Goal: Answer question/provide support

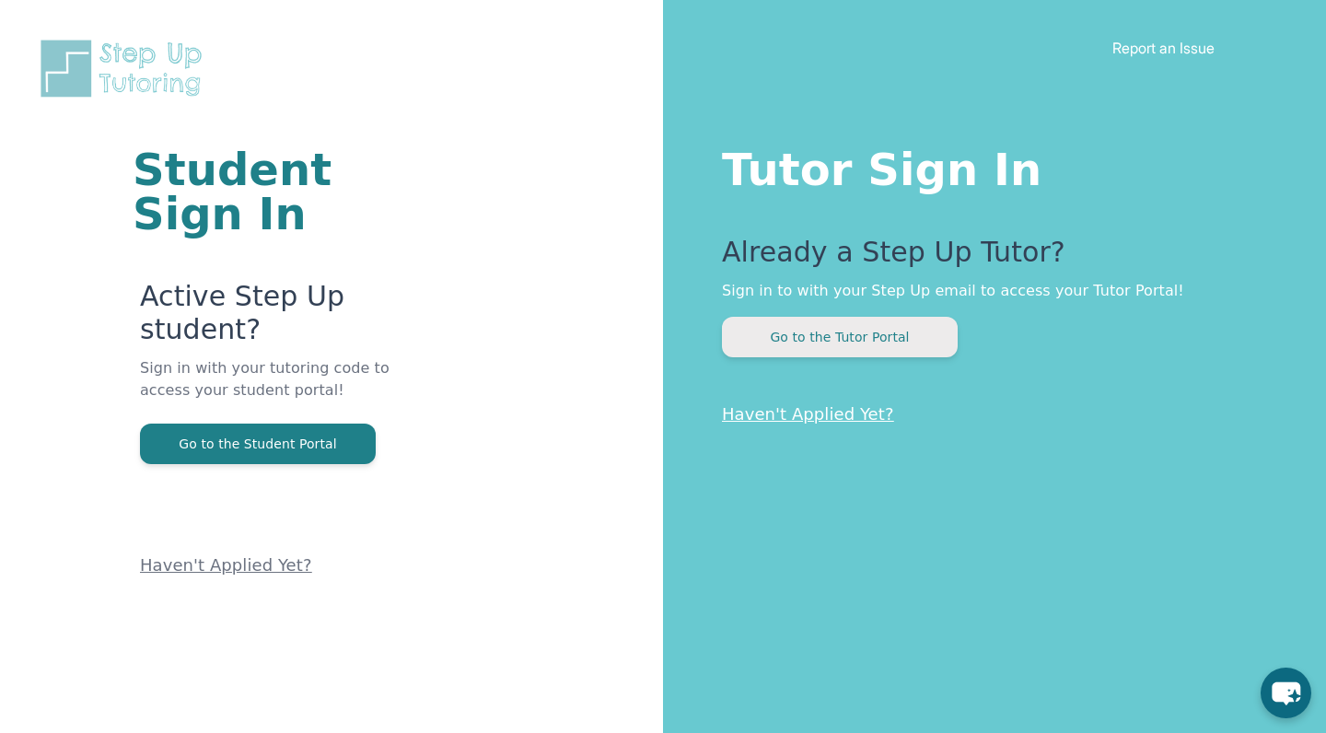
click at [882, 352] on button "Go to the Tutor Portal" at bounding box center [840, 337] width 236 height 41
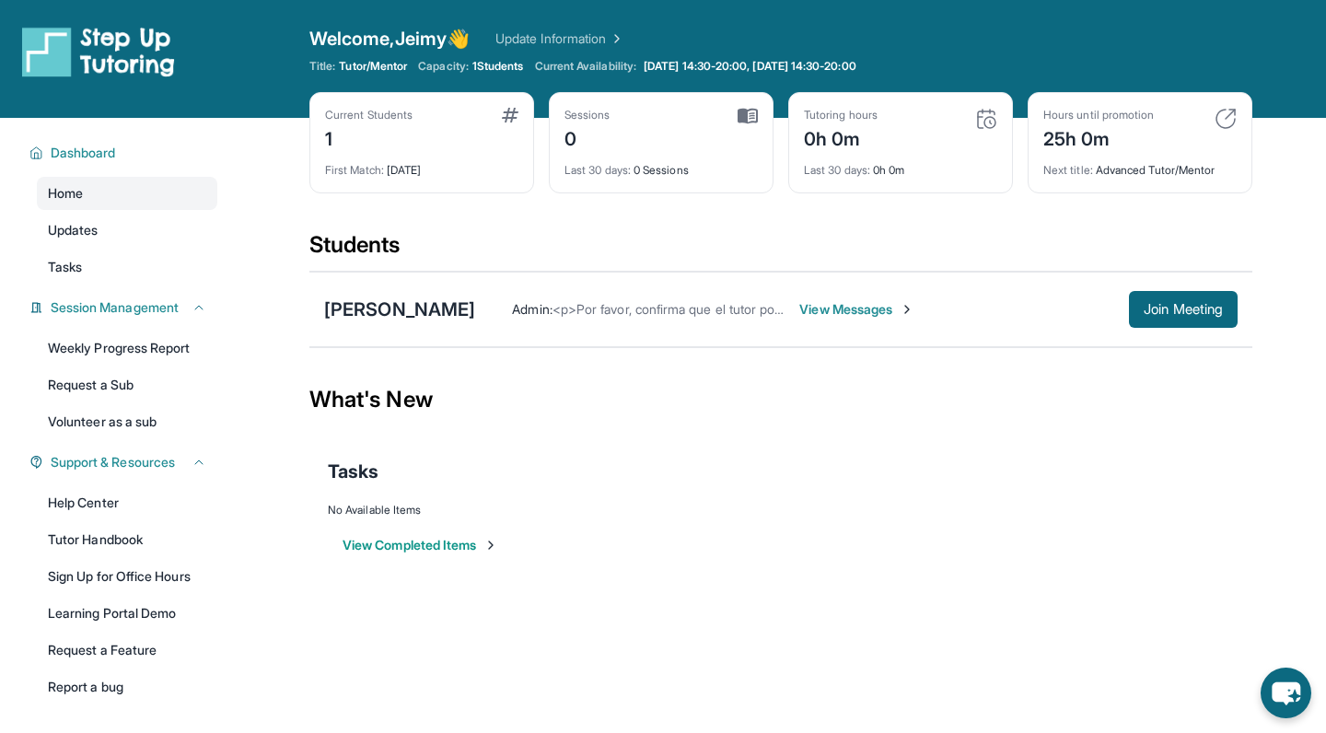
click at [458, 152] on div "First Match : [DATE]" at bounding box center [421, 165] width 193 height 26
click at [395, 160] on div "First Match : [DATE]" at bounding box center [421, 165] width 193 height 26
click at [504, 111] on img at bounding box center [510, 115] width 17 height 15
click at [799, 305] on span "View Messages" at bounding box center [856, 309] width 115 height 18
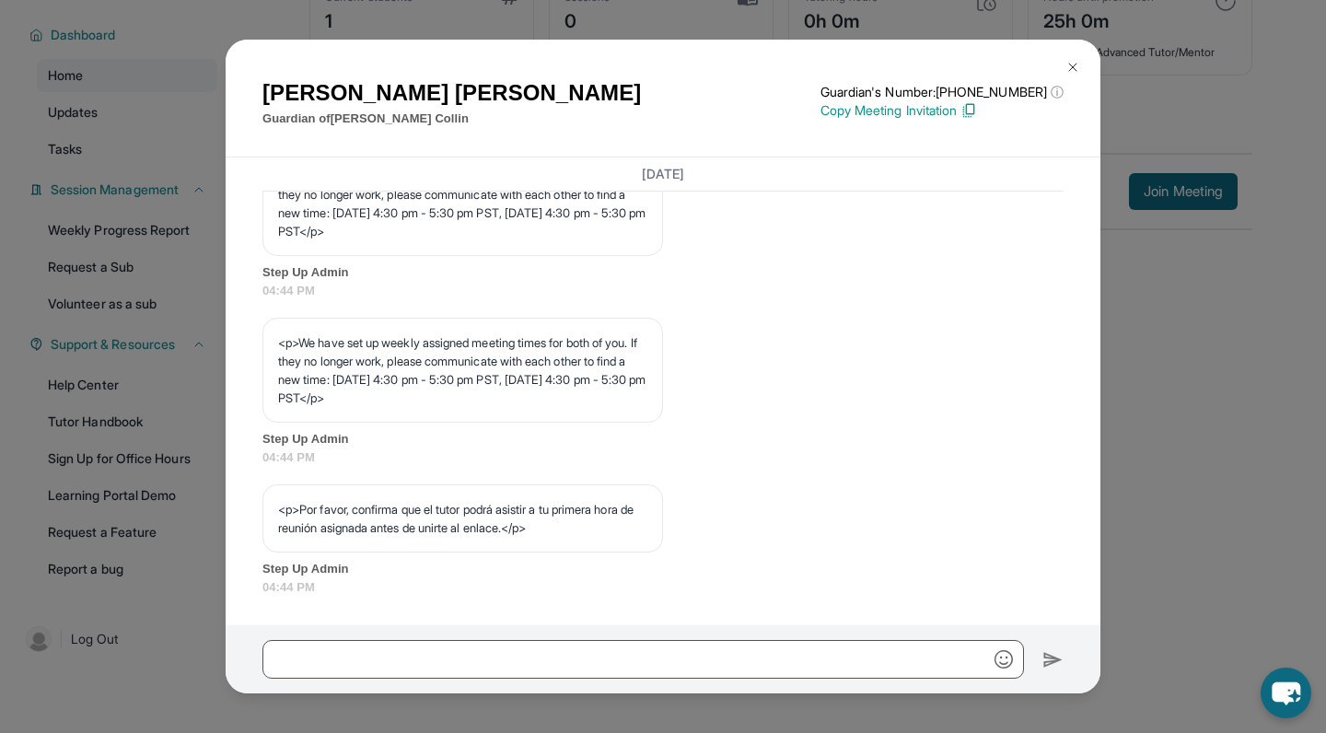
scroll to position [118, 0]
click at [1067, 66] on img at bounding box center [1072, 67] width 15 height 15
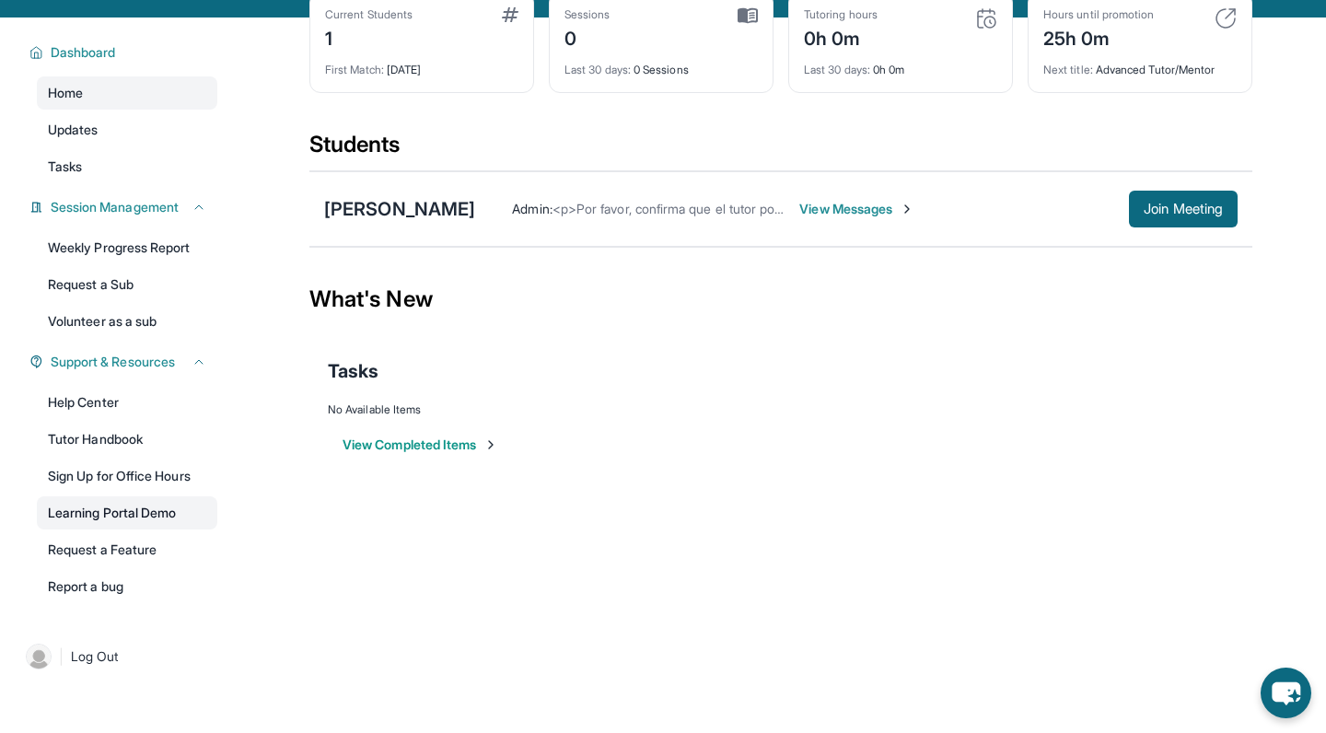
scroll to position [82, 0]
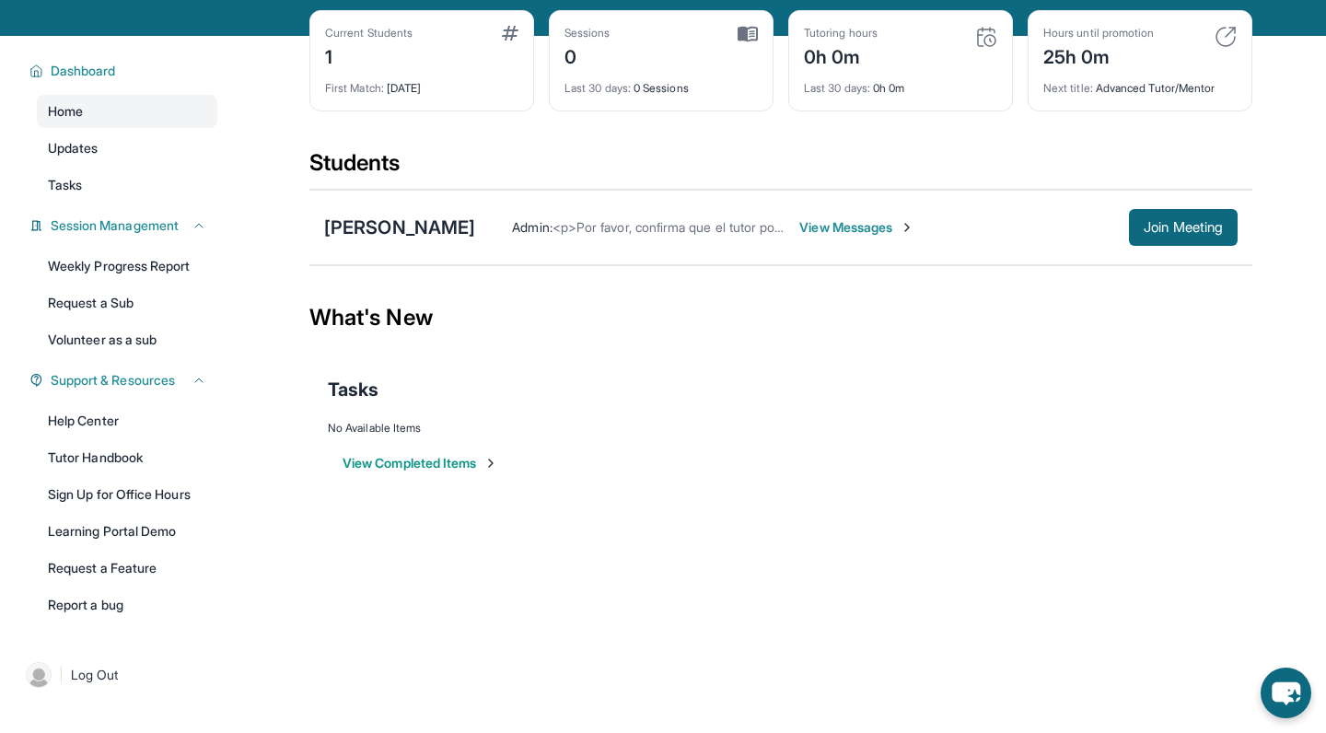
click at [446, 58] on div "Current Students 1" at bounding box center [421, 48] width 193 height 44
click at [68, 113] on span "Home" at bounding box center [65, 111] width 35 height 18
click at [70, 113] on span "Home" at bounding box center [65, 111] width 35 height 18
click at [364, 224] on div "Zoe Collin" at bounding box center [399, 227] width 151 height 26
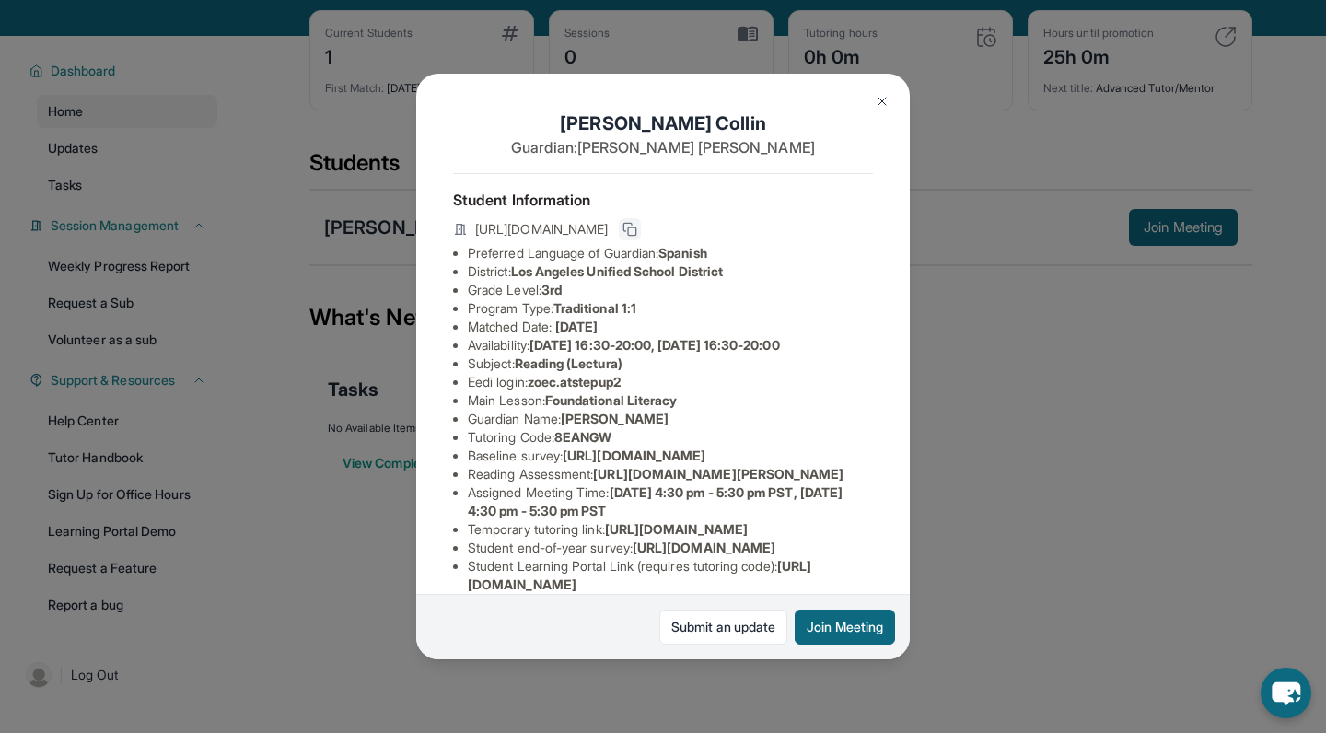
click at [637, 226] on icon at bounding box center [629, 229] width 15 height 15
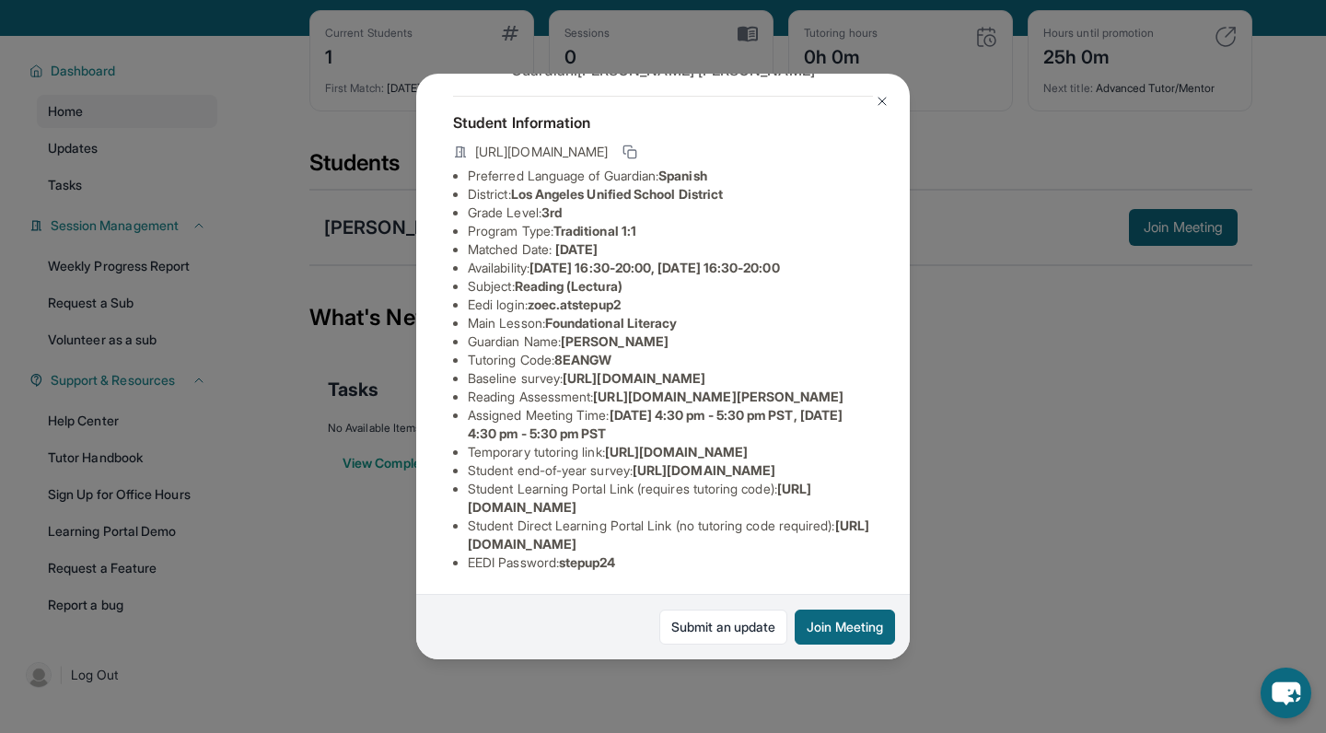
scroll to position [110, 0]
click at [628, 377] on span "https://airtable.com/apprlfn8WjpjBUn2G/shrK0QR6AaNyG5psY?prefill_Type%20of%20Fo…" at bounding box center [633, 378] width 143 height 16
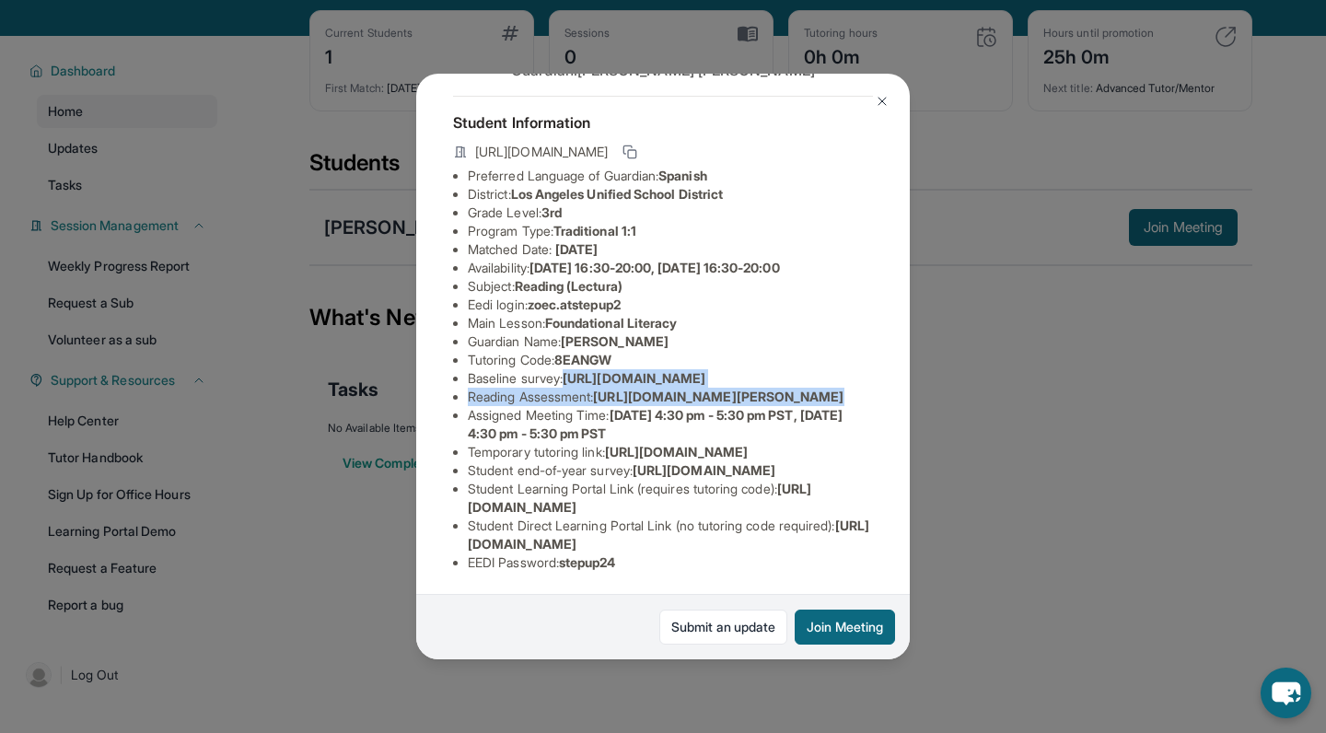
drag, startPoint x: 468, startPoint y: 365, endPoint x: 787, endPoint y: 416, distance: 323.4
click at [787, 416] on div "Zoe Collin Guardian: Sandra Palomo Student Information https://student-portal.s…" at bounding box center [662, 367] width 493 height 586
click at [743, 406] on li "Reading Assessment : https://ql1qcxwx.paperform.co/?id=2025-s10999&name=Zoe%20C…" at bounding box center [670, 397] width 405 height 18
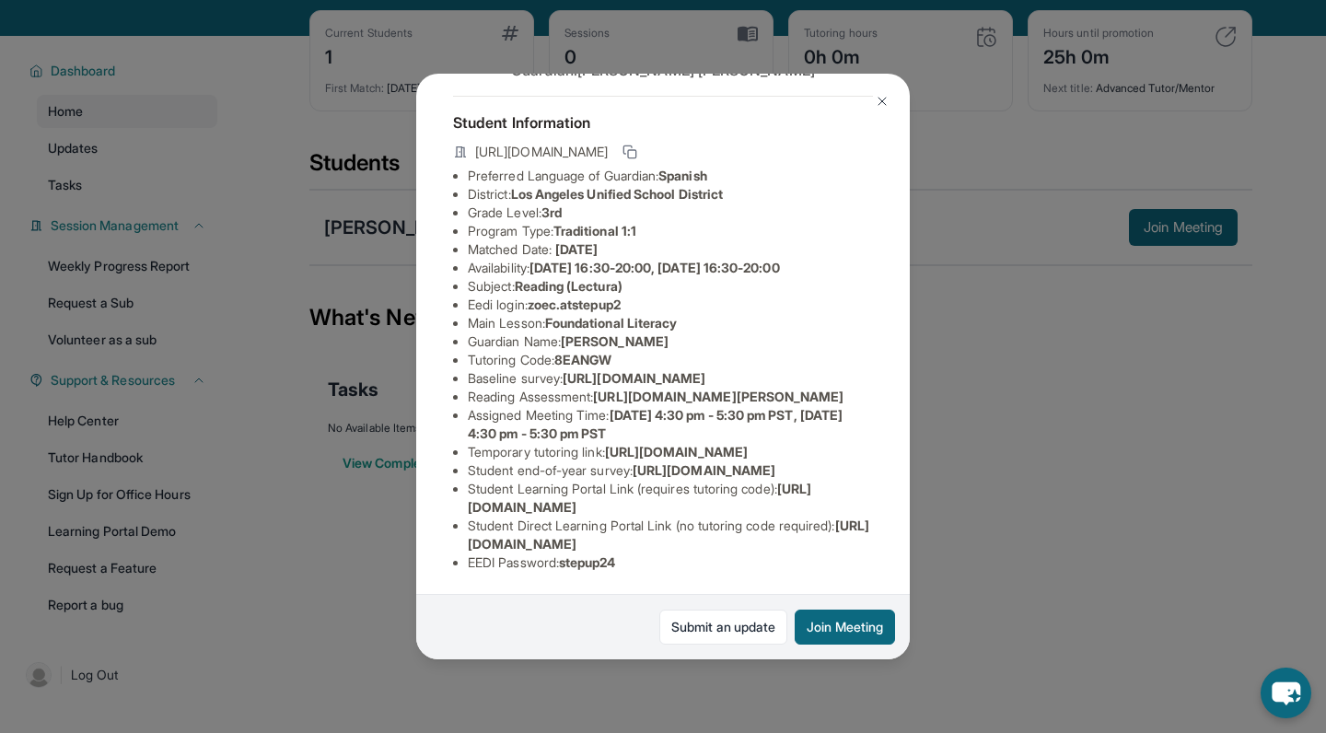
scroll to position [272, 0]
click at [882, 105] on img at bounding box center [882, 101] width 15 height 15
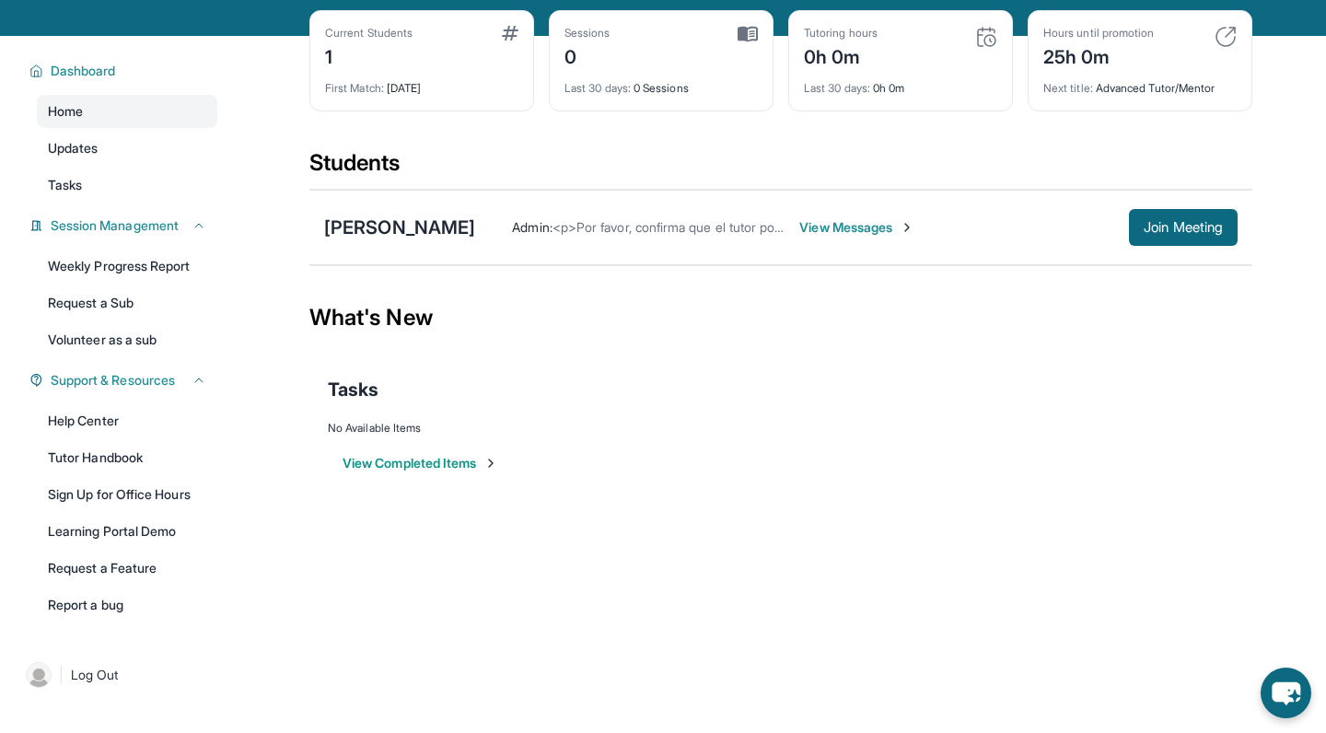
click at [799, 226] on span "View Messages" at bounding box center [856, 227] width 115 height 18
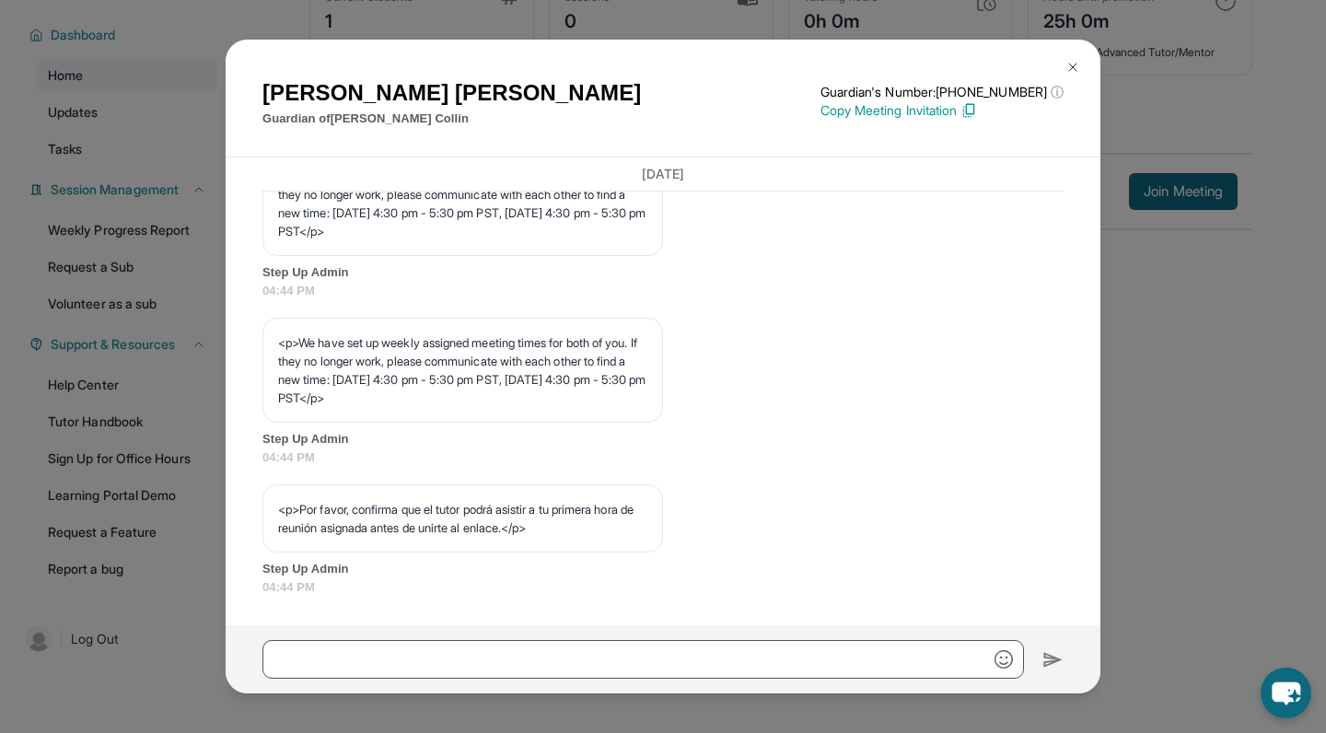
scroll to position [118, 0]
click at [1071, 71] on img at bounding box center [1072, 67] width 15 height 15
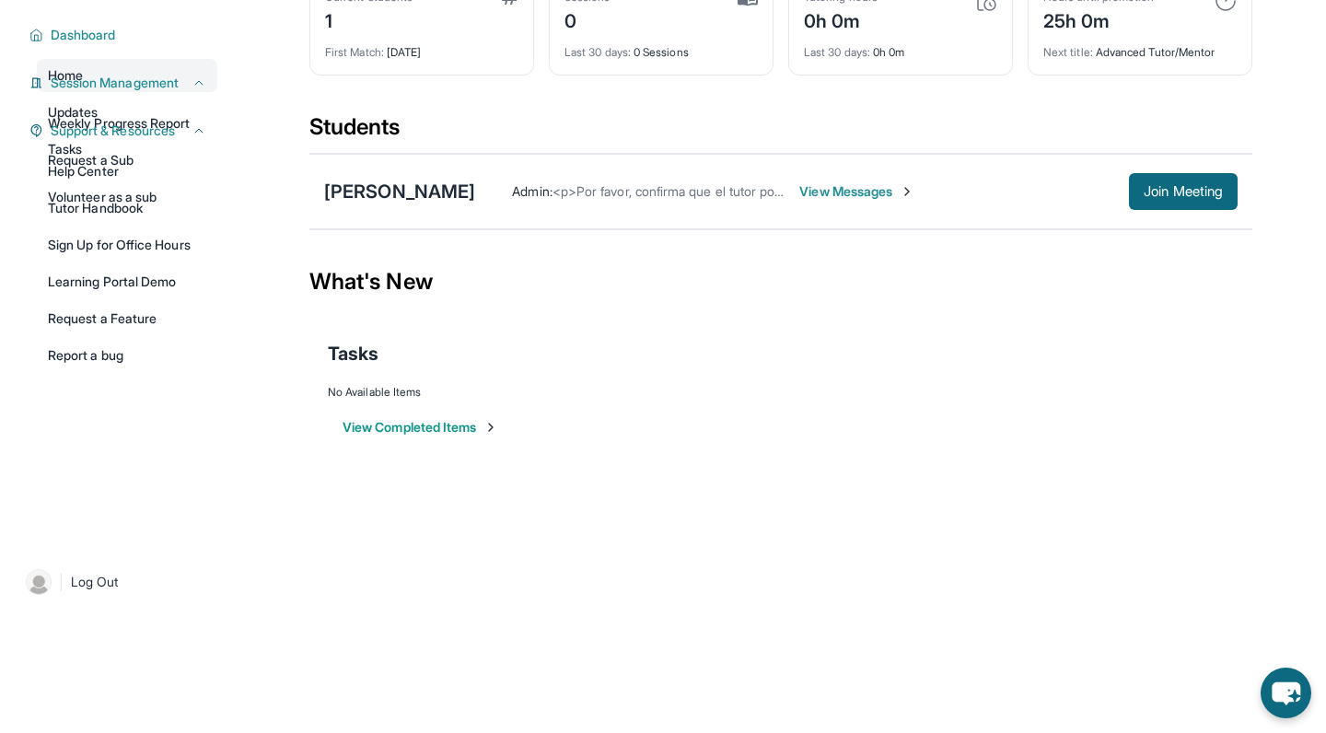
scroll to position [0, 0]
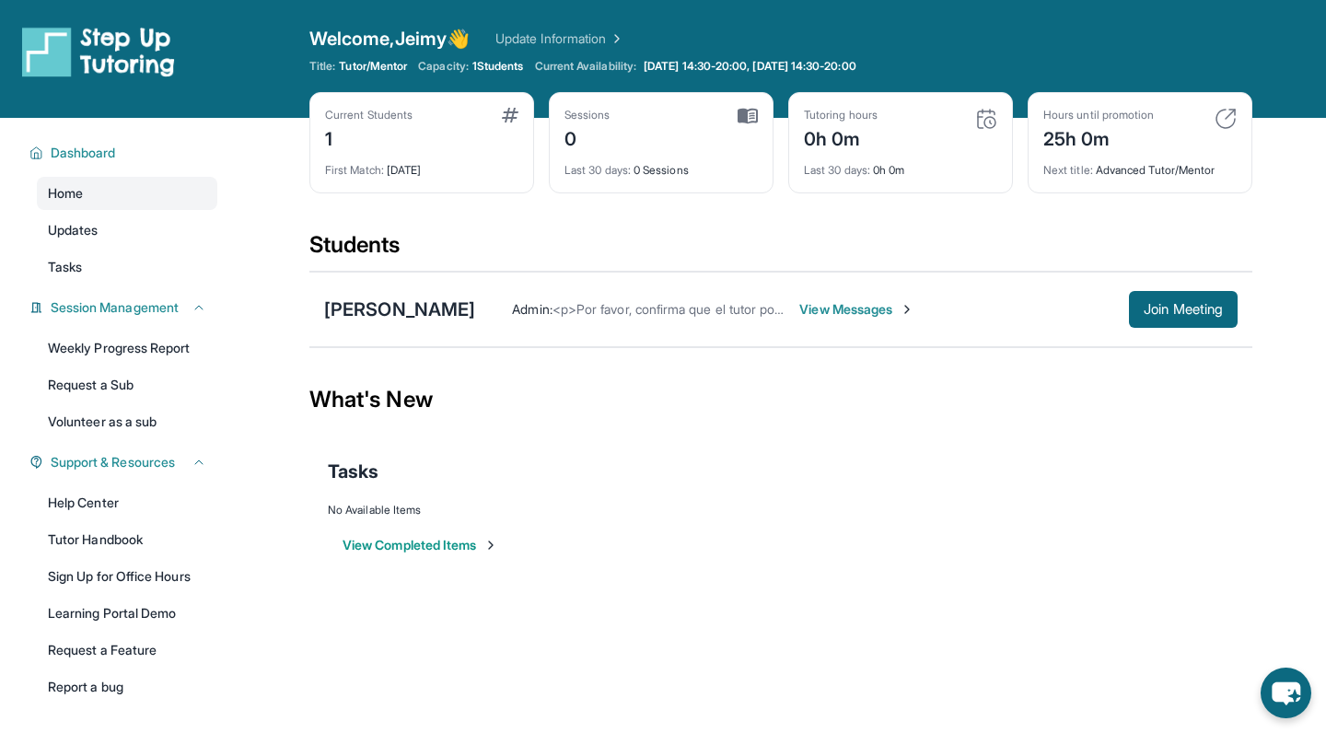
click at [799, 307] on span "View Messages" at bounding box center [856, 309] width 115 height 18
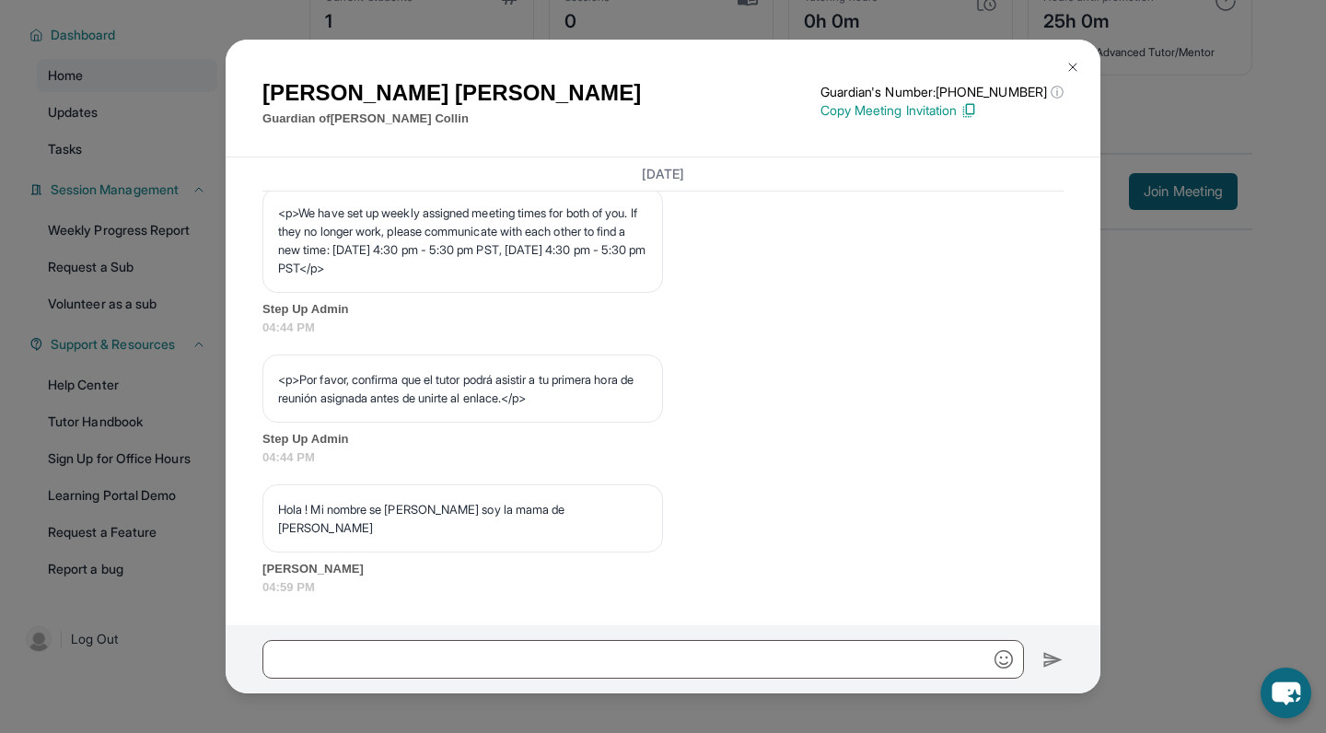
scroll to position [118, 0]
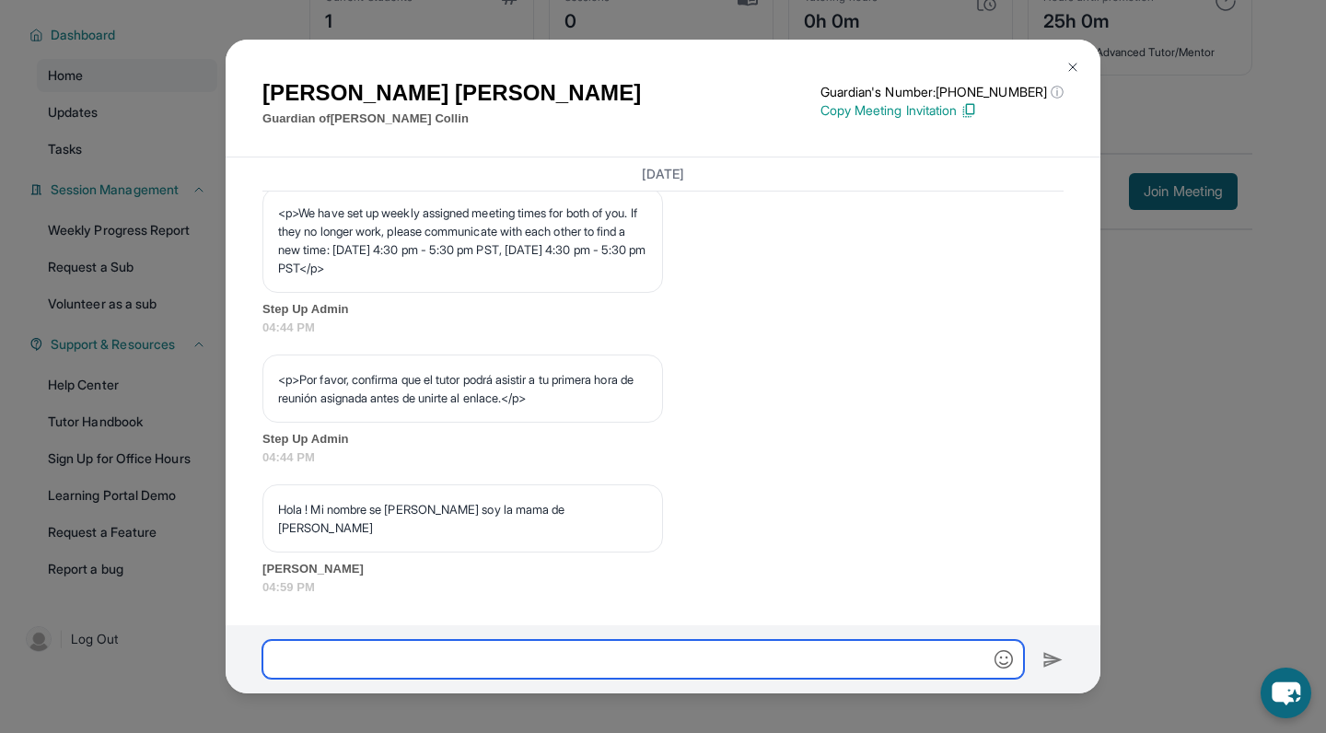
click at [344, 648] on input "text" at bounding box center [642, 659] width 761 height 39
paste input "**********"
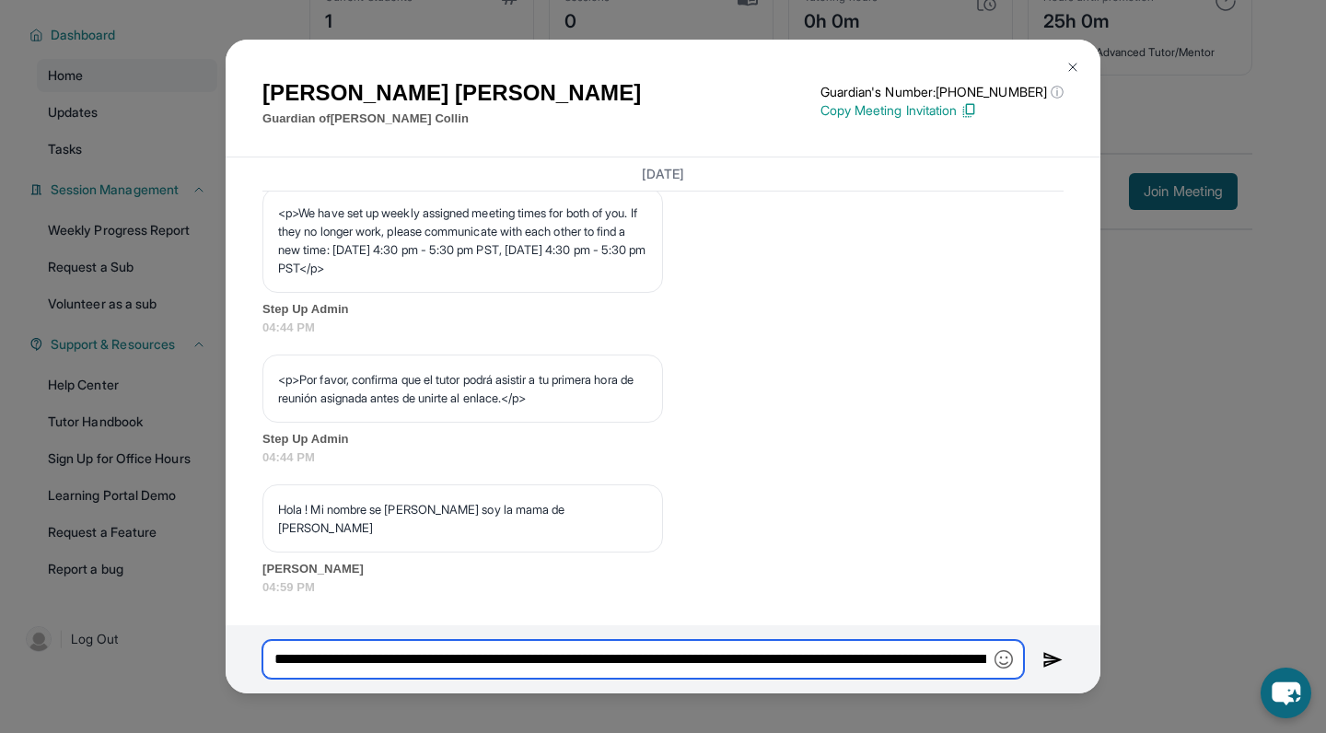
click at [836, 664] on input "**********" at bounding box center [642, 659] width 761 height 39
click at [478, 659] on input "**********" at bounding box center [642, 659] width 761 height 39
type input "**********"
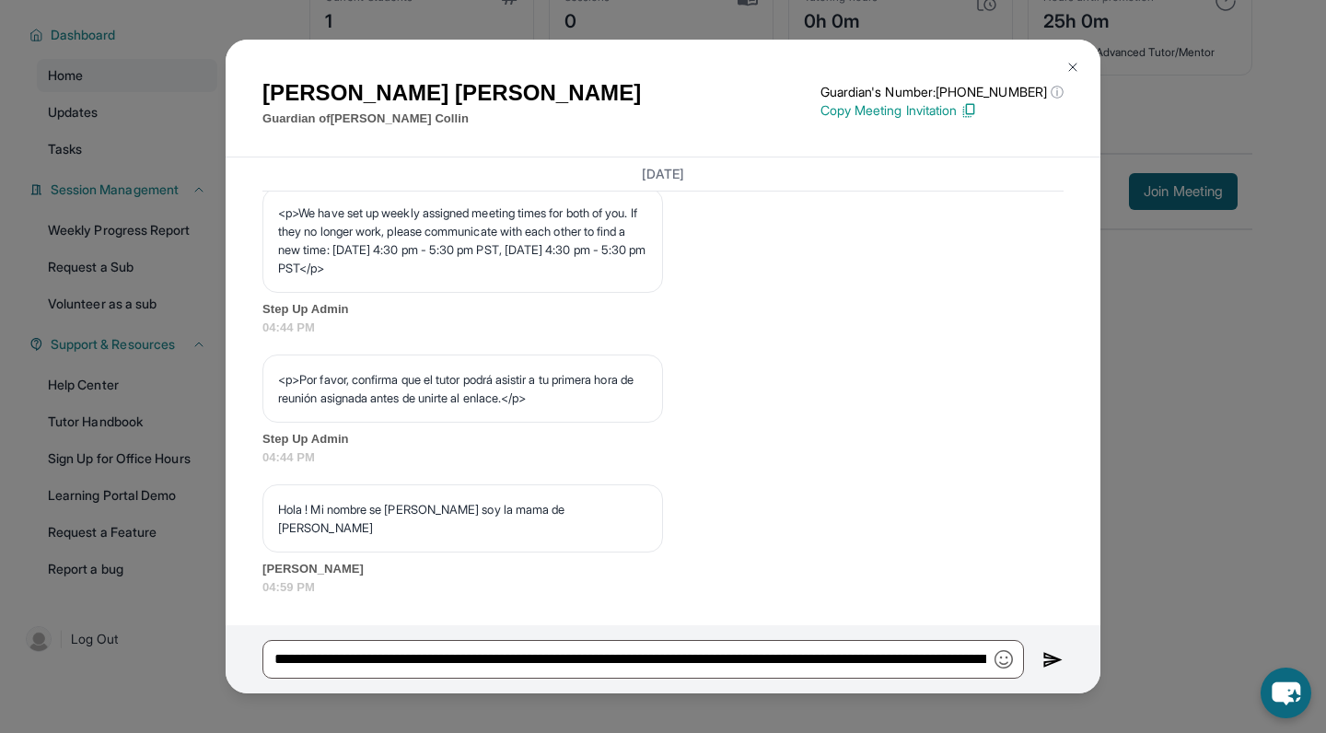
click at [1045, 656] on img at bounding box center [1052, 660] width 21 height 22
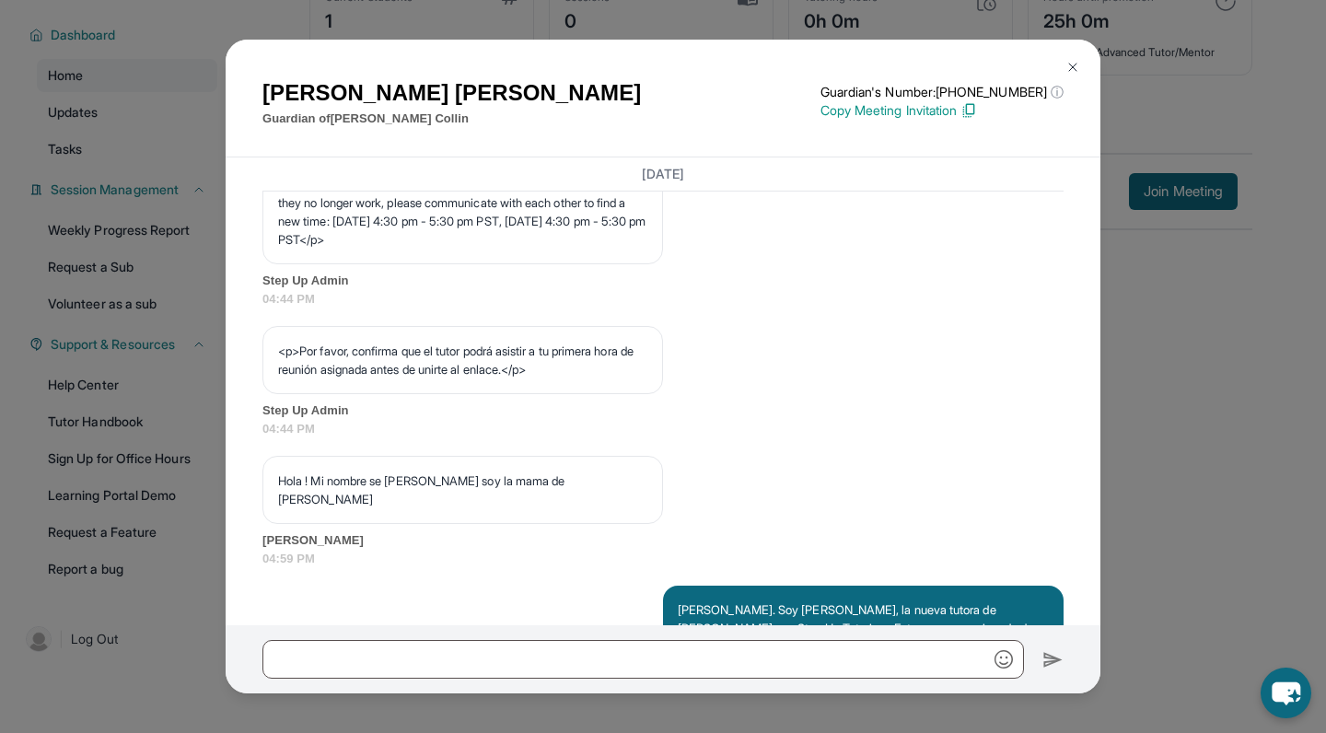
scroll to position [1247, 0]
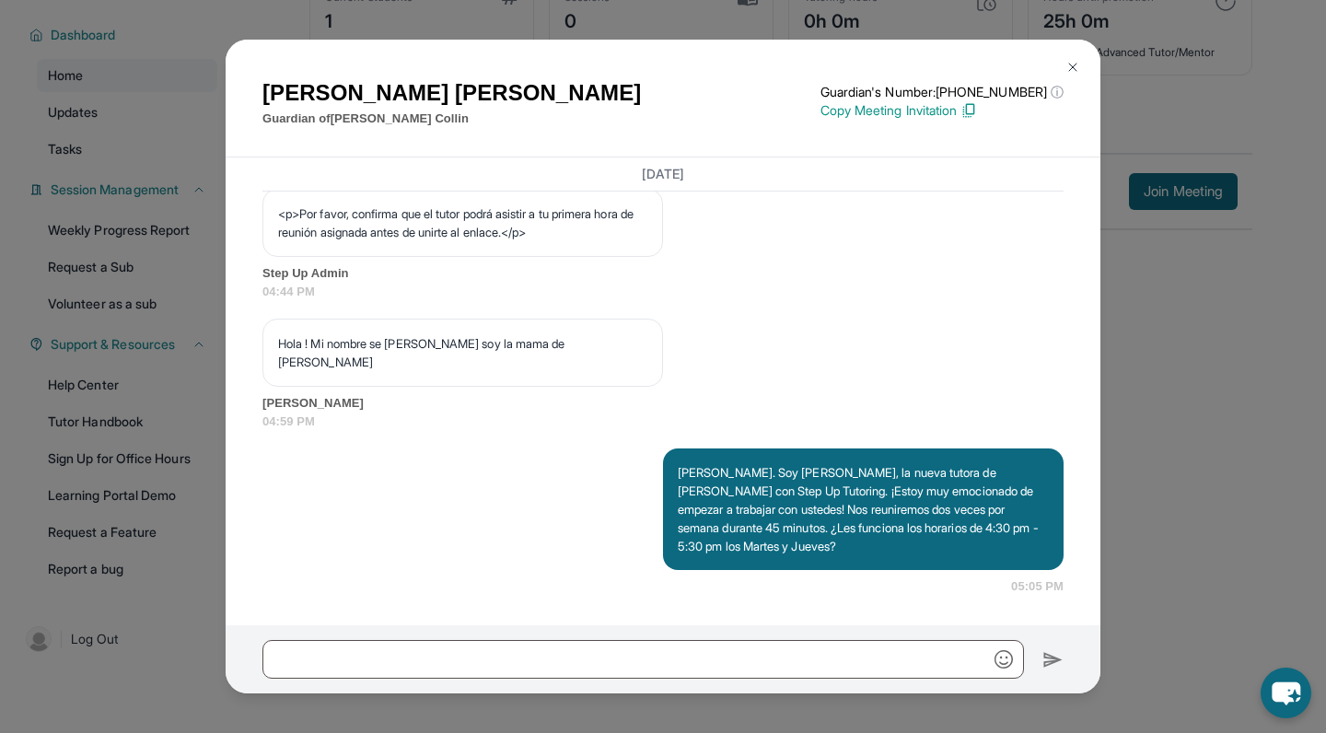
click at [1070, 69] on img at bounding box center [1072, 67] width 15 height 15
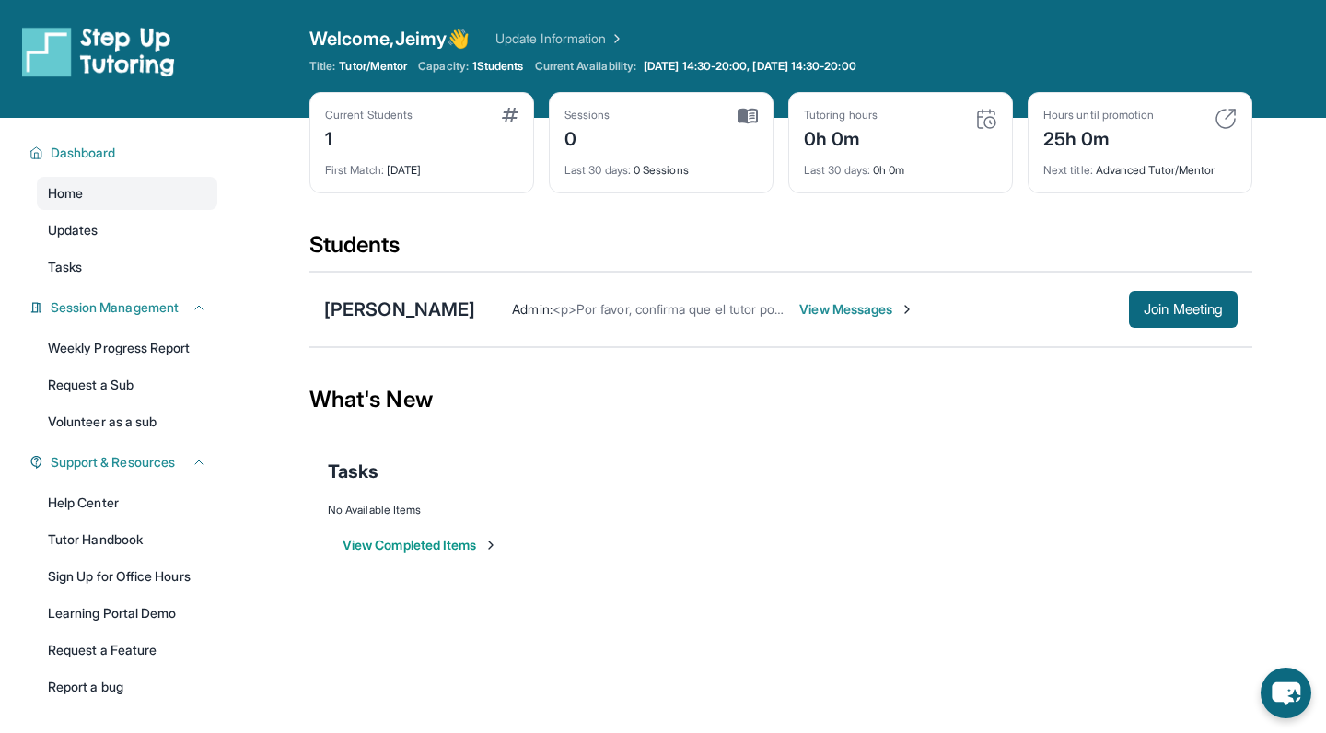
scroll to position [0, 0]
click at [799, 311] on span "View Messages" at bounding box center [856, 309] width 115 height 18
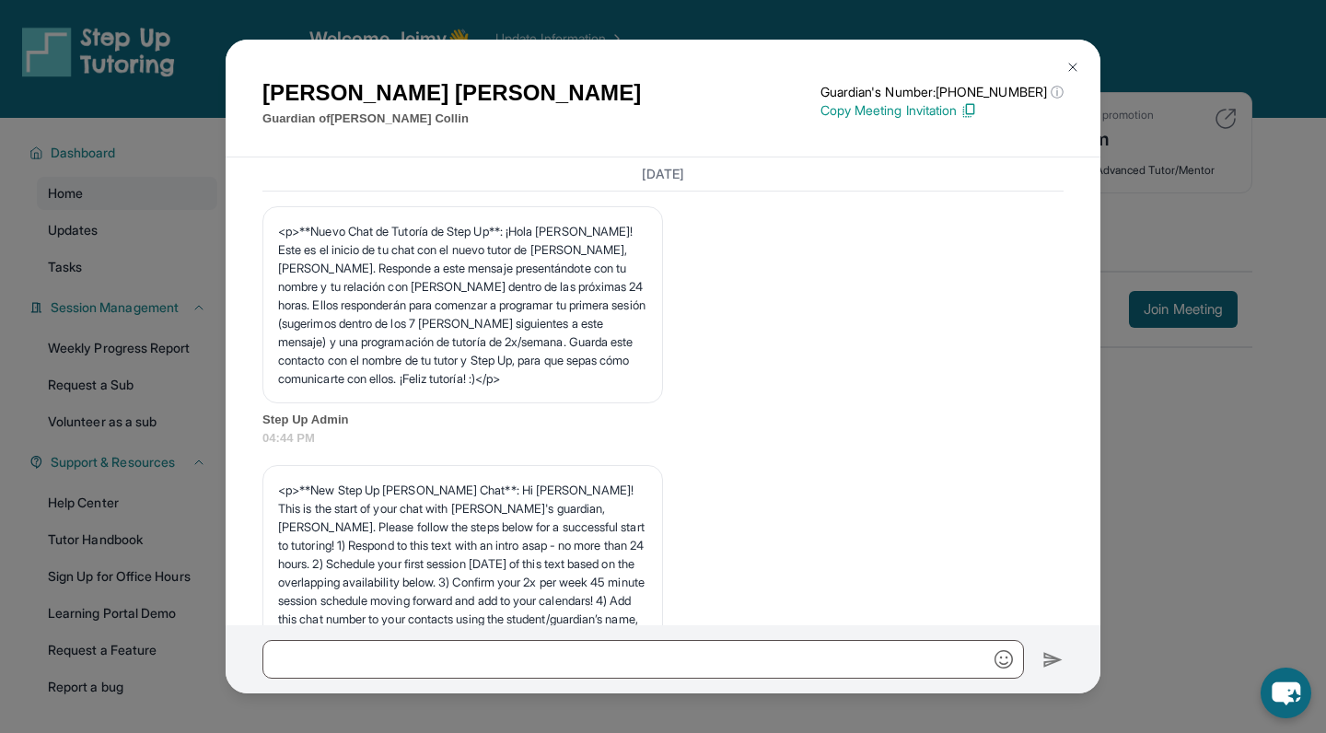
scroll to position [1247, 0]
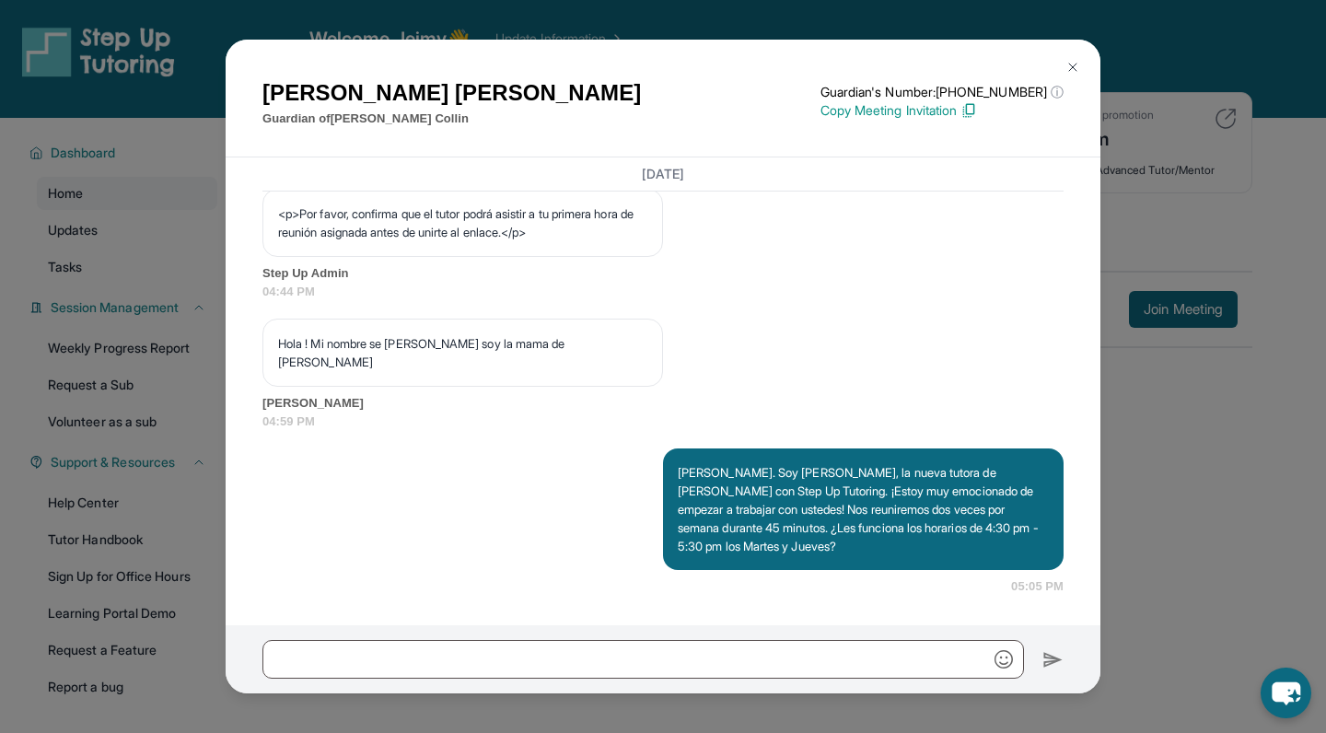
click at [1072, 68] on img at bounding box center [1072, 67] width 15 height 15
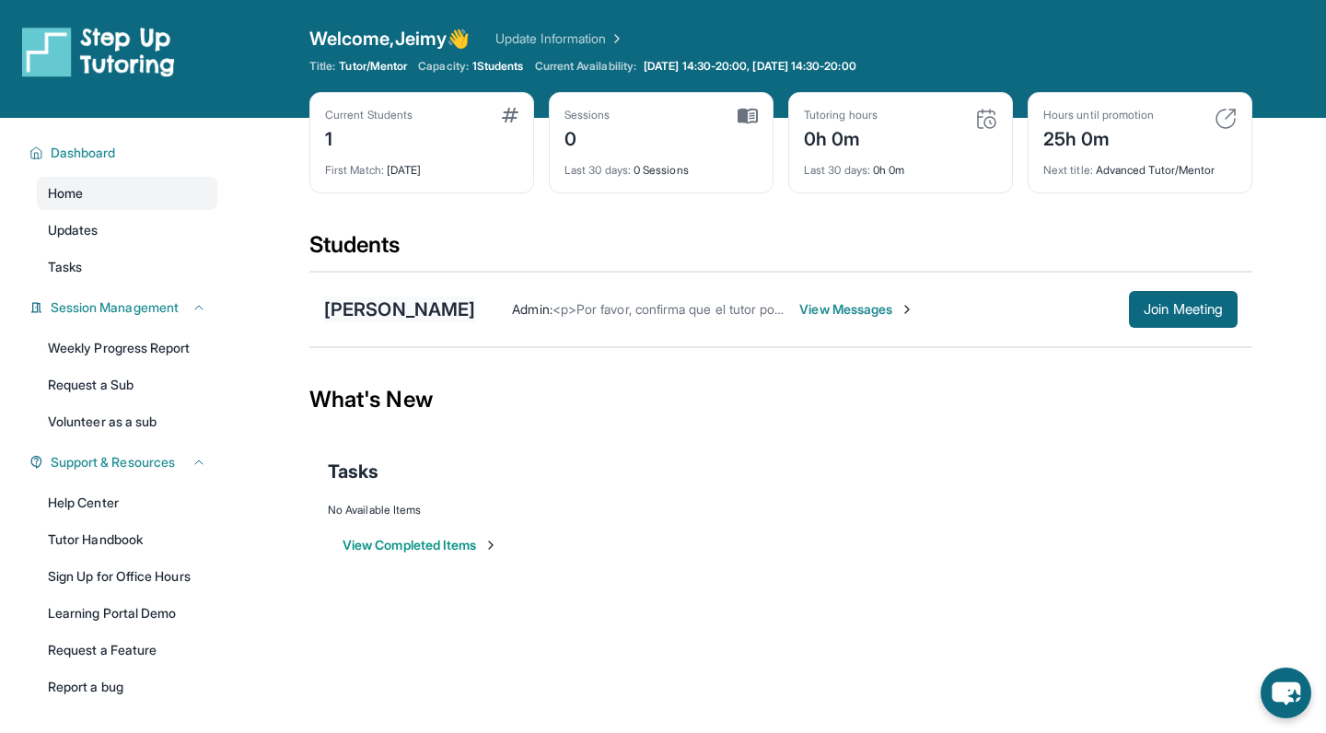
click at [365, 308] on div "Zoe Collin" at bounding box center [399, 309] width 151 height 26
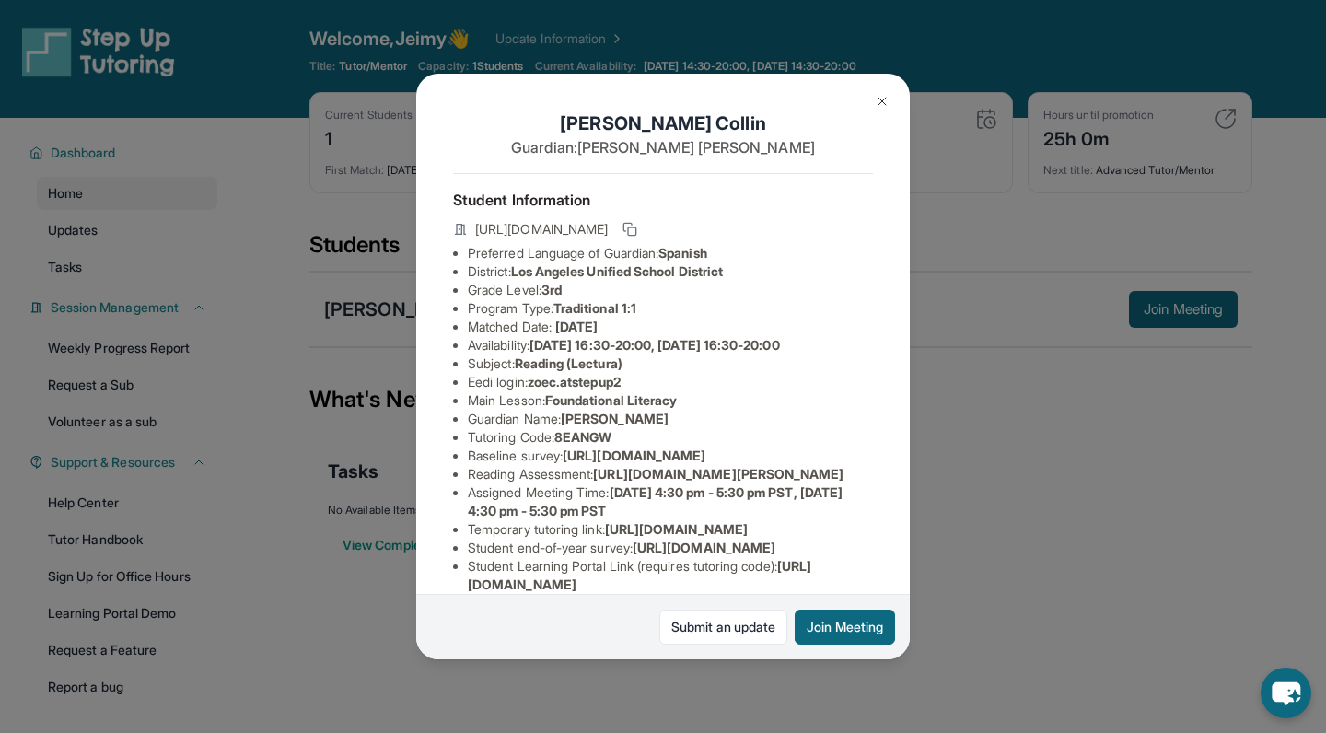
scroll to position [0, 648]
drag, startPoint x: 469, startPoint y: 473, endPoint x: 797, endPoint y: 513, distance: 330.1
click at [797, 513] on div "Zoe Collin Guardian: Sandra Palomo Student Information https://student-portal.s…" at bounding box center [662, 367] width 493 height 586
copy li "https://airtable.com/apprlfn8WjpjBUn2G/shrK0QR6AaNyG5psY?prefill_Type%20of%20Fo…"
click at [881, 98] on img at bounding box center [882, 101] width 15 height 15
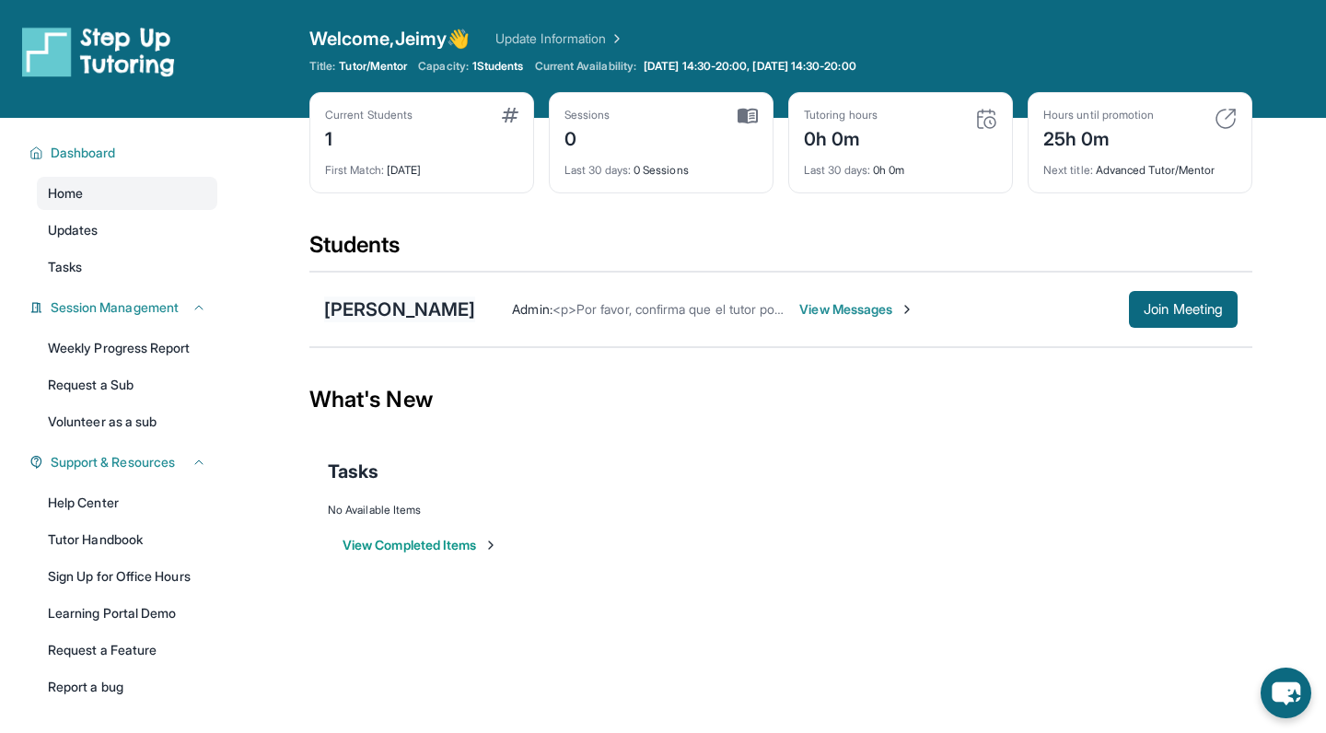
click at [378, 304] on div "Zoe Collin" at bounding box center [399, 309] width 151 height 26
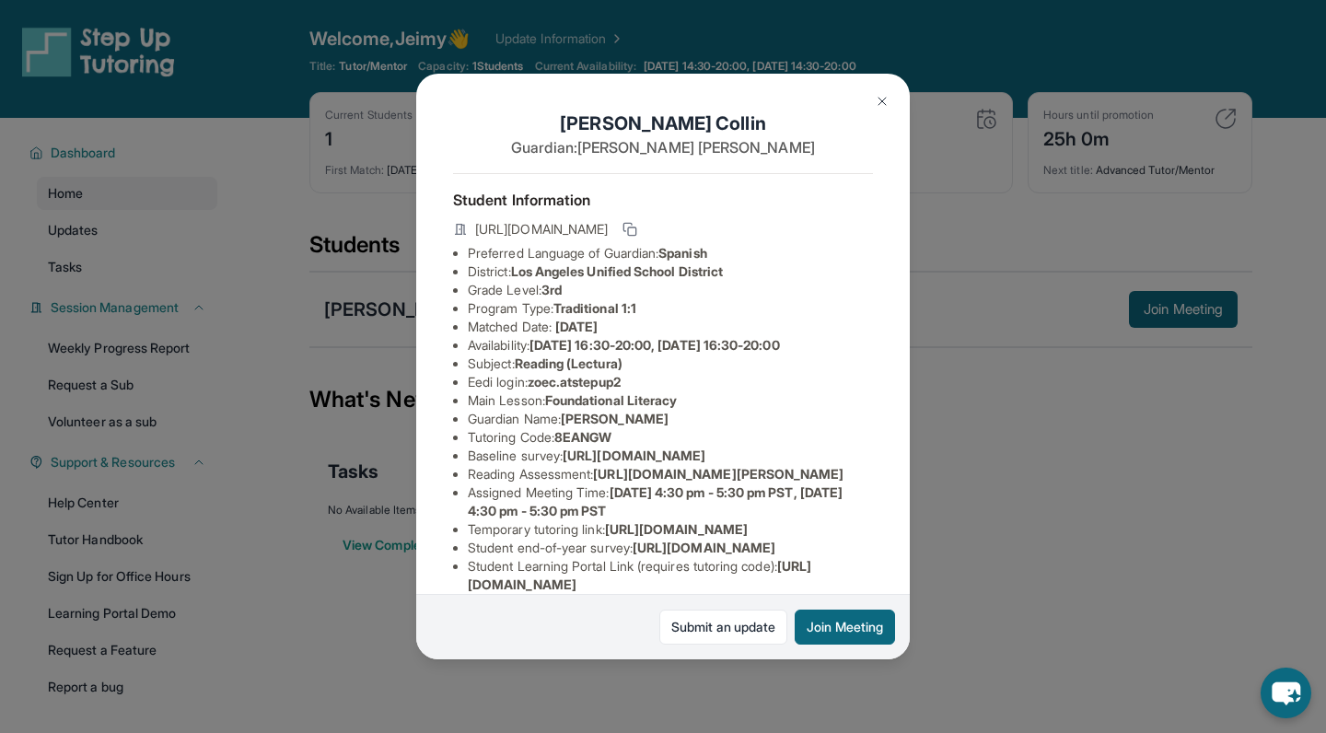
scroll to position [0, 2]
drag, startPoint x: 533, startPoint y: 384, endPoint x: 635, endPoint y: 384, distance: 102.2
click at [636, 384] on li "Eedi login : zoec.atstepup2" at bounding box center [670, 382] width 405 height 18
click at [568, 457] on li "Baseline survey : https://airtable.com/apprlfn8WjpjBUn2G/shrK0QR6AaNyG5psY?pref…" at bounding box center [670, 455] width 405 height 18
drag, startPoint x: 534, startPoint y: 385, endPoint x: 631, endPoint y: 383, distance: 97.6
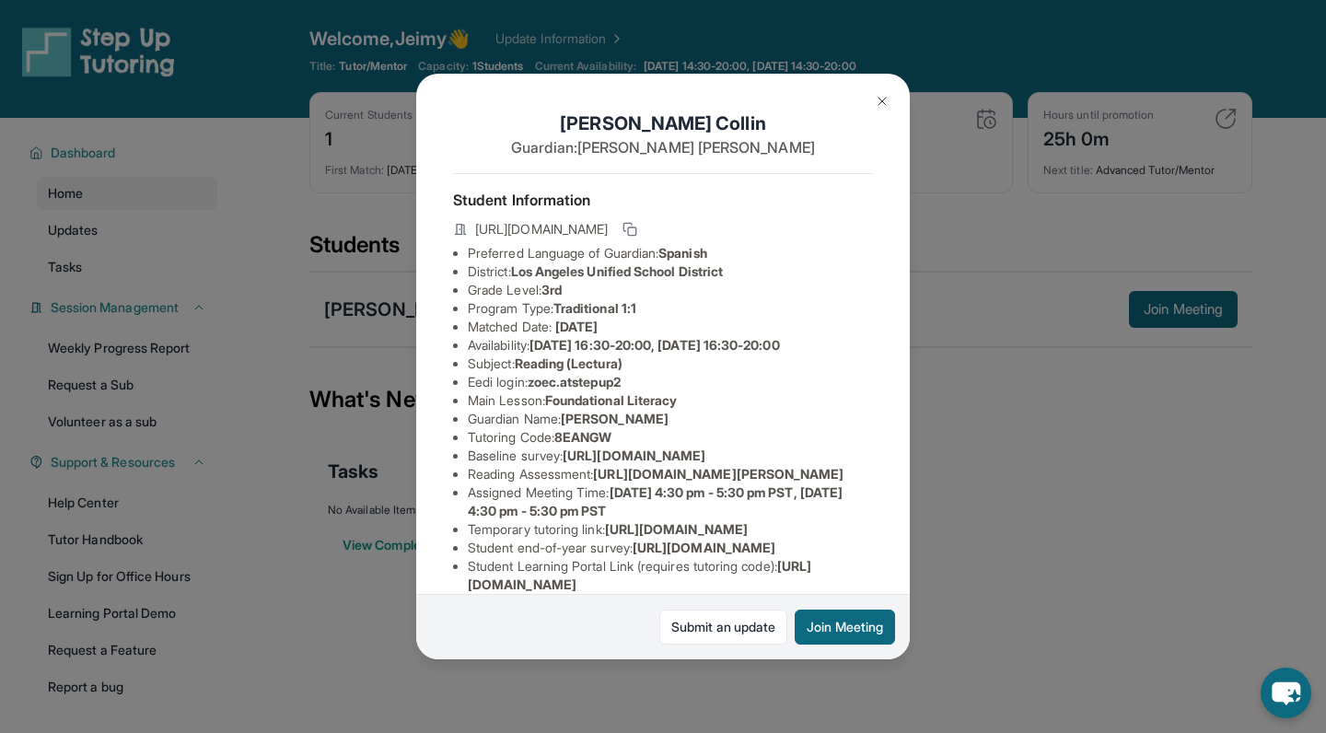
click at [620, 383] on span "zoec.atstepup2" at bounding box center [573, 382] width 93 height 16
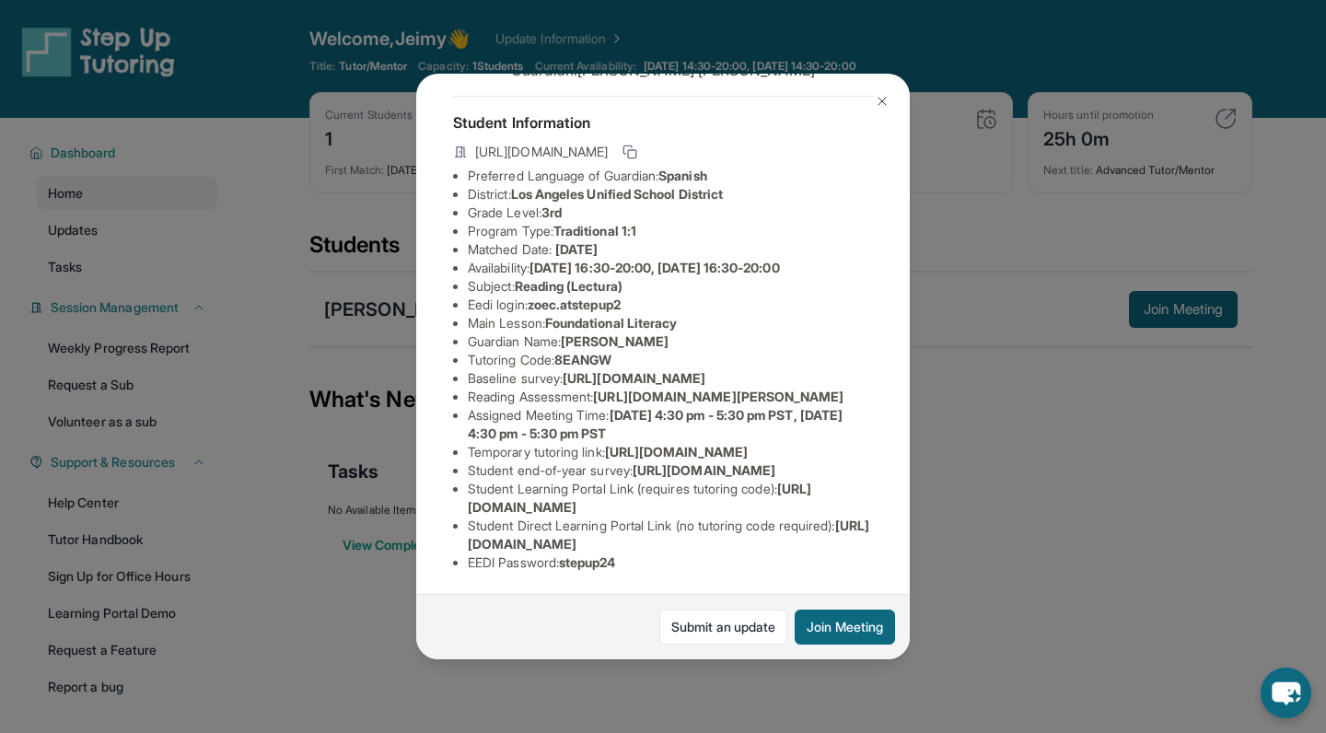
scroll to position [98, 2]
drag, startPoint x: 600, startPoint y: 433, endPoint x: 841, endPoint y: 472, distance: 244.4
click at [841, 406] on li "Reading Assessment : https://ql1qcxwx.paperform.co/?id=2025-s10999&name=Zoe%20C…" at bounding box center [670, 397] width 405 height 18
copy li "https://ql1qcxwx.paperform.co/?id=2025-s10999&name=Zoe%20Collin&grade=3rd&windo…"
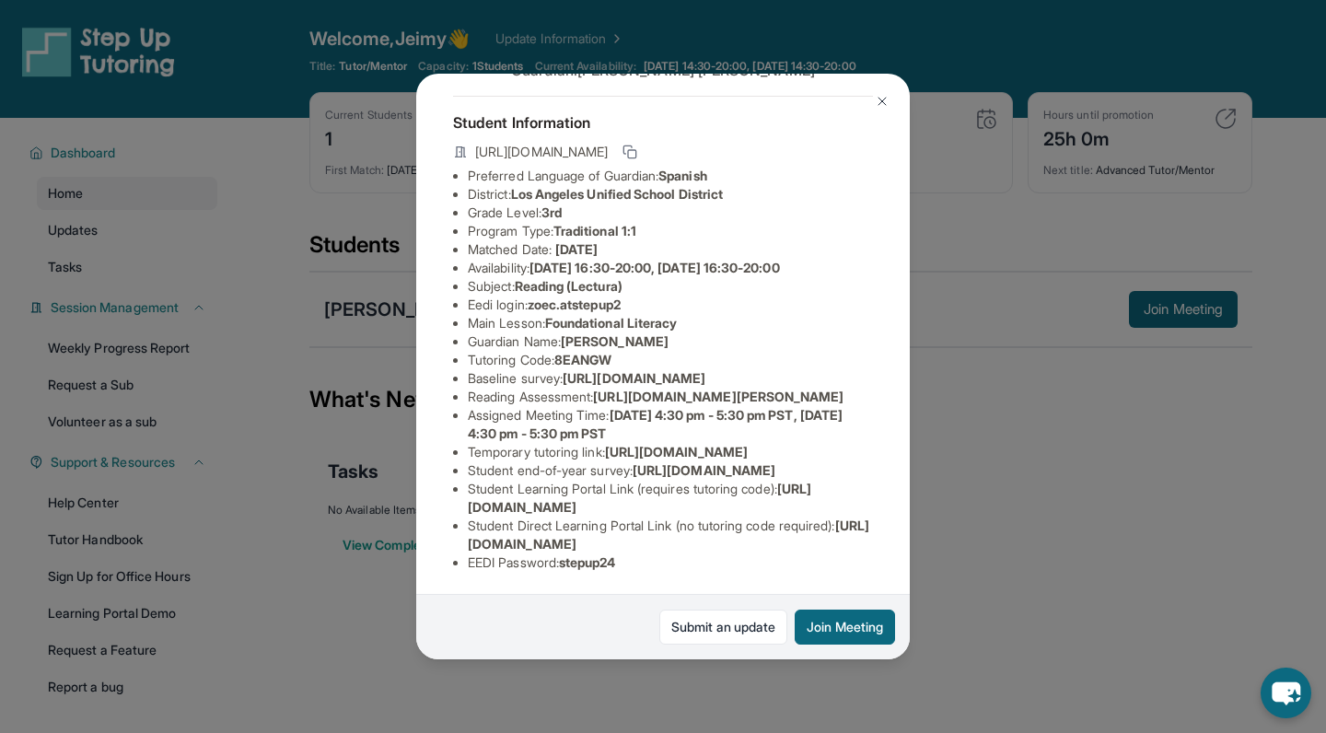
drag, startPoint x: 464, startPoint y: 545, endPoint x: 828, endPoint y: 550, distance: 364.6
click at [828, 550] on ul "Preferred Language of Guardian: Spanish District: Los Angeles Unified School Di…" at bounding box center [663, 369] width 420 height 405
copy li "https://student-portal.stepuptutoring.org/student/8EAN"
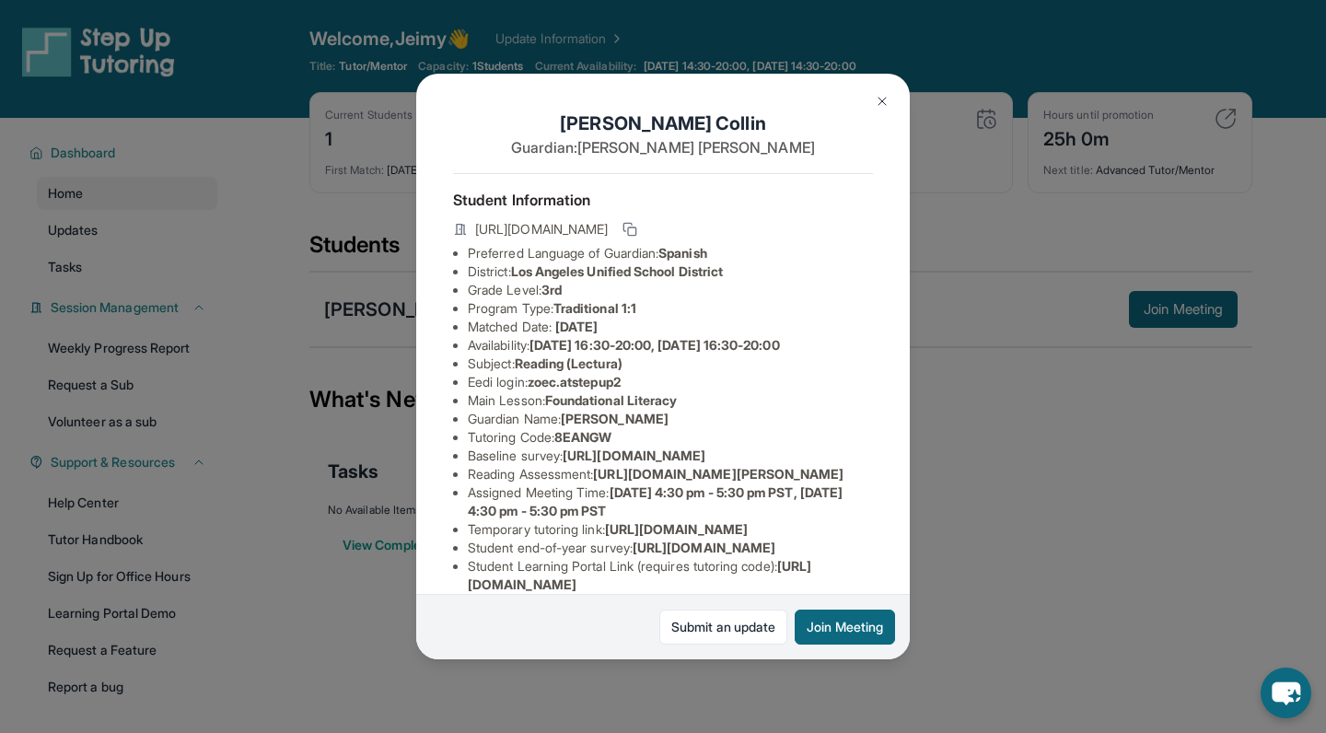
scroll to position [0, 4]
click at [886, 102] on img at bounding box center [882, 101] width 15 height 15
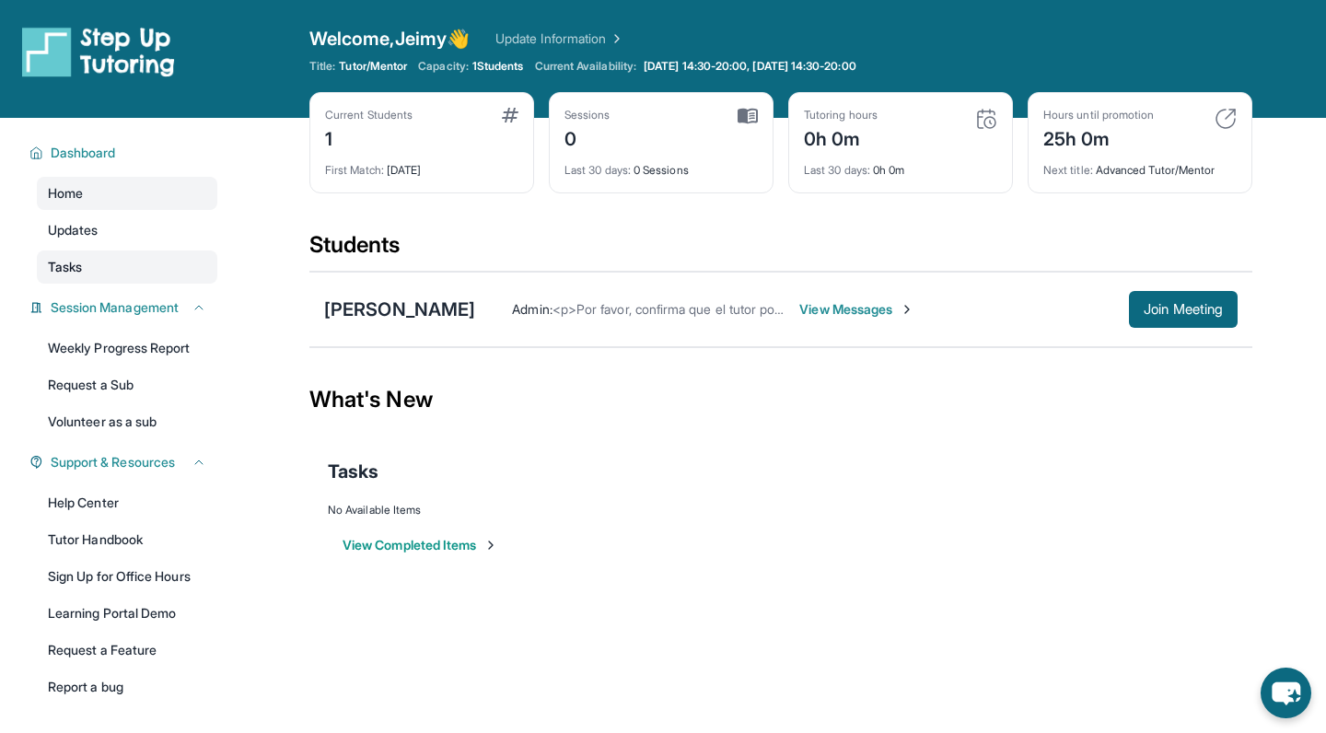
click at [72, 266] on span "Tasks" at bounding box center [65, 267] width 34 height 18
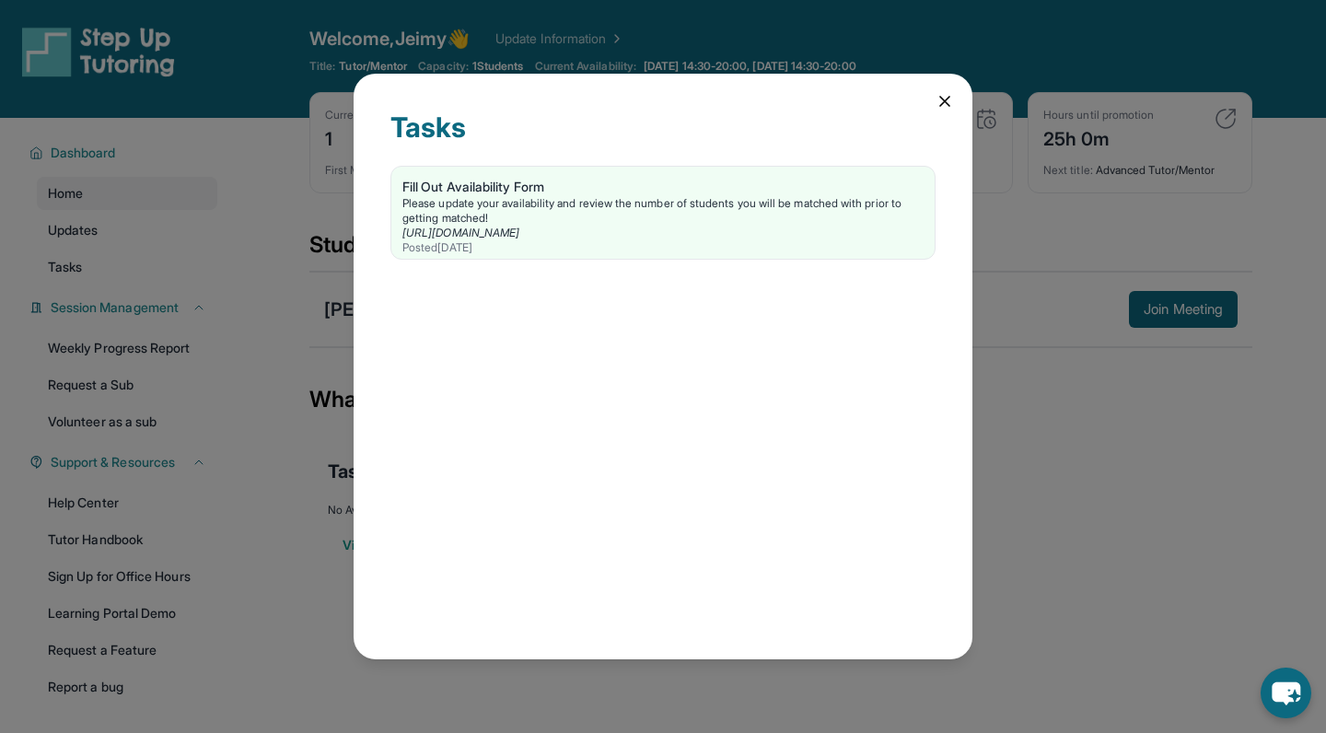
click at [943, 105] on icon at bounding box center [944, 101] width 18 height 18
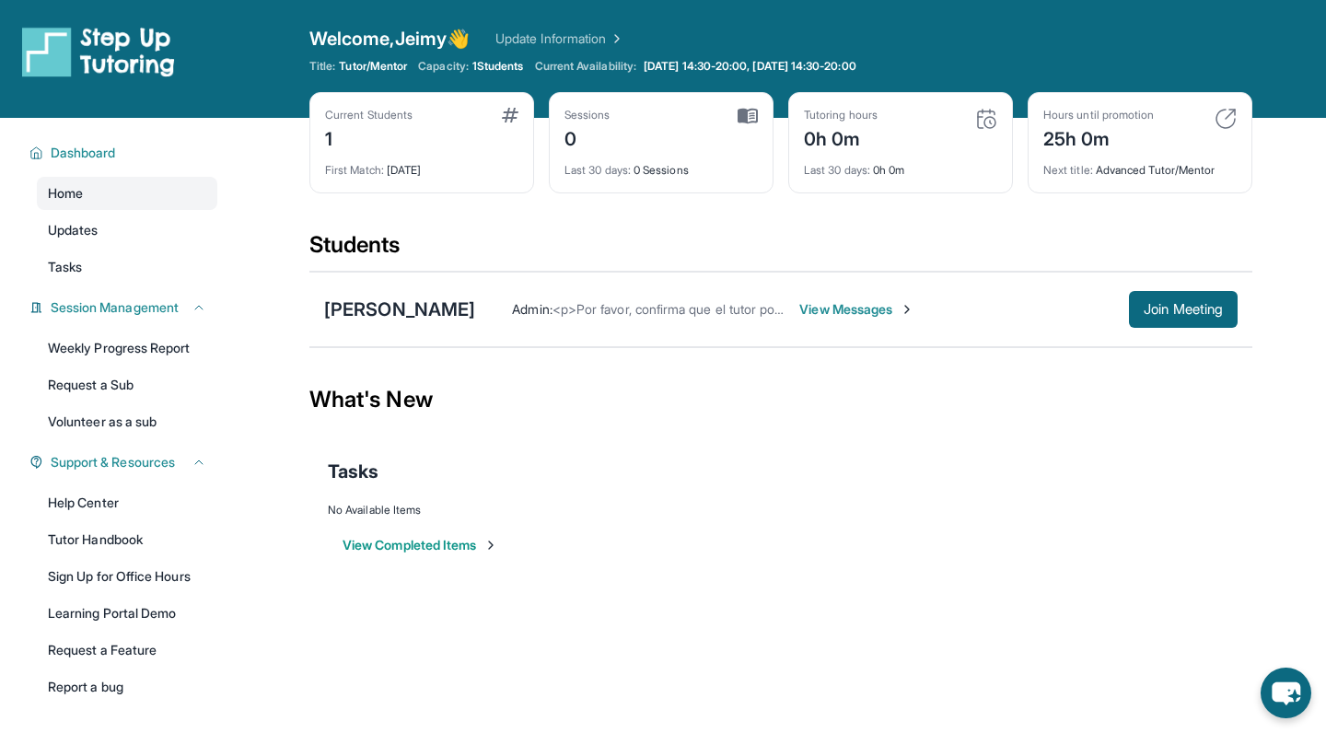
click at [799, 307] on span "View Messages" at bounding box center [856, 309] width 115 height 18
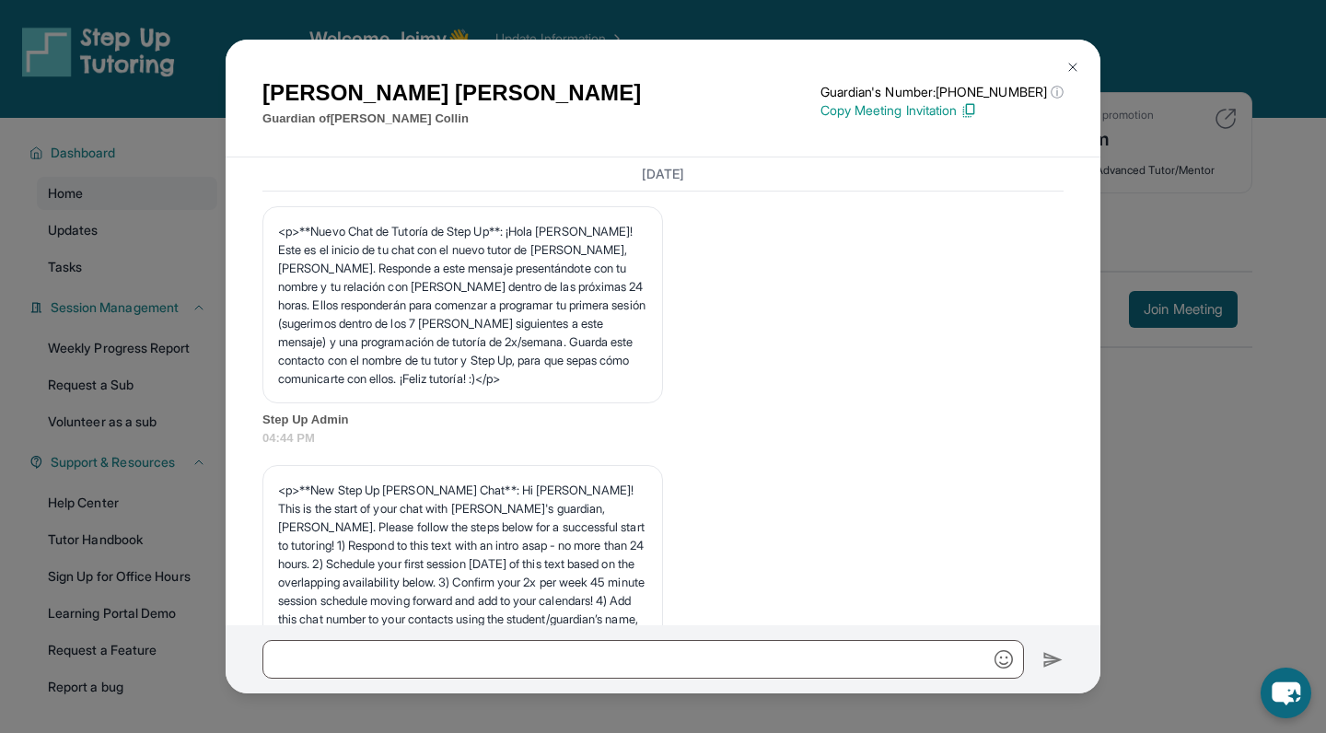
scroll to position [1247, 0]
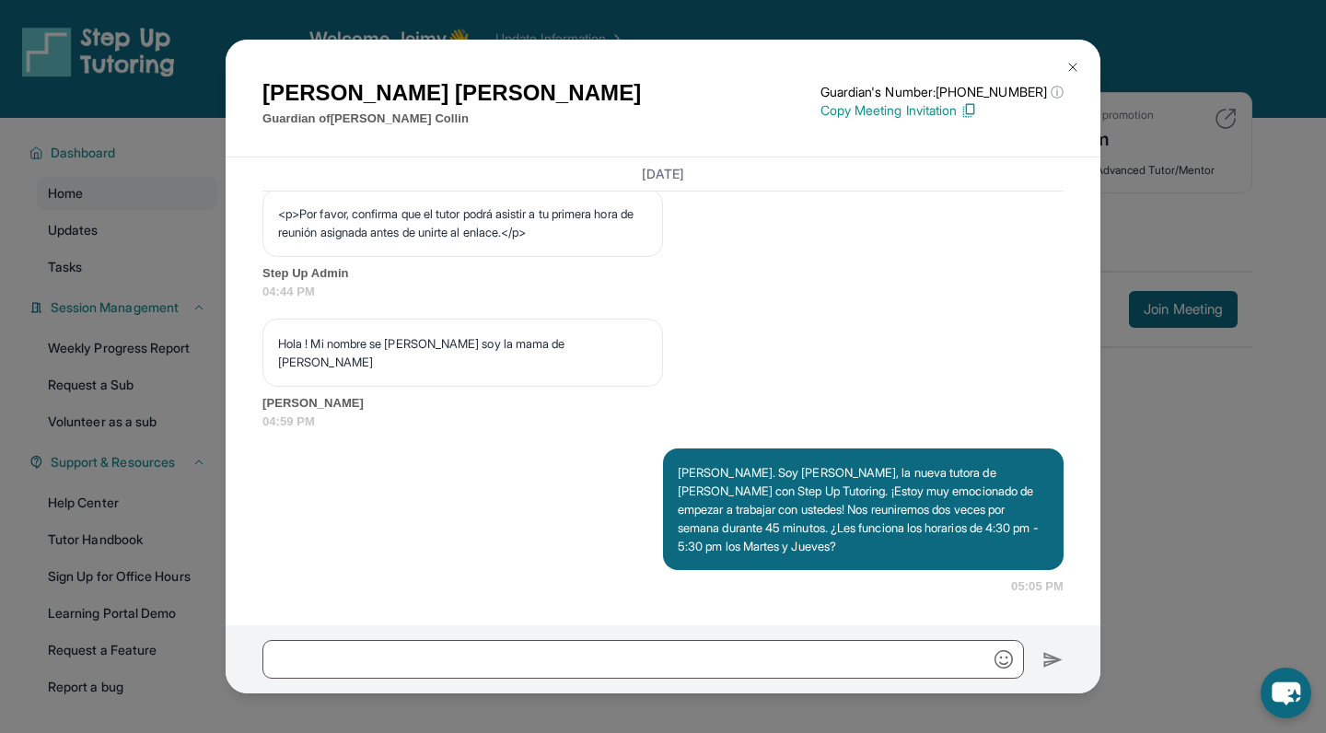
click at [1066, 75] on button at bounding box center [1072, 67] width 37 height 37
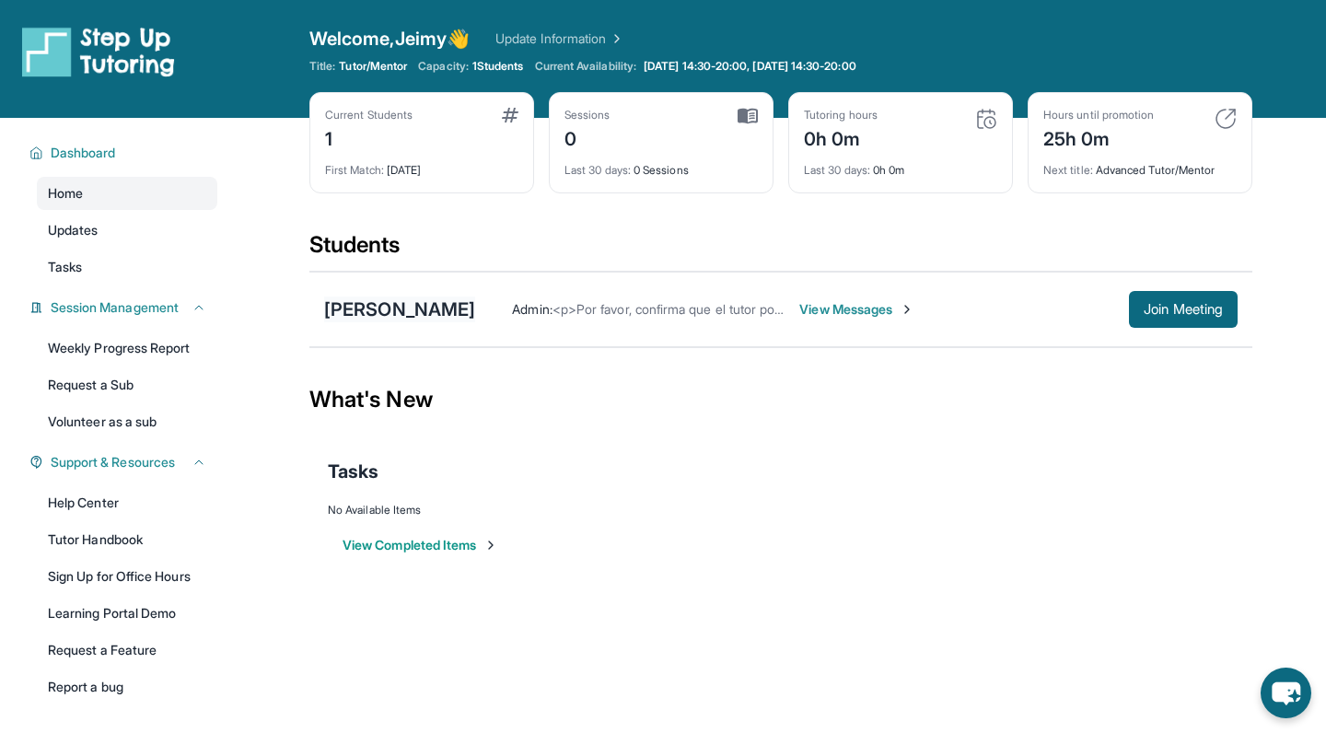
click at [351, 310] on div "Zoe Collin" at bounding box center [399, 309] width 151 height 26
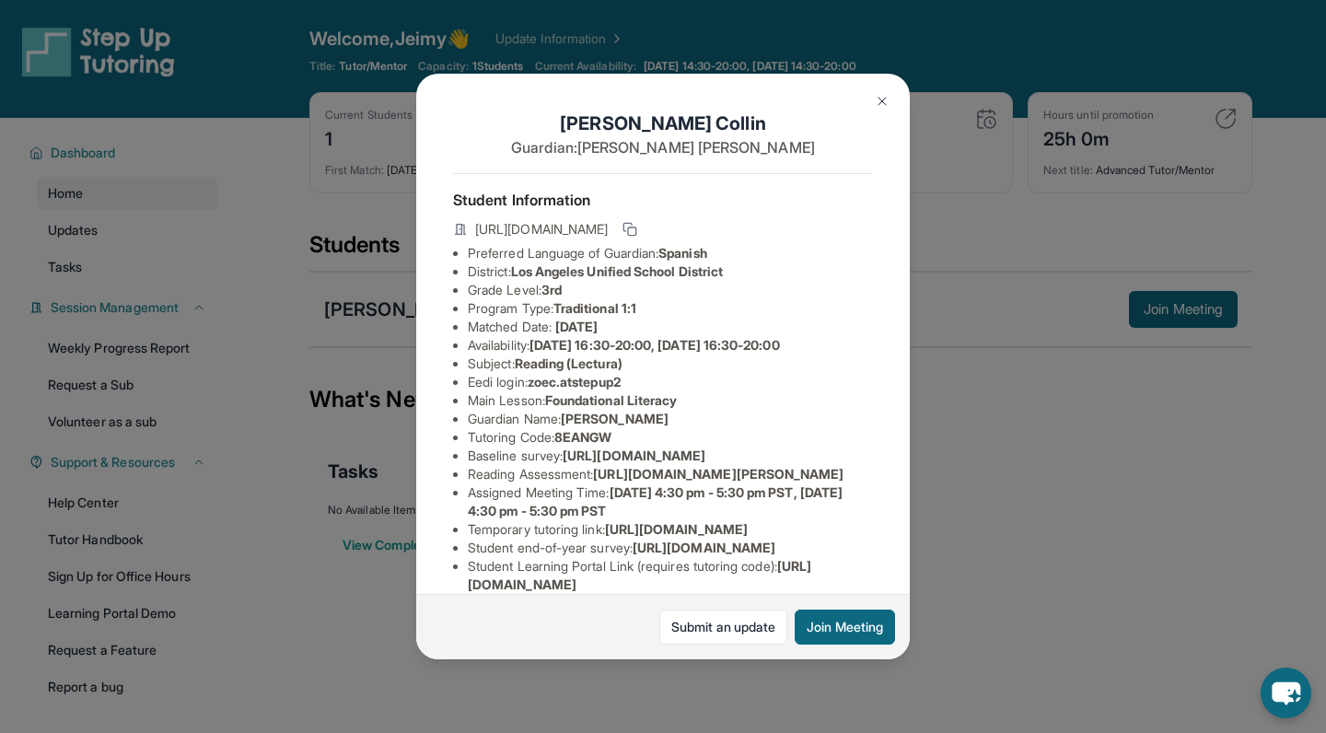
scroll to position [0, 0]
click at [1027, 531] on div "Zoe Collin Guardian: Sandra Palomo Student Information https://student-portal.s…" at bounding box center [663, 366] width 1326 height 733
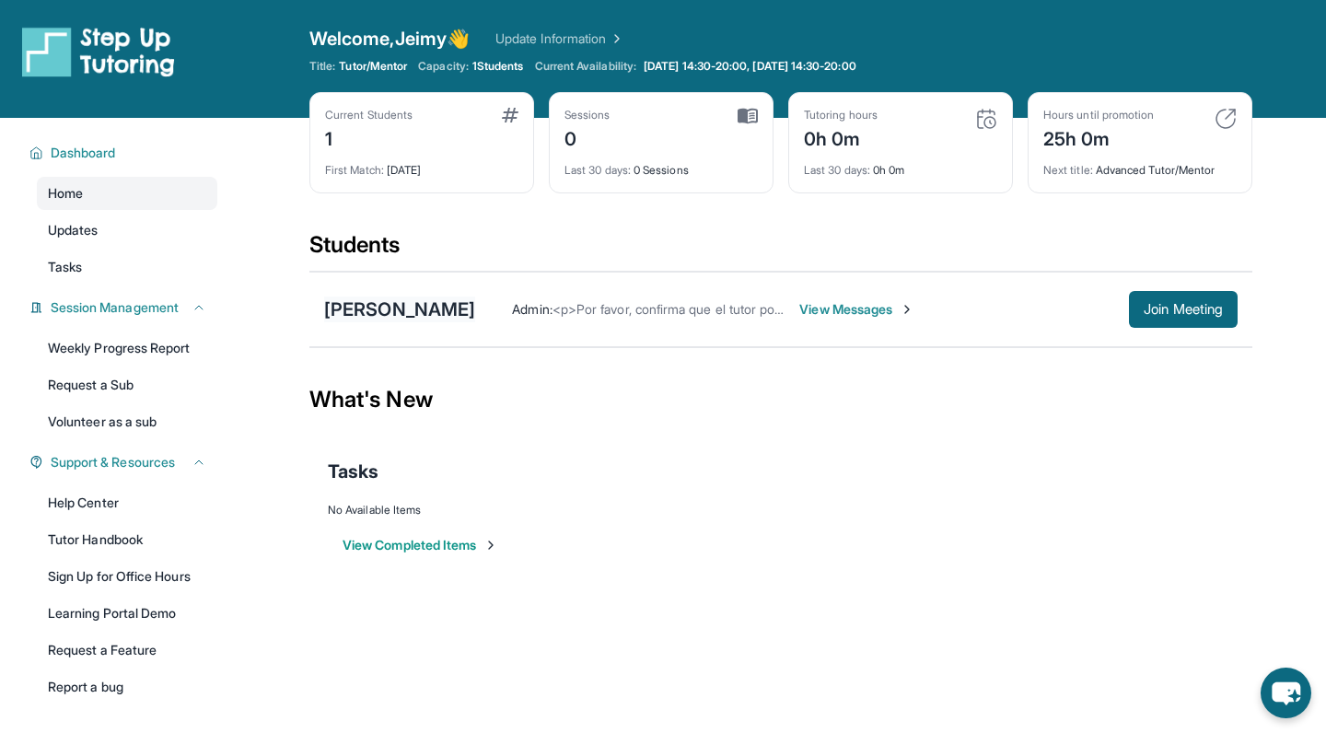
click at [353, 319] on div "Zoe Collin" at bounding box center [399, 309] width 151 height 26
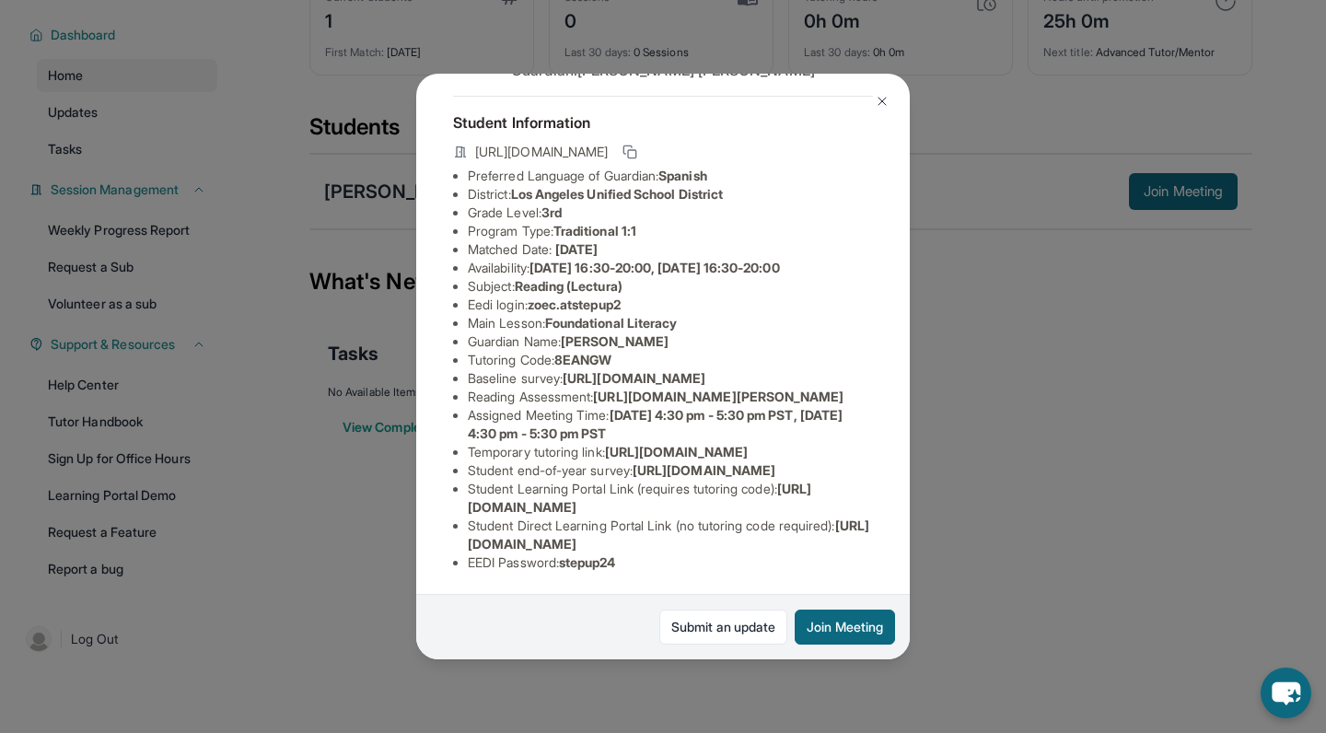
scroll to position [258, 0]
click at [881, 110] on button at bounding box center [881, 101] width 37 height 37
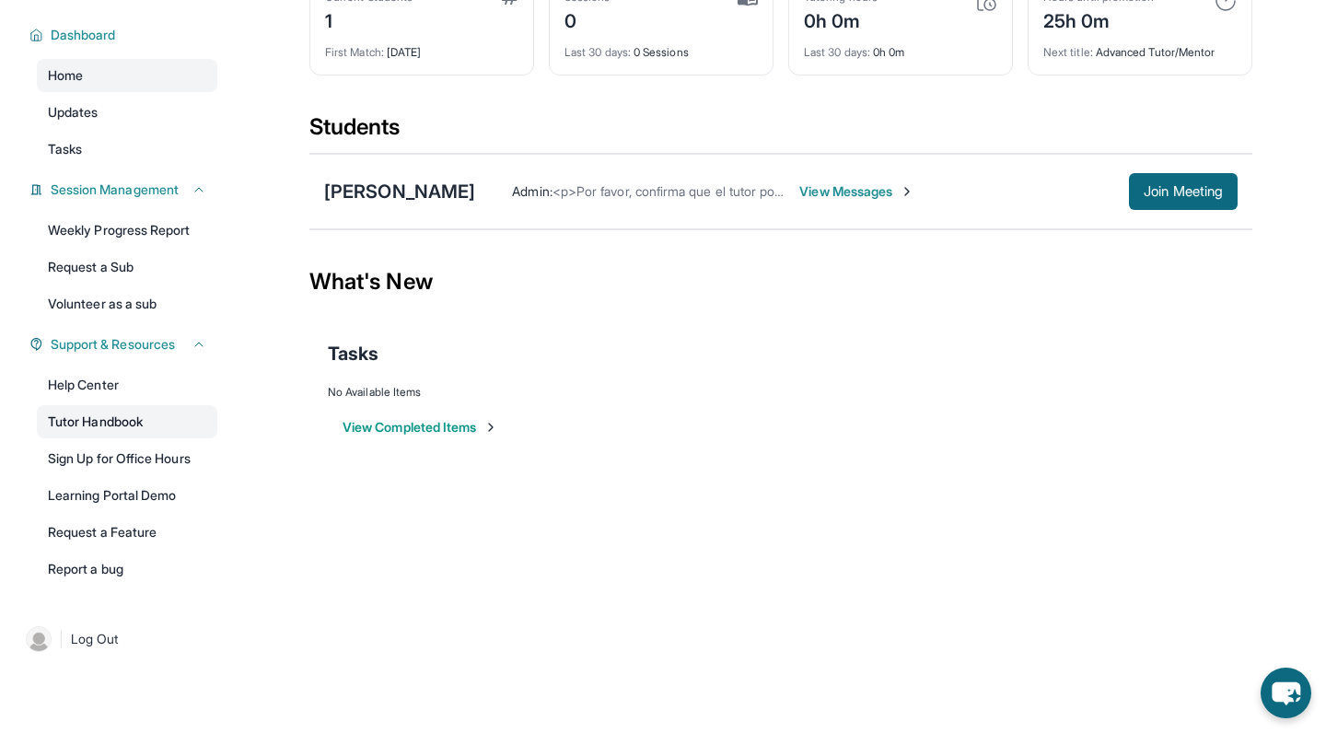
click at [113, 418] on link "Tutor Handbook" at bounding box center [127, 421] width 180 height 33
click at [443, 423] on button "View Completed Items" at bounding box center [420, 427] width 156 height 18
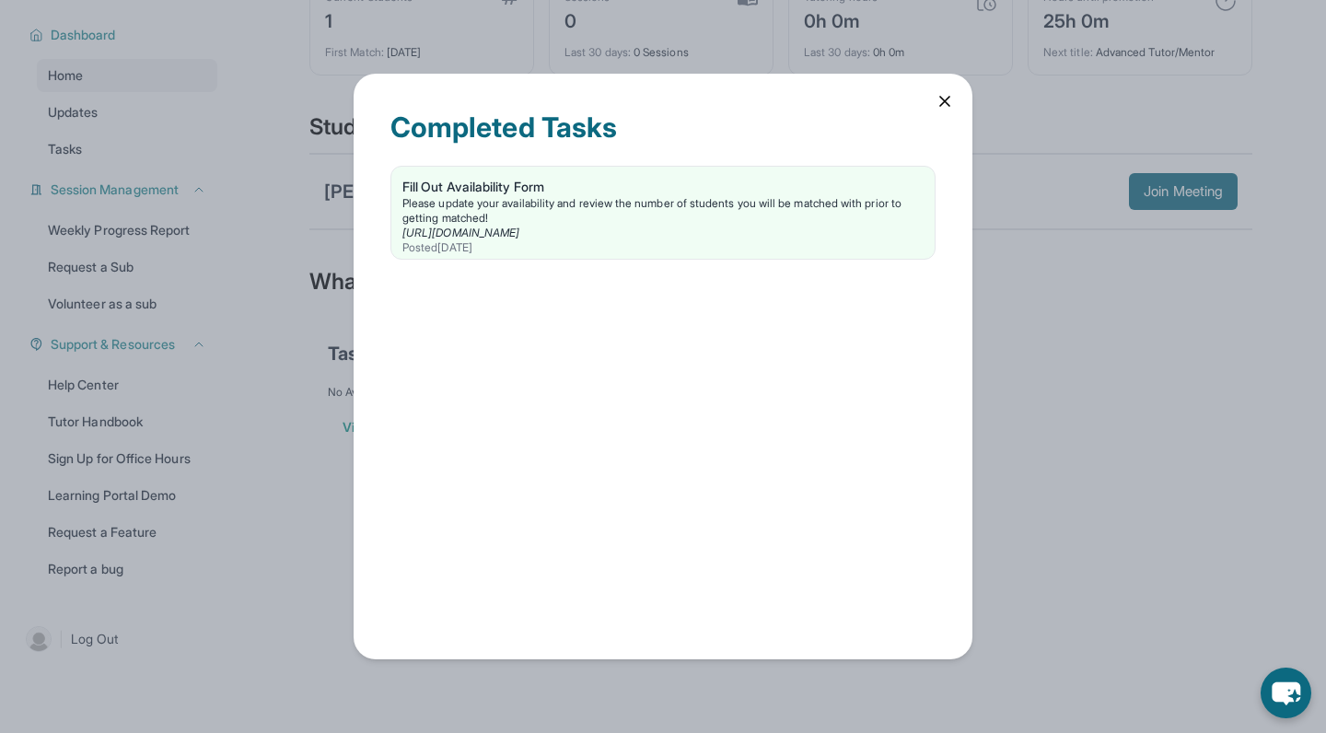
click at [943, 101] on icon at bounding box center [944, 101] width 18 height 18
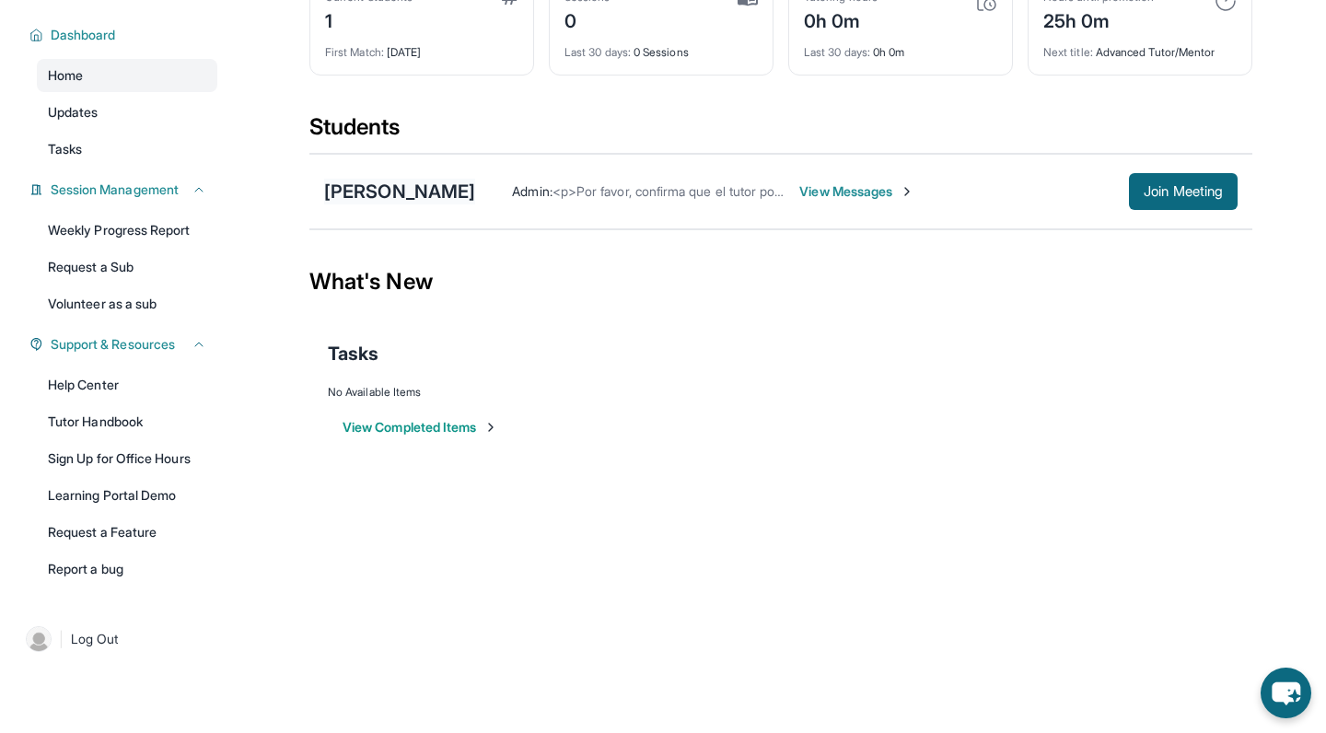
click at [371, 190] on div "Zoe Collin" at bounding box center [399, 192] width 151 height 26
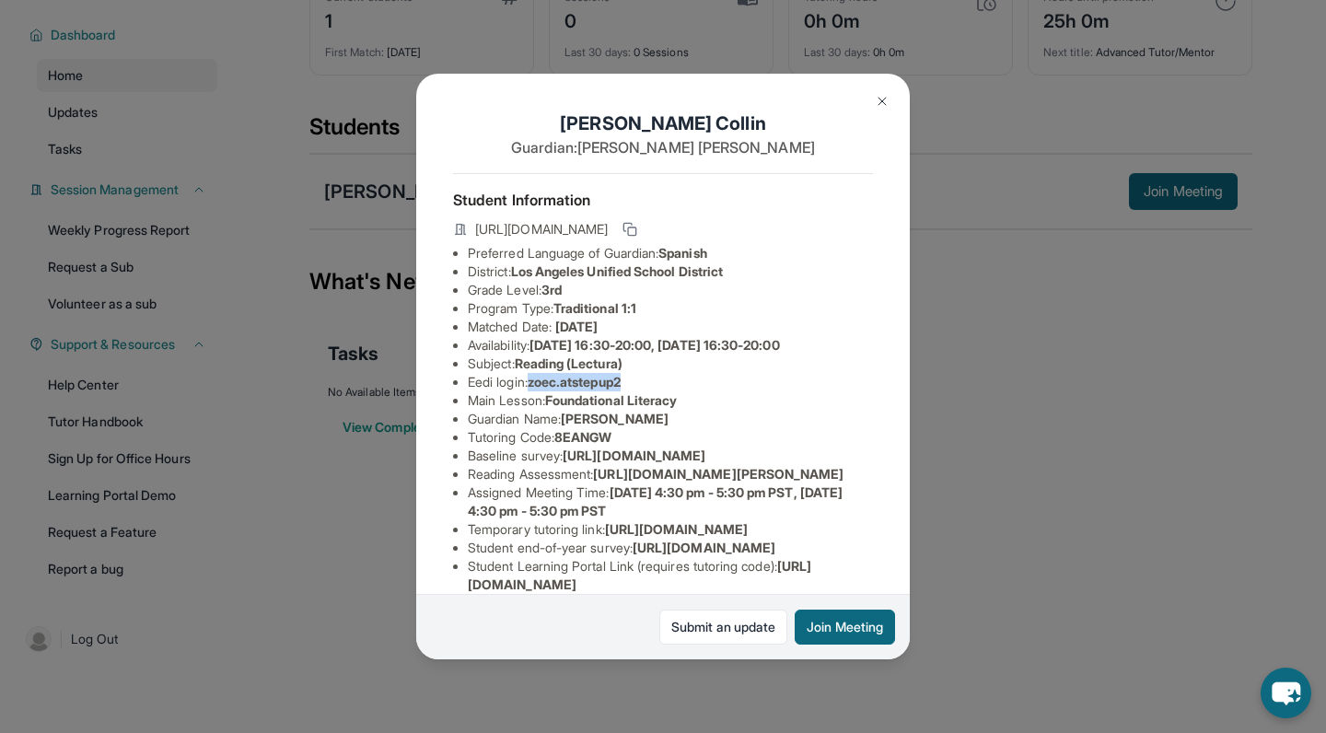
drag, startPoint x: 531, startPoint y: 383, endPoint x: 658, endPoint y: 382, distance: 127.0
click at [658, 382] on li "Eedi login : zoec.atstepup2" at bounding box center [670, 382] width 405 height 18
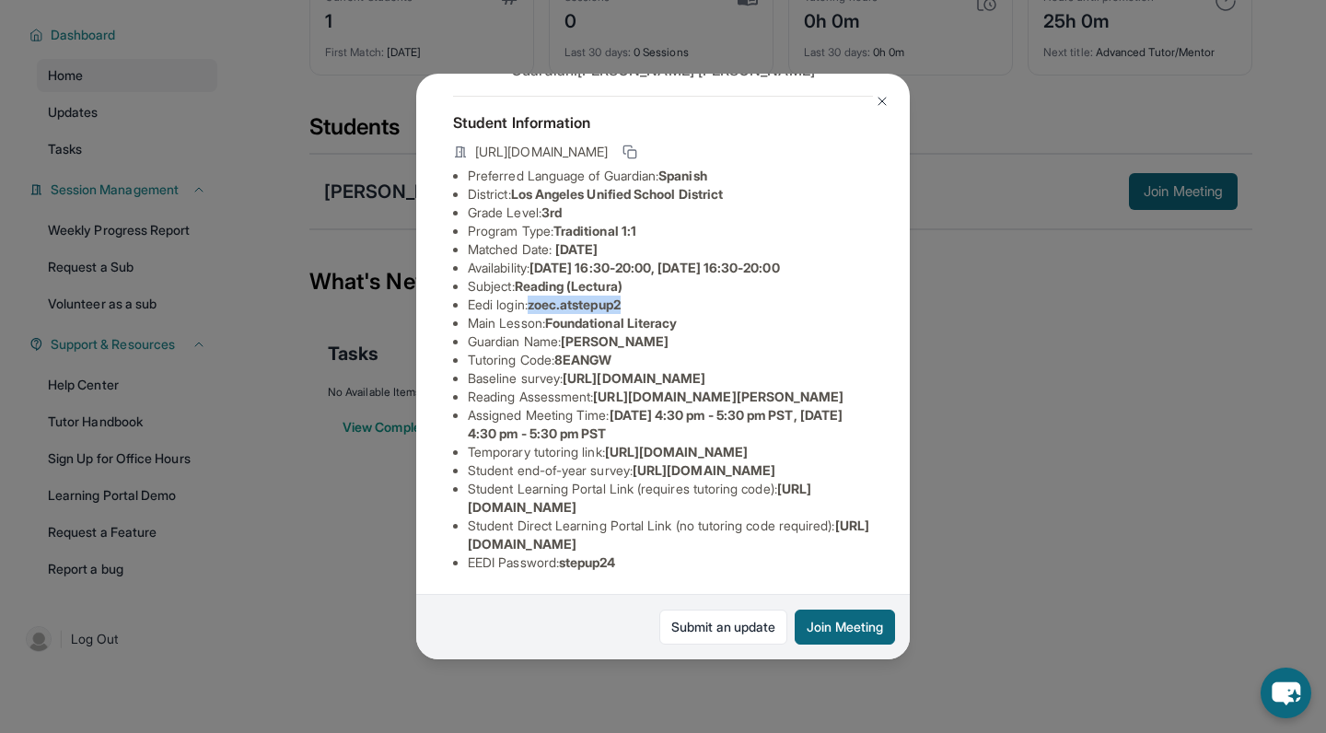
scroll to position [87, 1]
click at [1005, 357] on div "Zoe Collin Guardian: Sandra Palomo Student Information https://student-portal.s…" at bounding box center [663, 366] width 1326 height 733
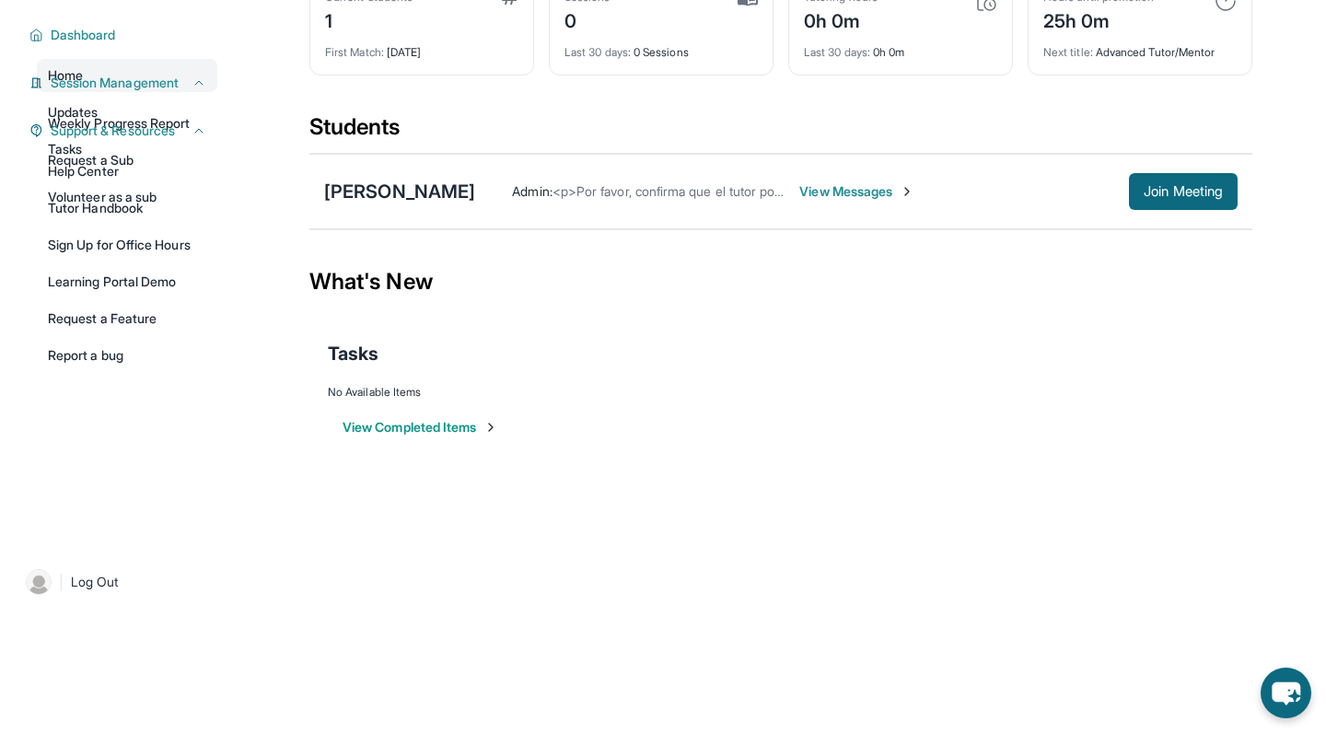
scroll to position [0, 0]
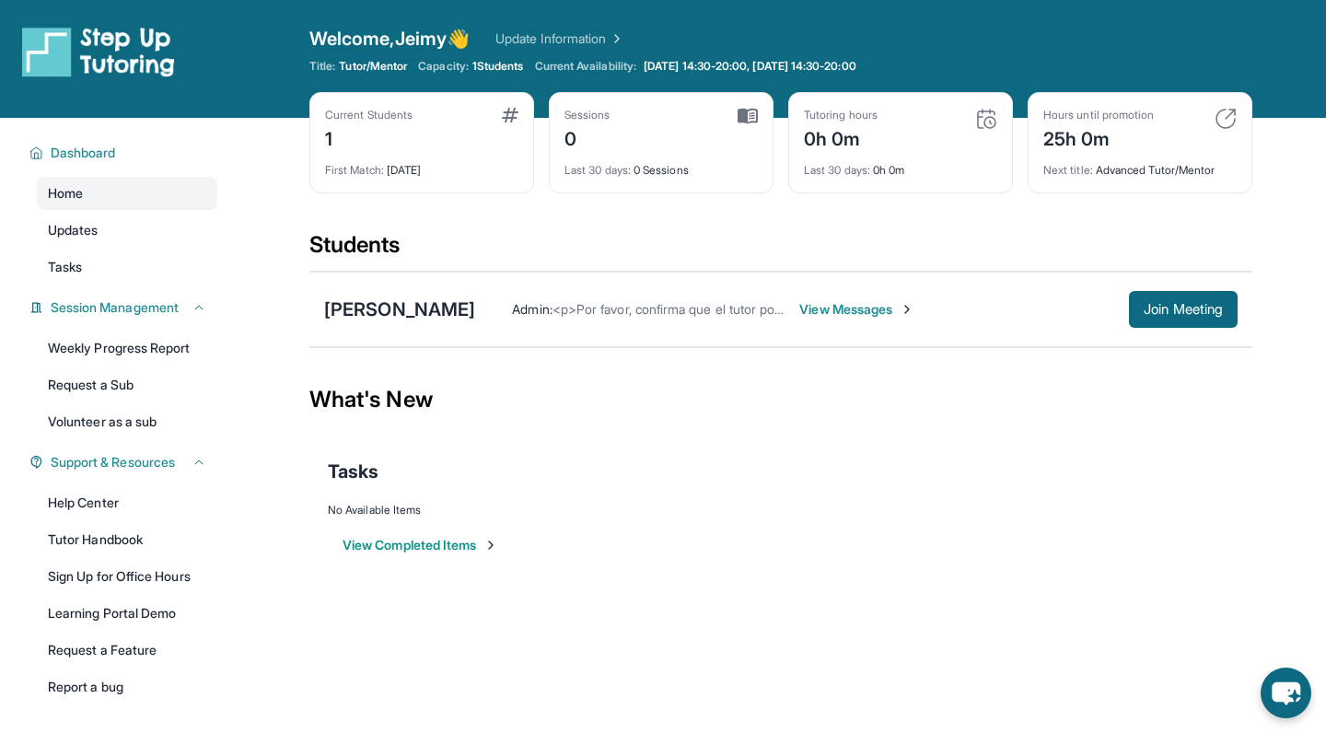
click at [639, 312] on span "<p>Por favor, confirma que el tutor podrá asistir a tu primera hora de reunión …" at bounding box center [892, 309] width 681 height 16
click at [799, 310] on span "View Messages" at bounding box center [856, 309] width 115 height 18
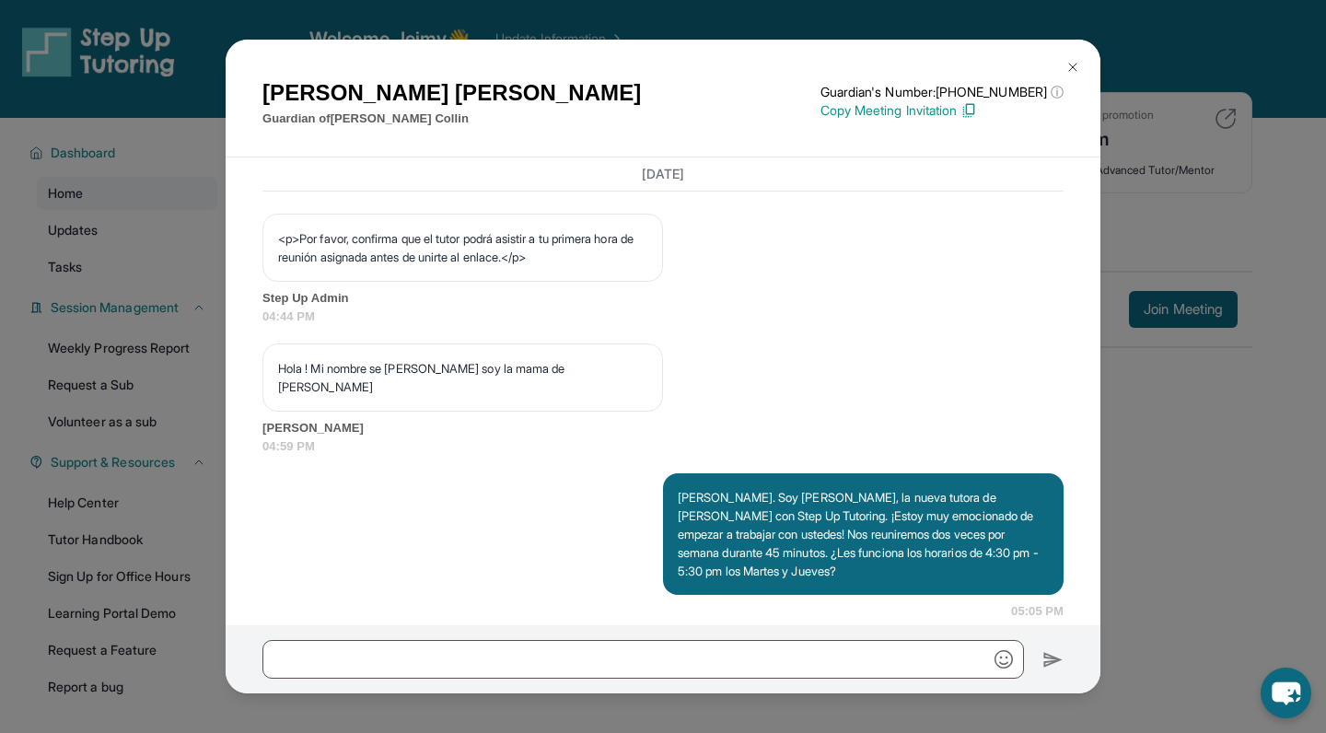
scroll to position [1247, 0]
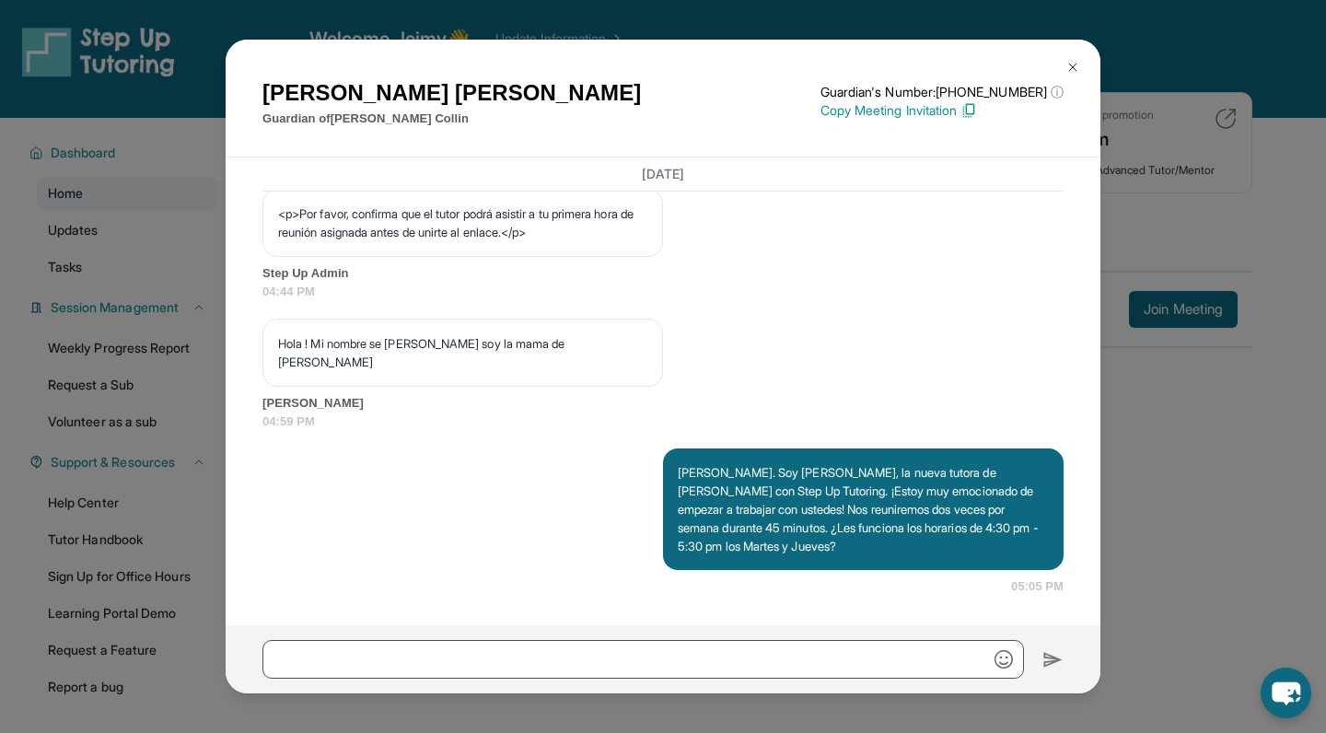
click at [1066, 70] on img at bounding box center [1072, 67] width 15 height 15
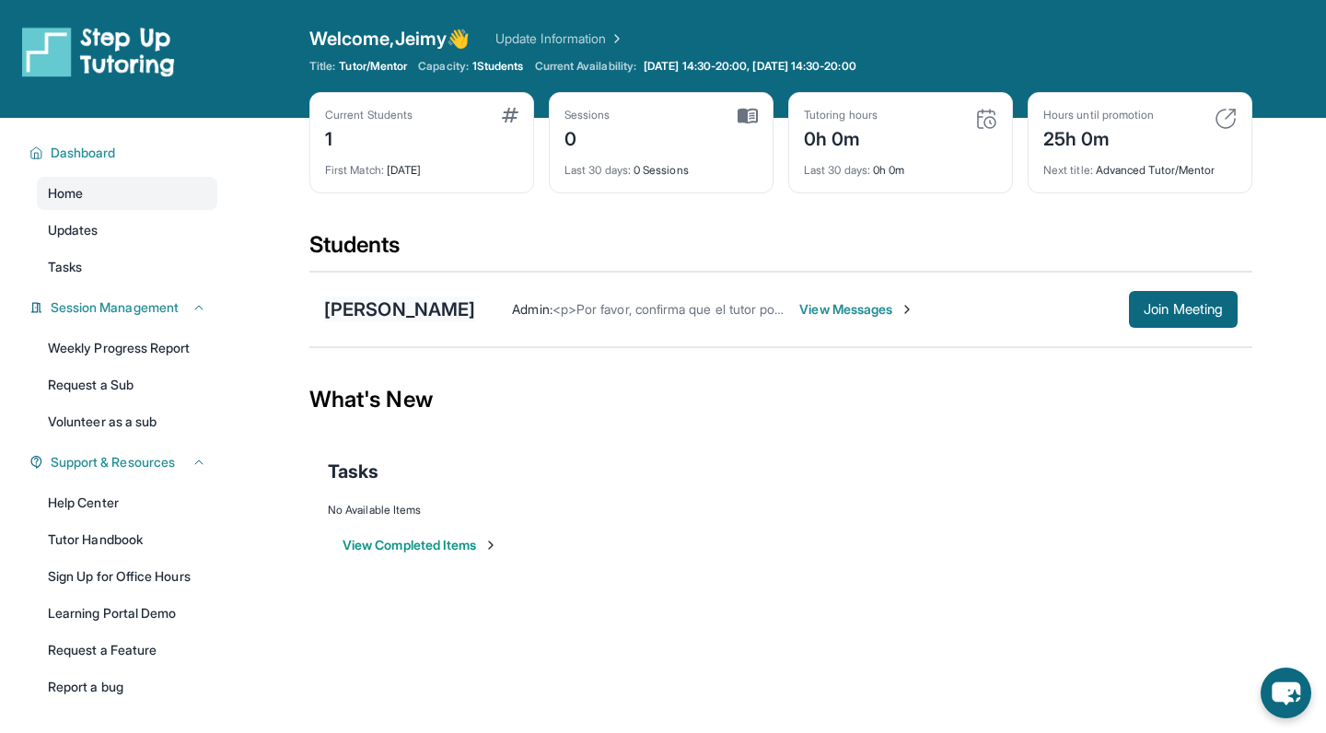
click at [333, 319] on div "Zoe Collin" at bounding box center [399, 309] width 151 height 26
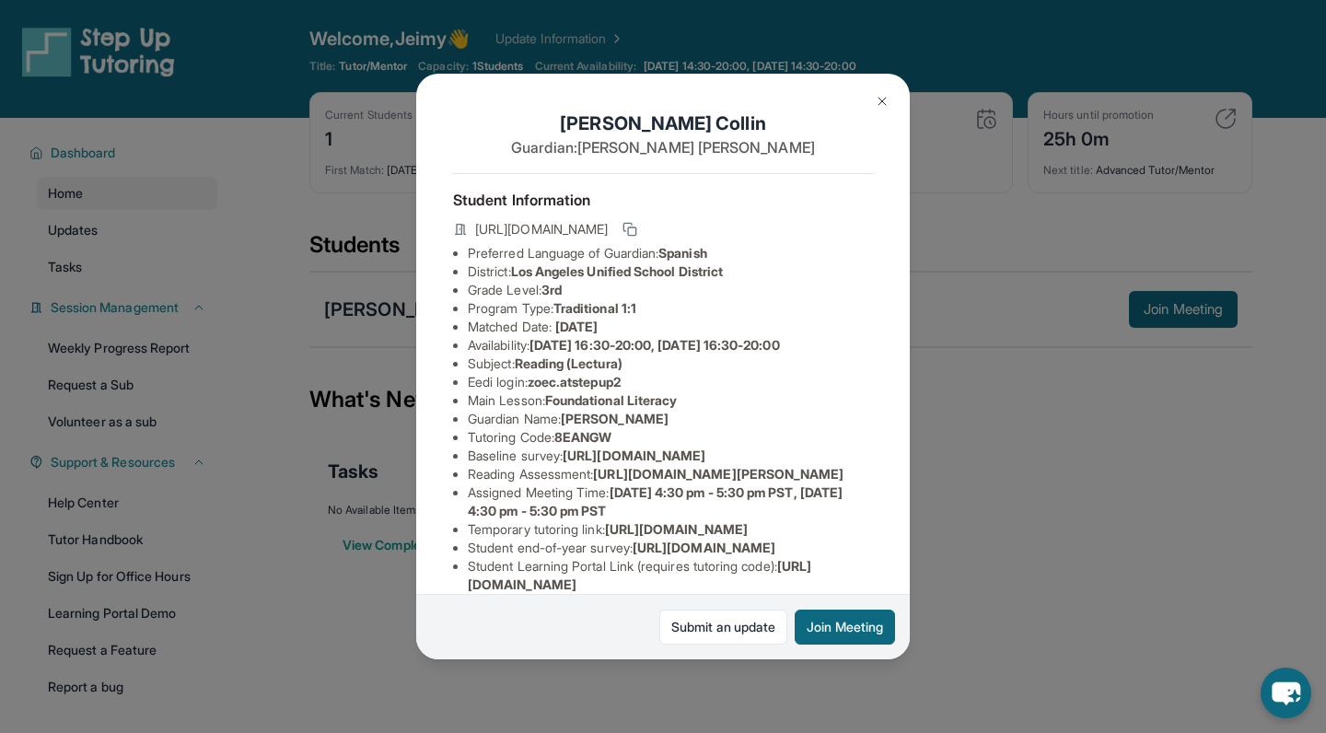
drag, startPoint x: 538, startPoint y: 384, endPoint x: 651, endPoint y: 384, distance: 113.2
click at [651, 384] on li "Eedi login : zoec.atstepup2" at bounding box center [670, 382] width 405 height 18
copy li "zoec.atstepup2"
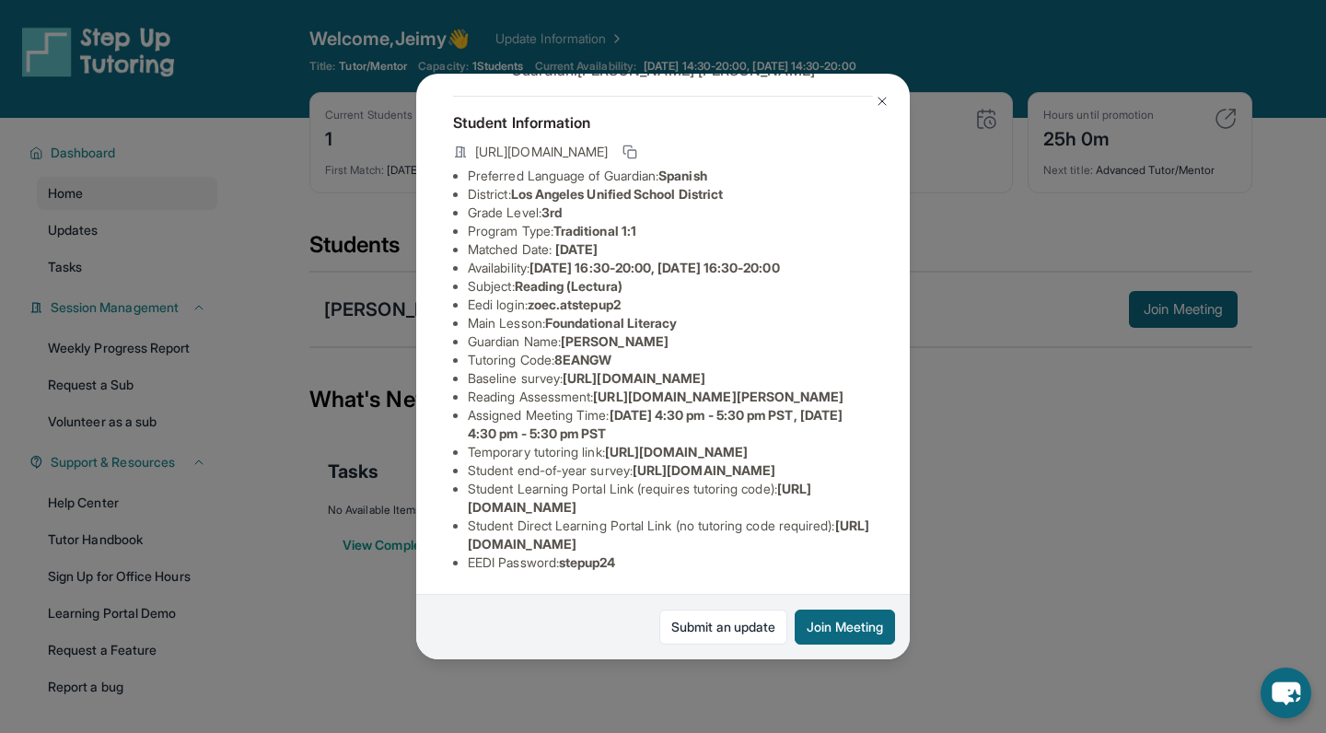
scroll to position [280, 0]
drag, startPoint x: 568, startPoint y: 564, endPoint x: 646, endPoint y: 564, distance: 78.2
click at [646, 564] on li "EEDI Password : stepup24" at bounding box center [670, 562] width 405 height 18
copy li "stepup24"
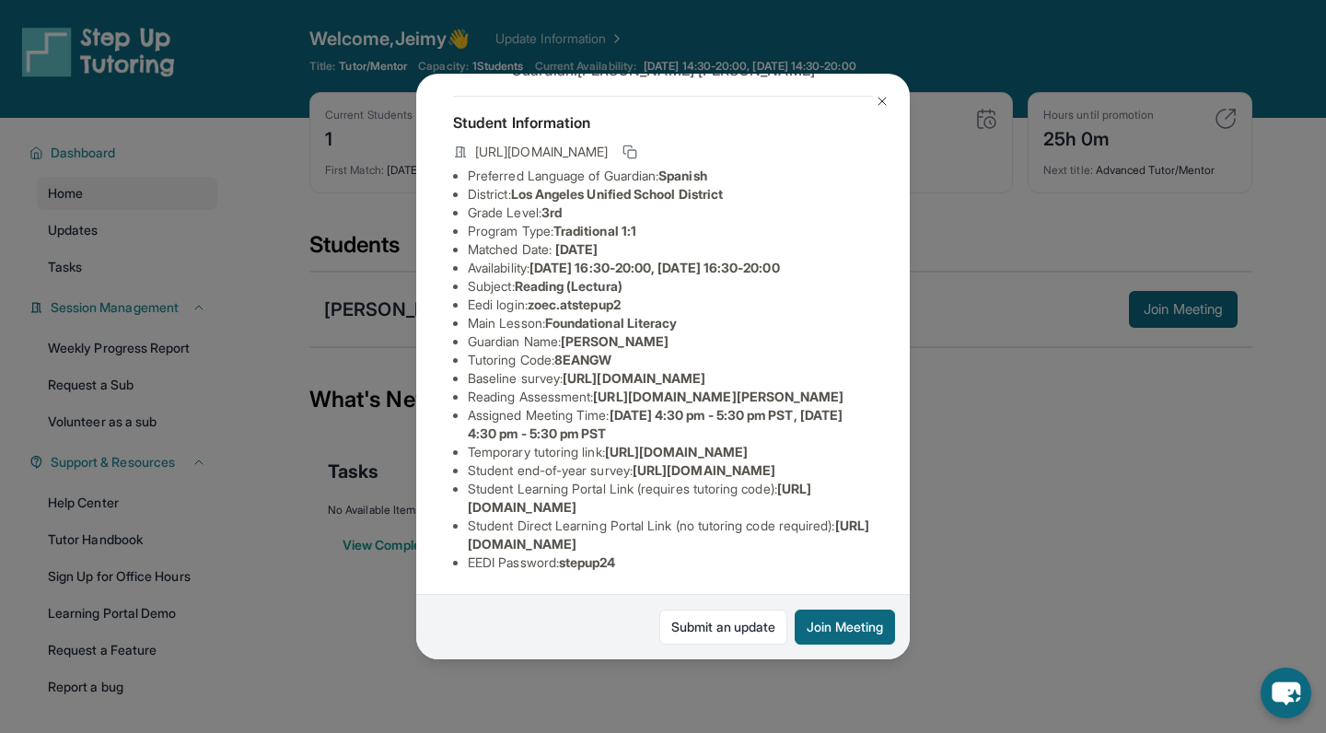
drag, startPoint x: 536, startPoint y: 206, endPoint x: 692, endPoint y: 206, distance: 156.5
click at [693, 295] on li "Eedi login : zoec.atstepup2" at bounding box center [670, 304] width 405 height 18
copy li "zoec.atstepup2"
drag, startPoint x: 570, startPoint y: 560, endPoint x: 651, endPoint y: 560, distance: 81.0
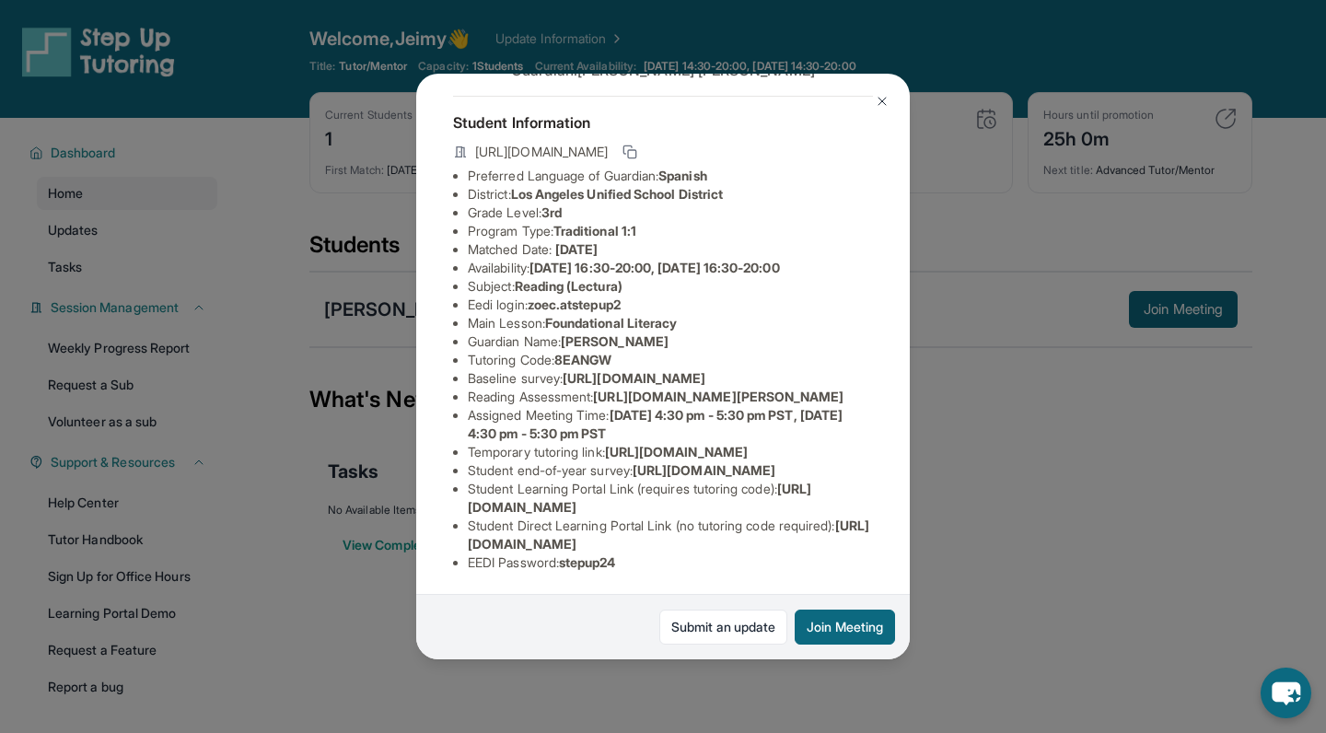
click at [651, 560] on li "EEDI Password : stepup24" at bounding box center [670, 562] width 405 height 18
copy li "stepup24"
click at [953, 531] on div "Zoe Collin Guardian: Sandra Palomo Student Information https://student-portal.s…" at bounding box center [663, 366] width 1326 height 733
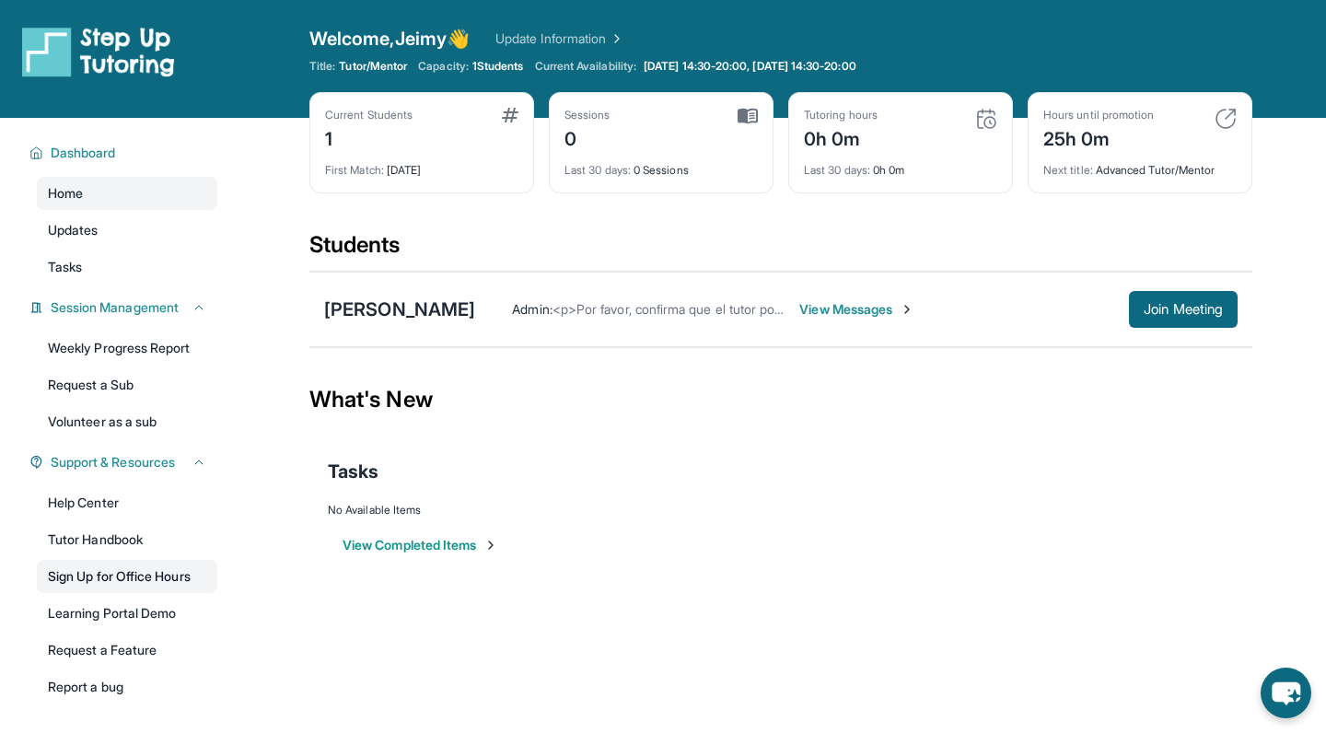
click at [166, 574] on link "Sign Up for Office Hours" at bounding box center [127, 576] width 180 height 33
click at [366, 306] on div "Zoe Collin" at bounding box center [399, 309] width 151 height 26
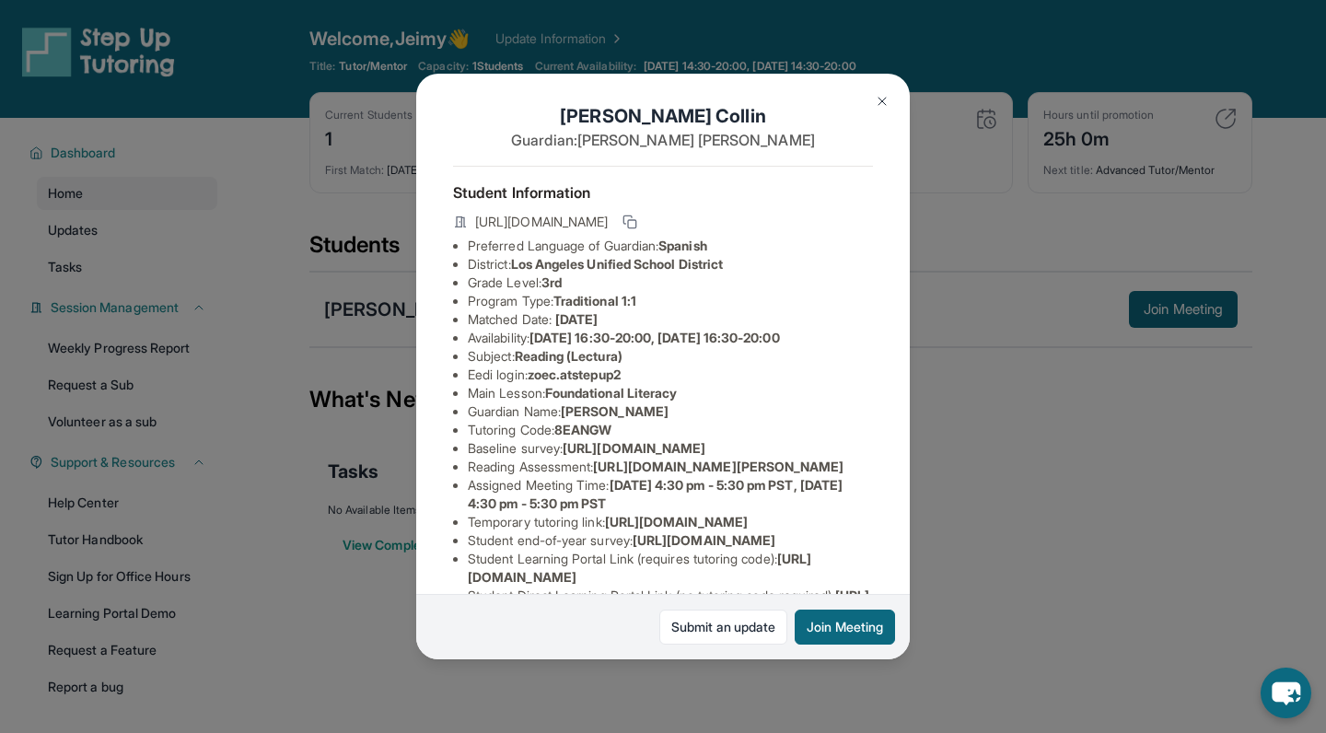
scroll to position [0, 2]
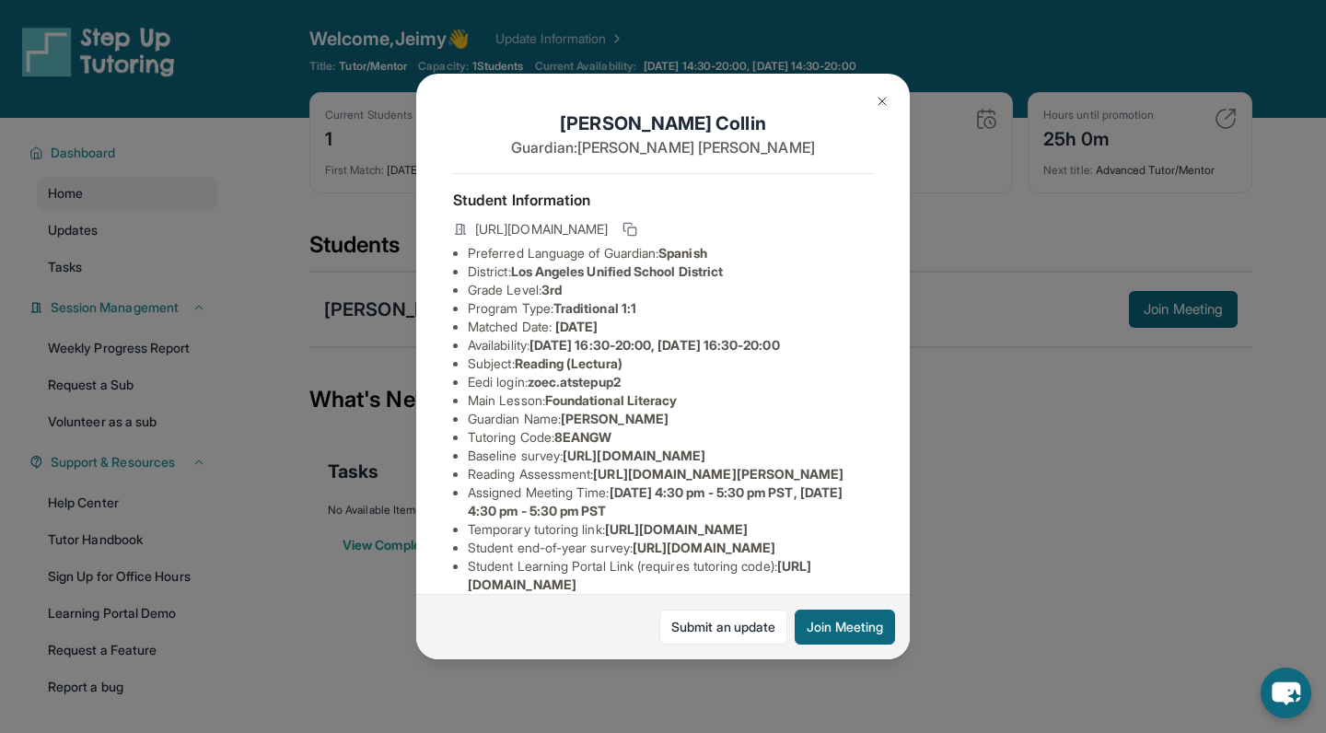
click at [882, 97] on img at bounding box center [882, 101] width 15 height 15
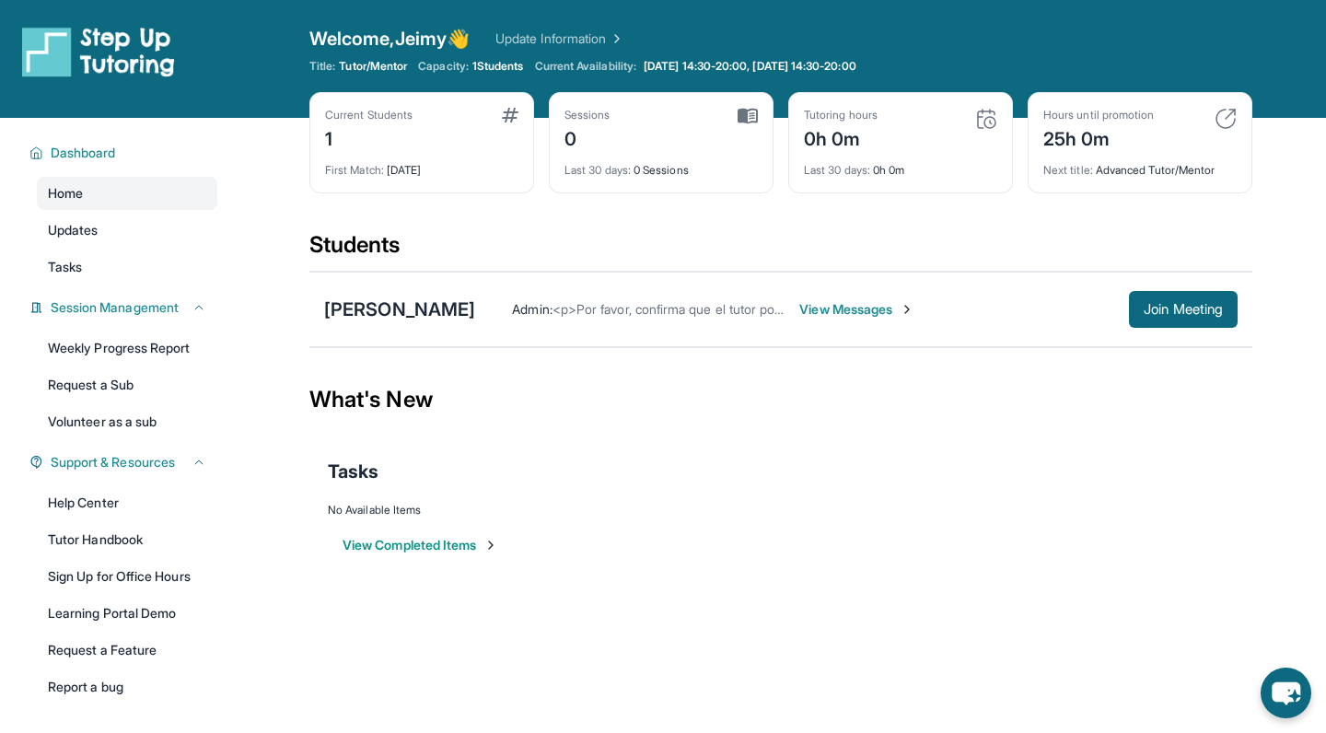
click at [799, 315] on span "View Messages" at bounding box center [856, 309] width 115 height 18
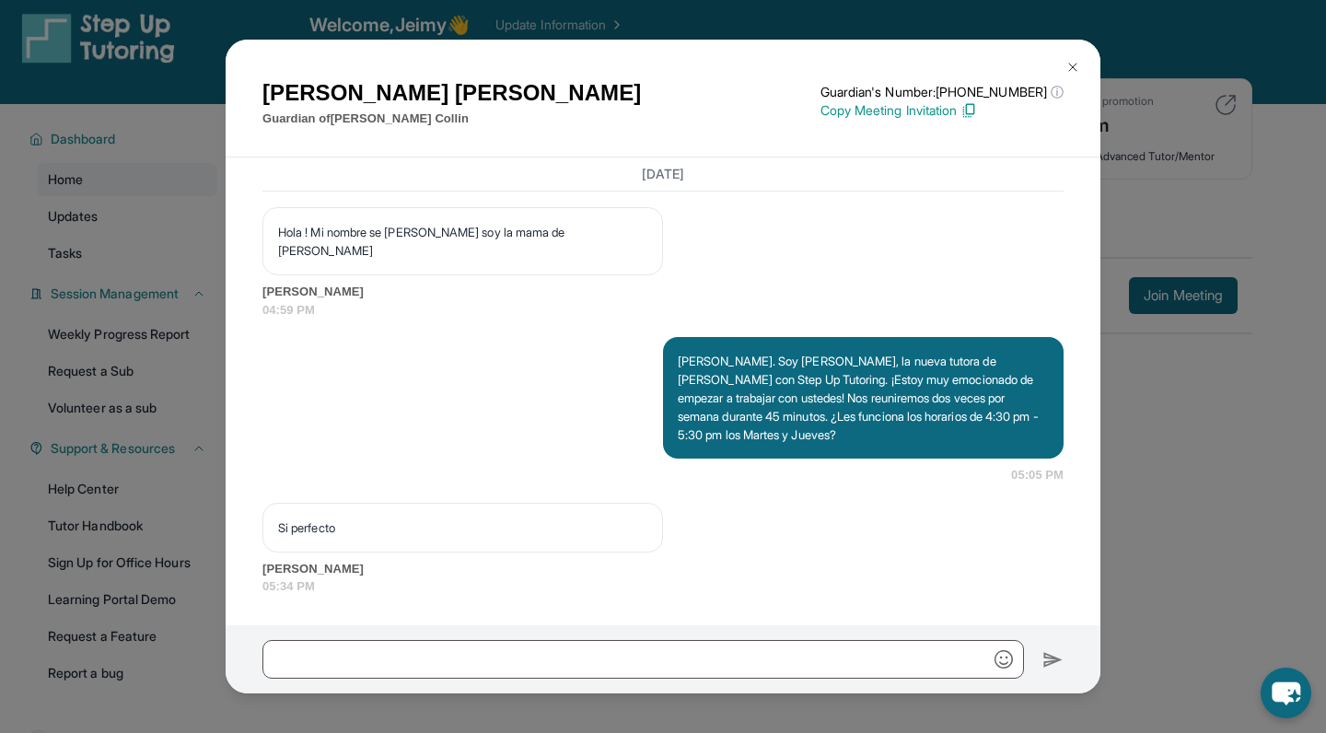
scroll to position [15, 0]
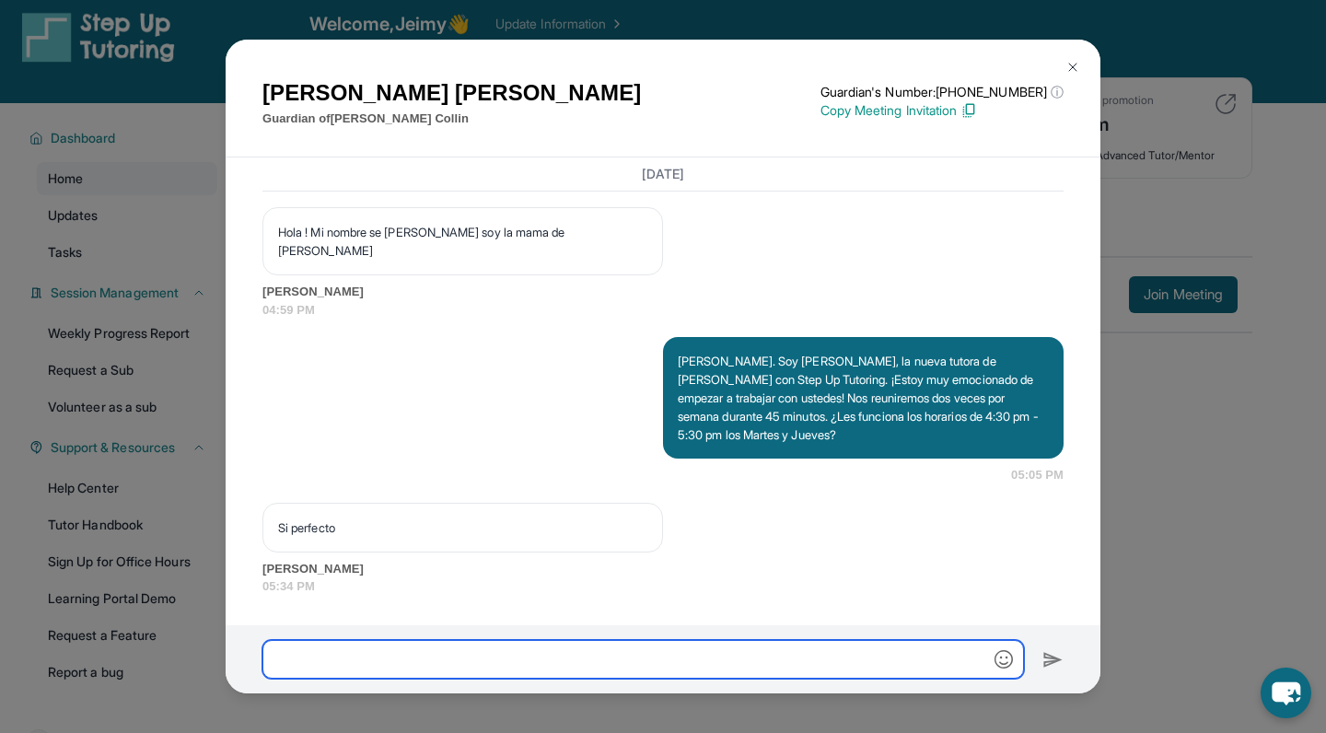
click at [489, 662] on input "text" at bounding box center [642, 659] width 761 height 39
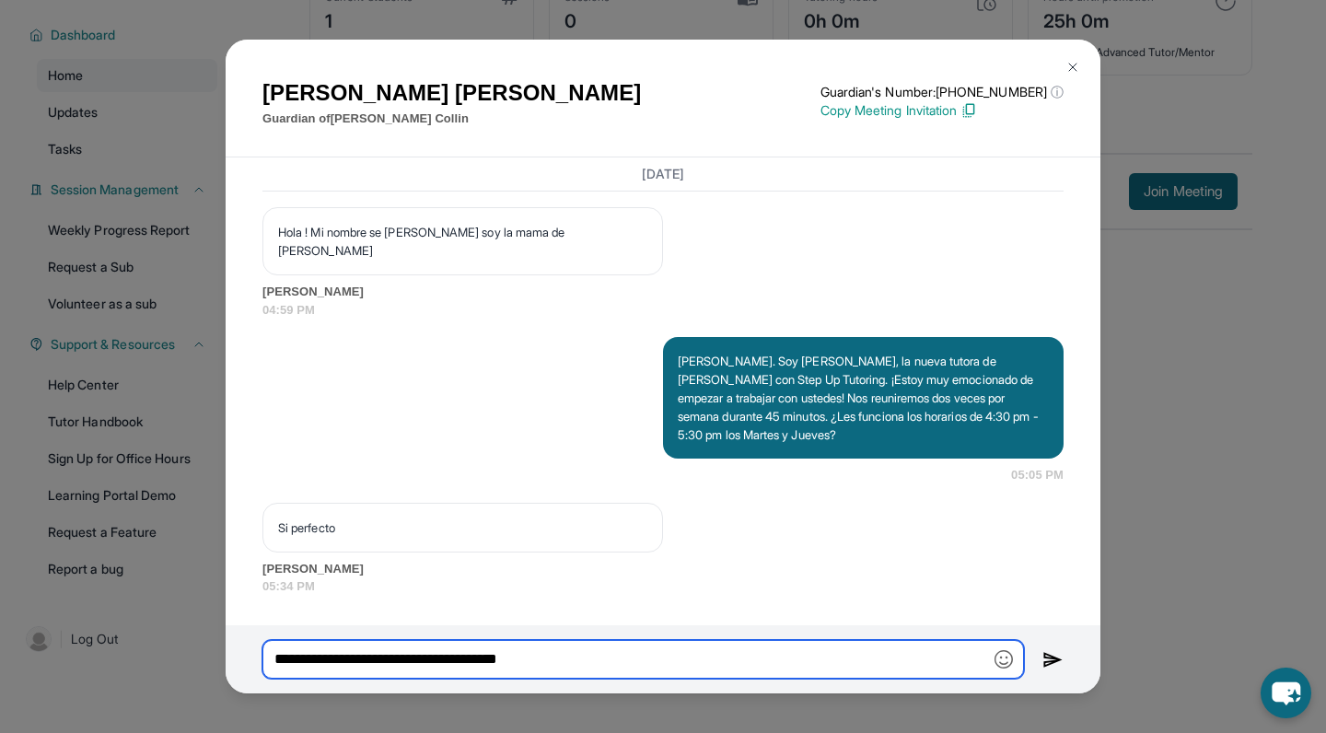
scroll to position [118, 0]
type input "**********"
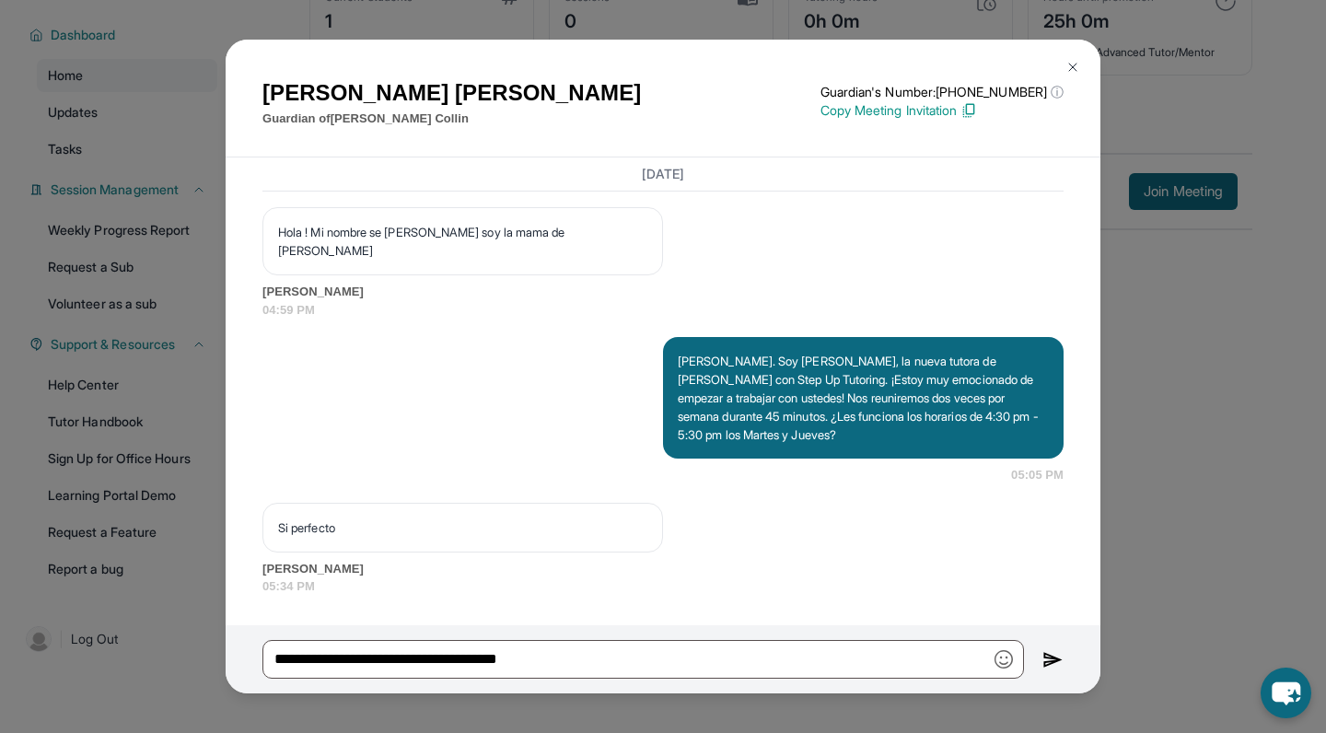
click at [1056, 660] on img at bounding box center [1052, 660] width 21 height 22
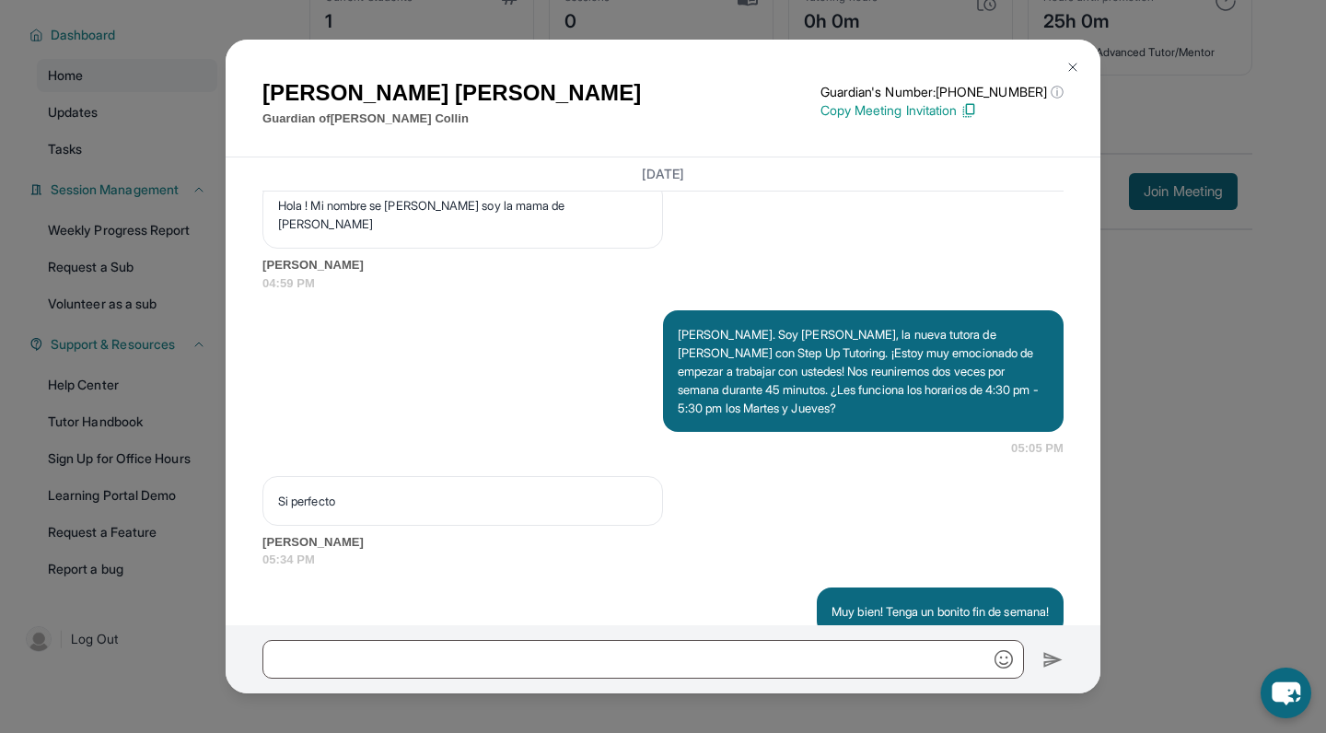
scroll to position [1449, 0]
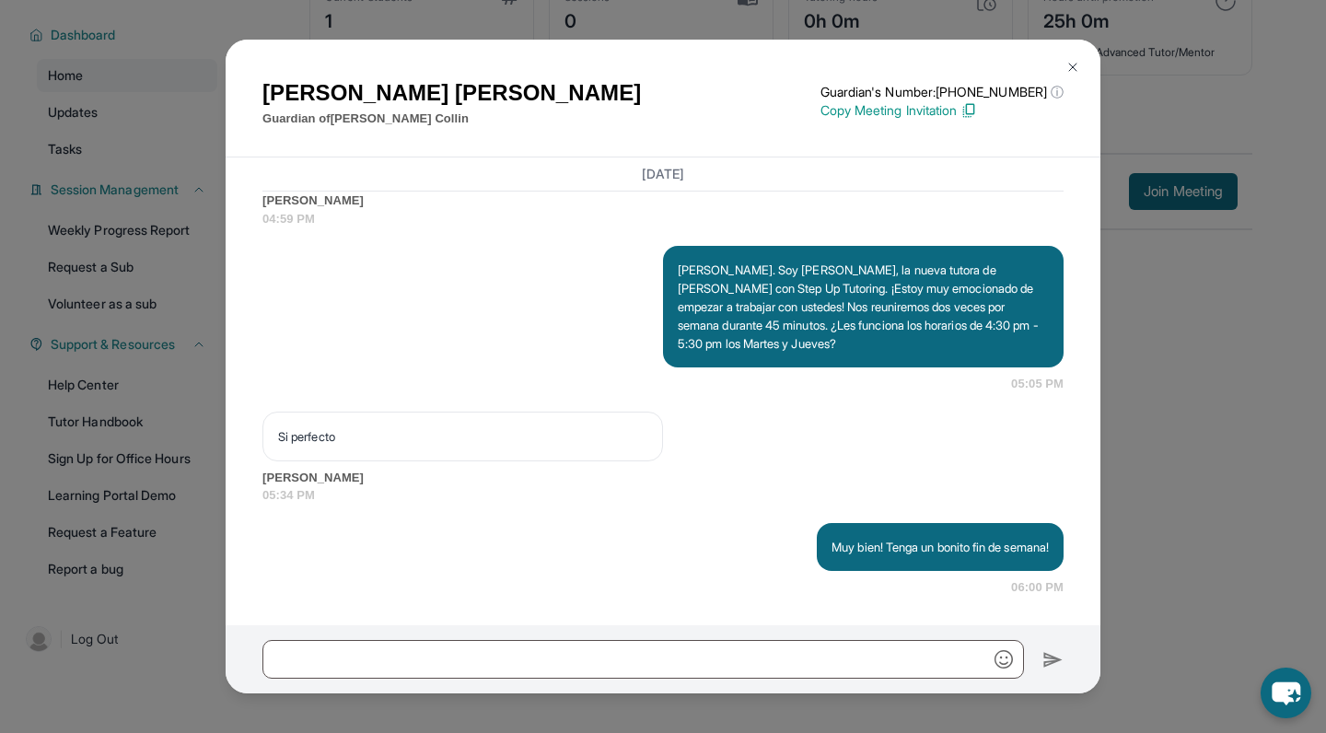
click at [977, 109] on img at bounding box center [968, 110] width 17 height 17
click at [1072, 64] on img at bounding box center [1072, 67] width 15 height 15
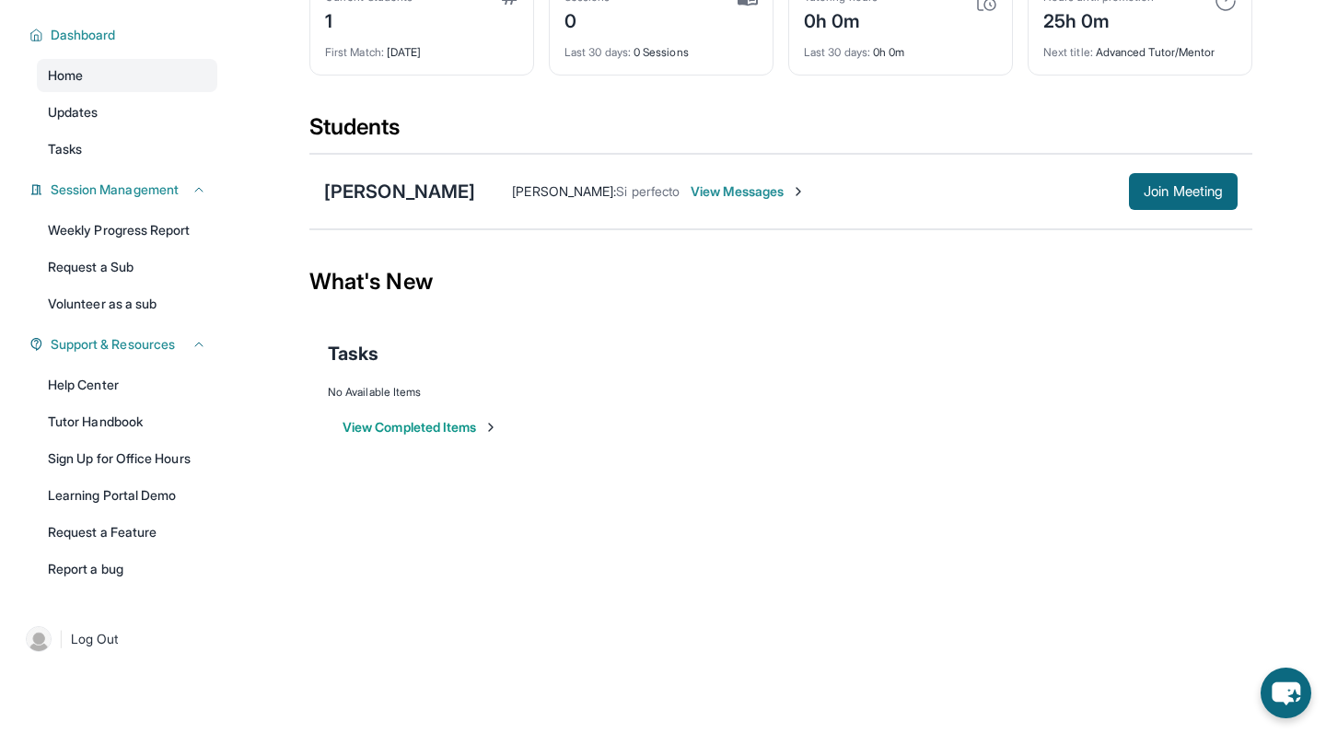
click at [512, 198] on span "Sandra Palomo :" at bounding box center [564, 191] width 104 height 16
click at [383, 191] on div "Zoe Collin" at bounding box center [399, 192] width 151 height 26
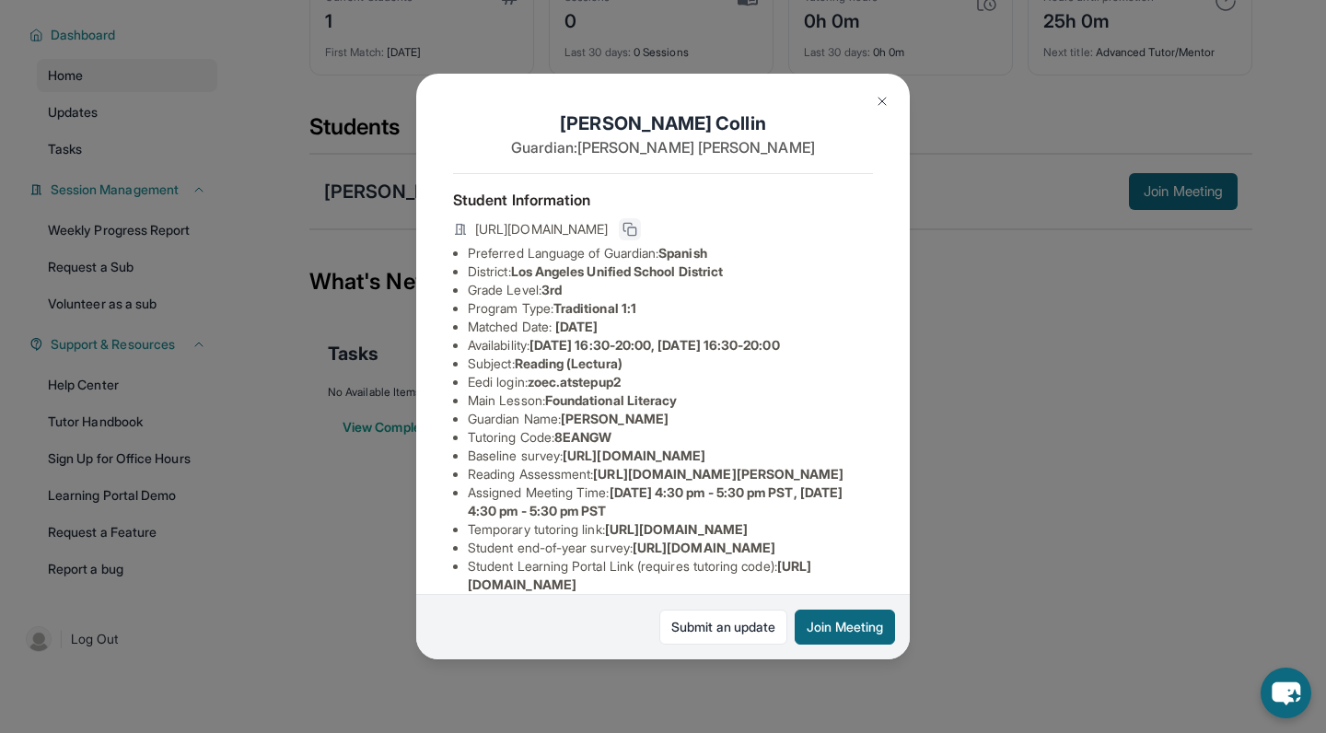
click at [637, 224] on icon at bounding box center [629, 229] width 15 height 15
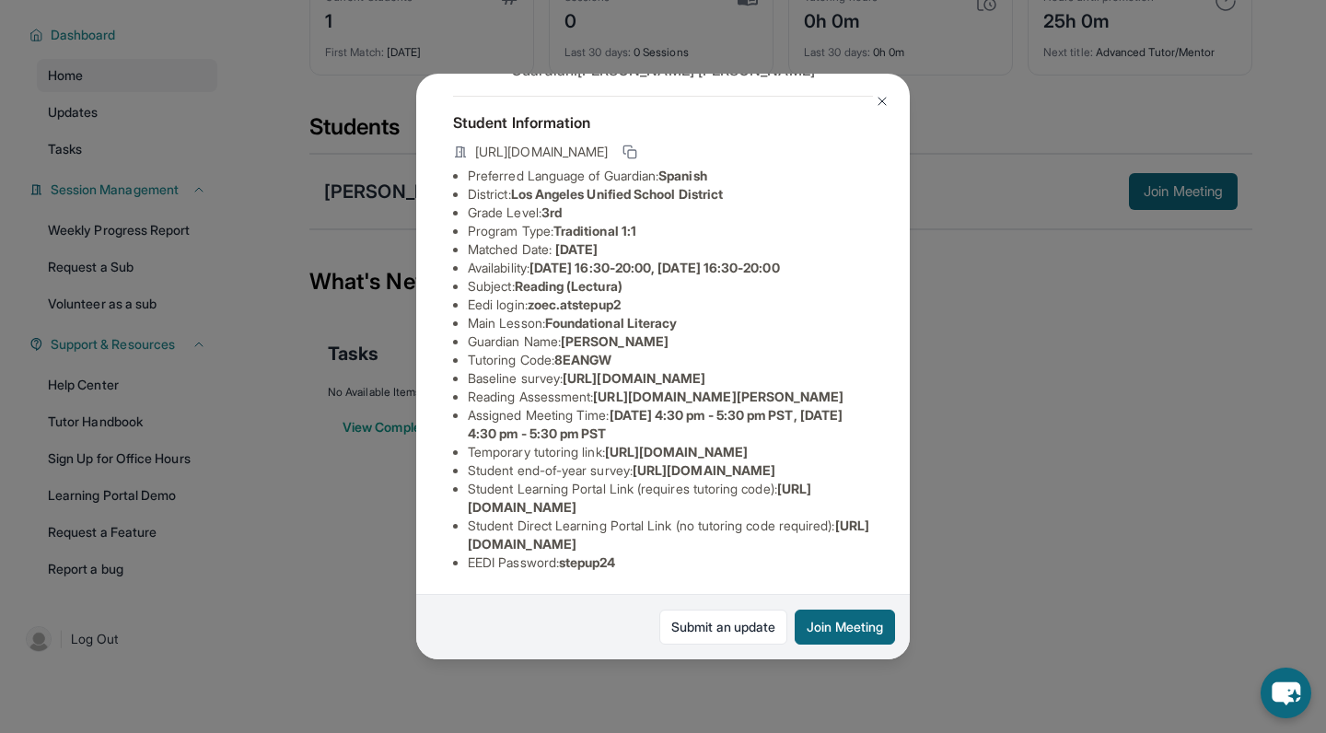
scroll to position [280, 3]
click at [878, 97] on img at bounding box center [882, 101] width 15 height 15
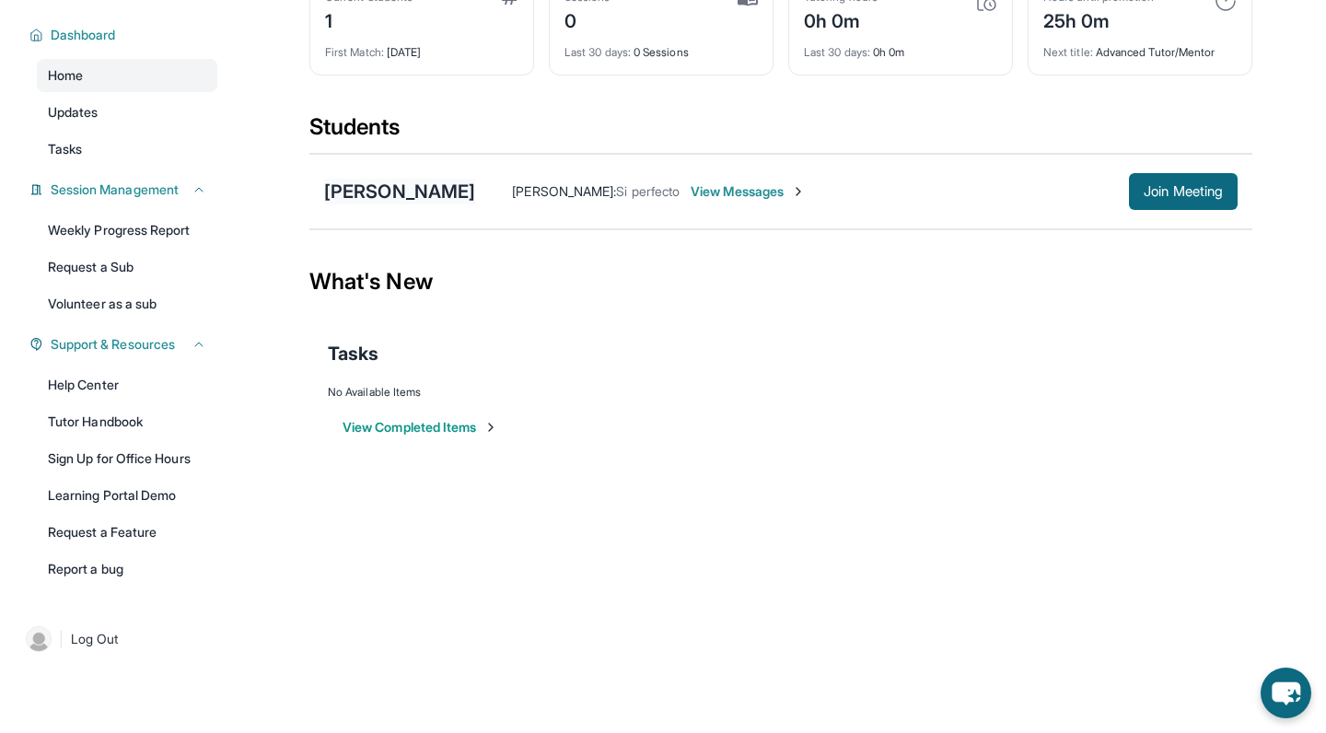
click at [363, 194] on div "Zoe Collin" at bounding box center [399, 192] width 151 height 26
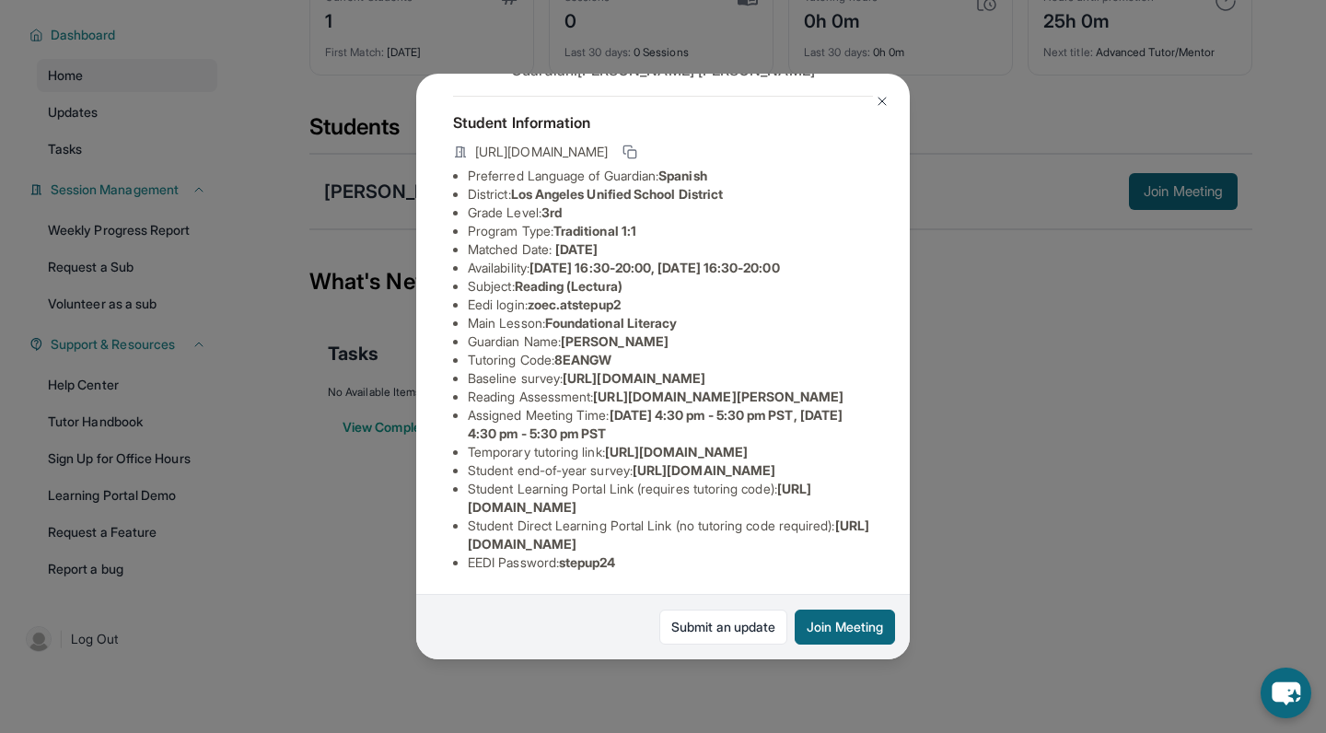
scroll to position [280, 0]
drag, startPoint x: 600, startPoint y: 249, endPoint x: 850, endPoint y: 287, distance: 252.3
click at [850, 388] on li "Reading Assessment : https://ql1qcxwx.paperform.co/?id=2025-s10999&name=Zoe%20C…" at bounding box center [670, 397] width 405 height 18
copy li "https://ql1qcxwx.paperform.co/?id=2025-s10999&name=Zoe%20Collin&grade=3rd&windo…"
drag, startPoint x: 463, startPoint y: 360, endPoint x: 625, endPoint y: 376, distance: 162.8
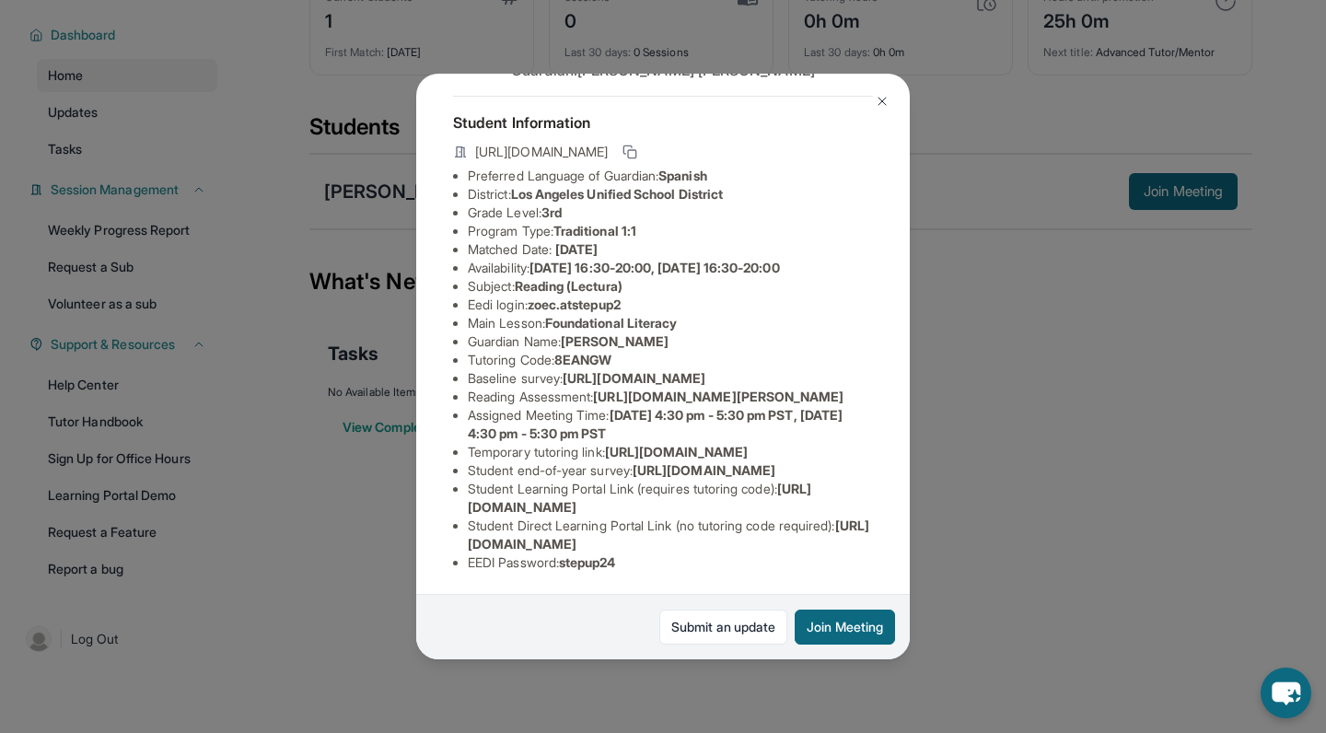
click at [625, 376] on ul "Preferred Language of Guardian: Spanish District: Los Angeles Unified School Di…" at bounding box center [663, 369] width 420 height 405
copy li "https://www.thelessonspace.com/space/6bc1b7ed-1d7c-48aa-969a-6dd646fc6409/"
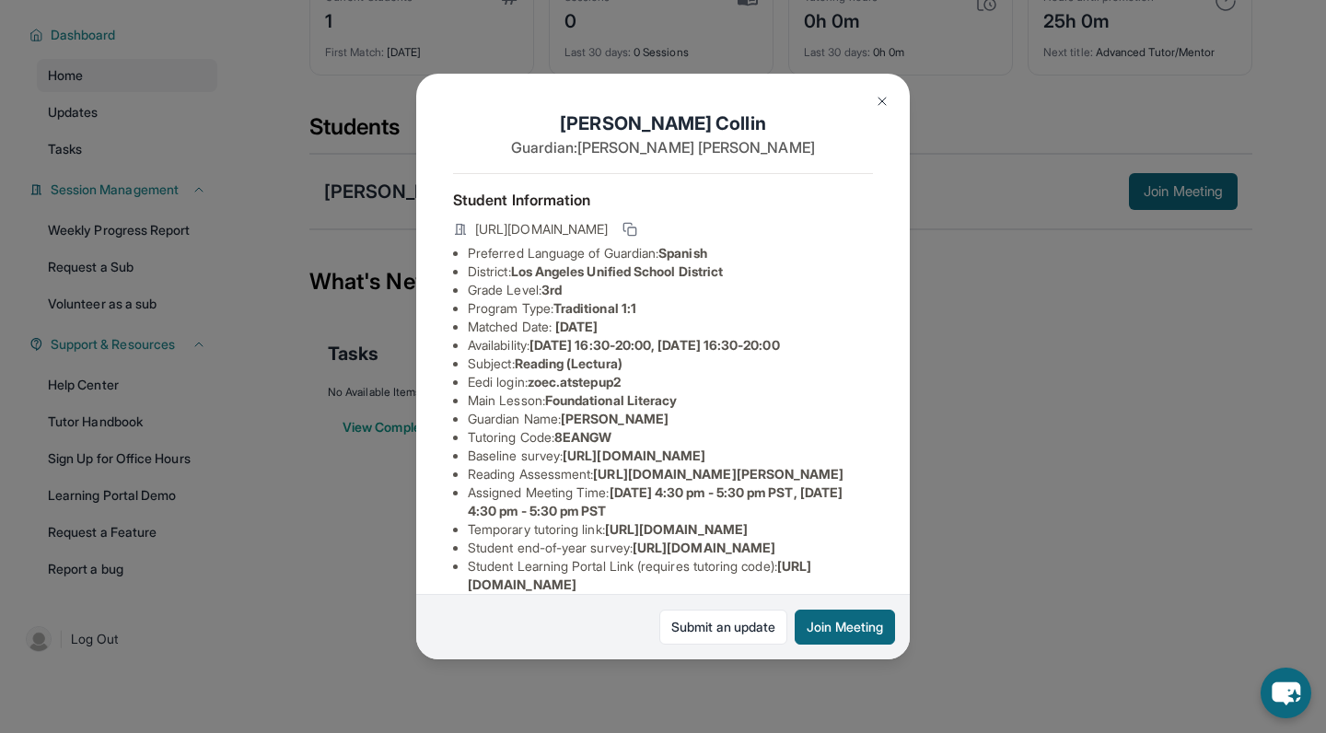
scroll to position [0, 0]
click at [883, 96] on img at bounding box center [882, 101] width 15 height 15
